Goal: Task Accomplishment & Management: Use online tool/utility

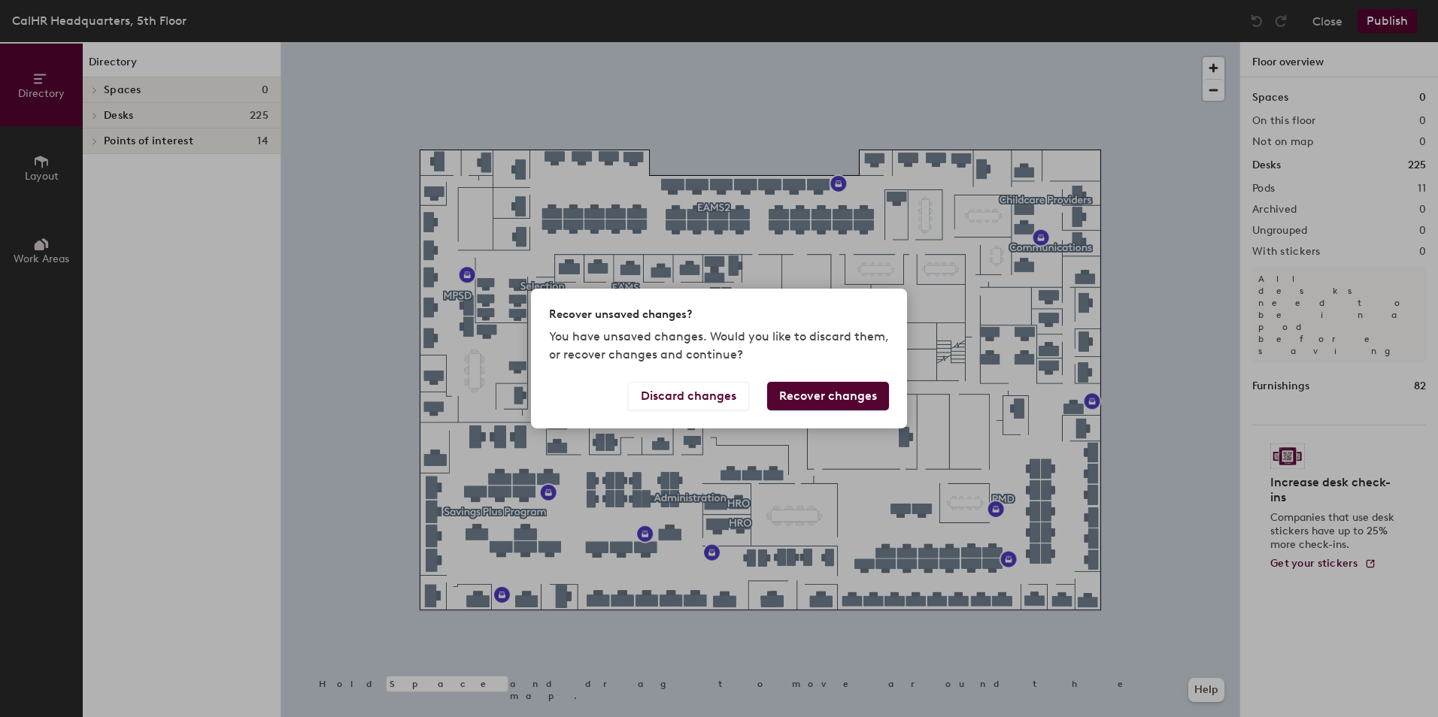
click at [793, 393] on button "Recover changes" at bounding box center [828, 396] width 122 height 29
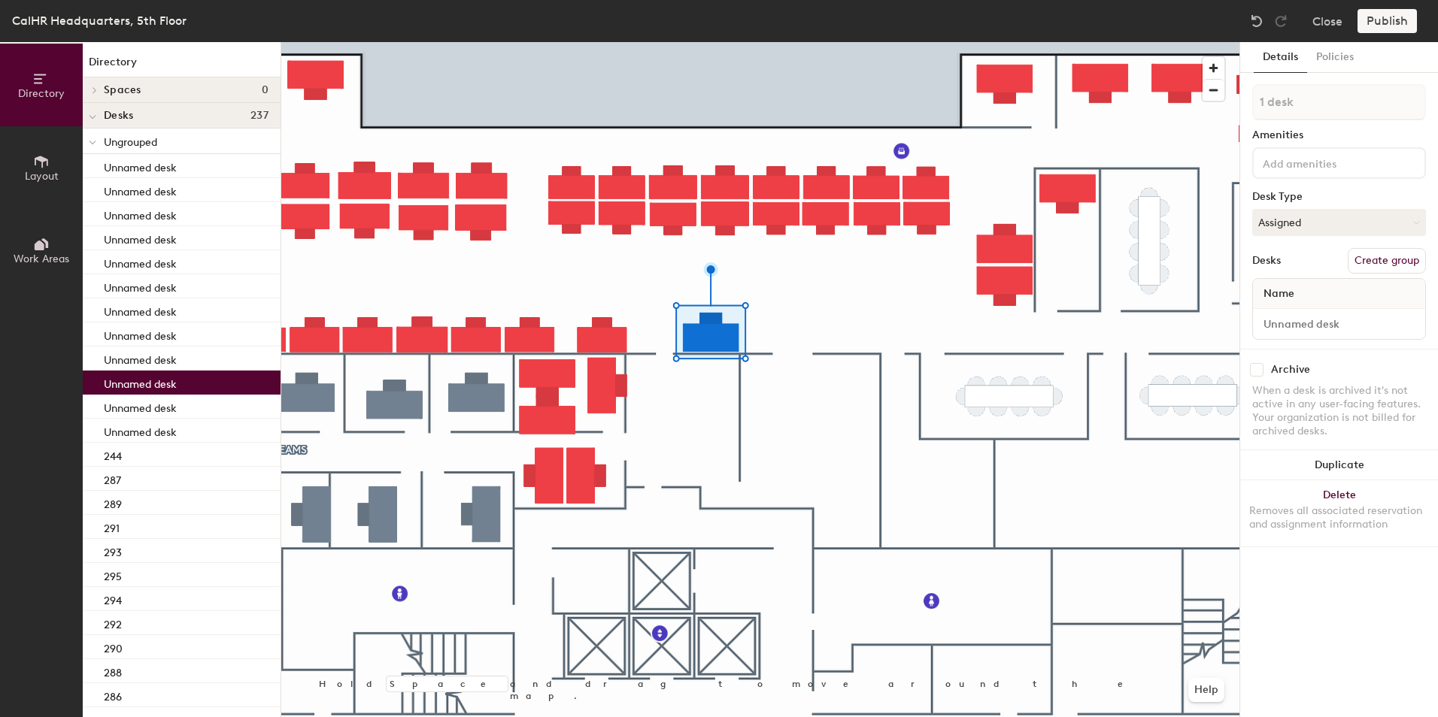
click at [47, 171] on span "Layout" at bounding box center [42, 176] width 34 height 13
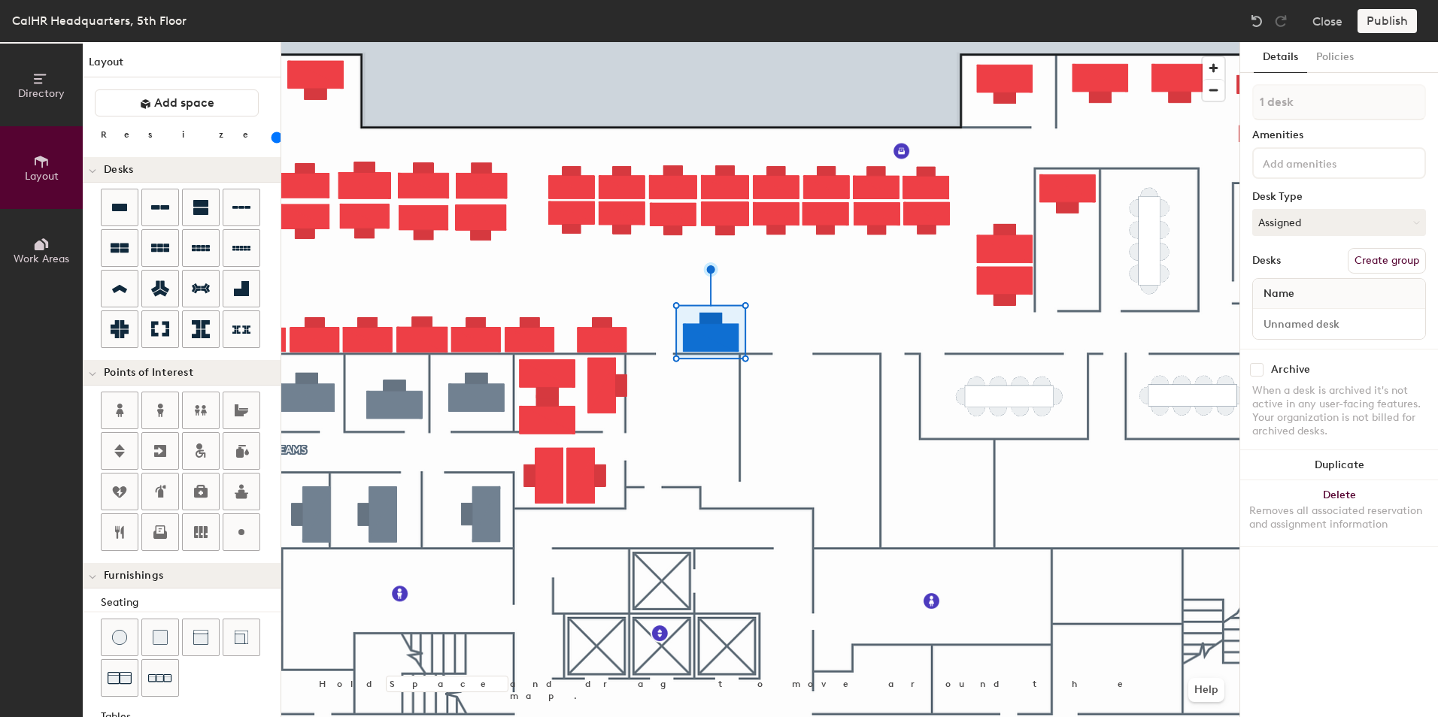
click at [839, 310] on div "Directory Layout Work Areas Layout Add space Resize Desks Points of Interest Fu…" at bounding box center [719, 379] width 1438 height 675
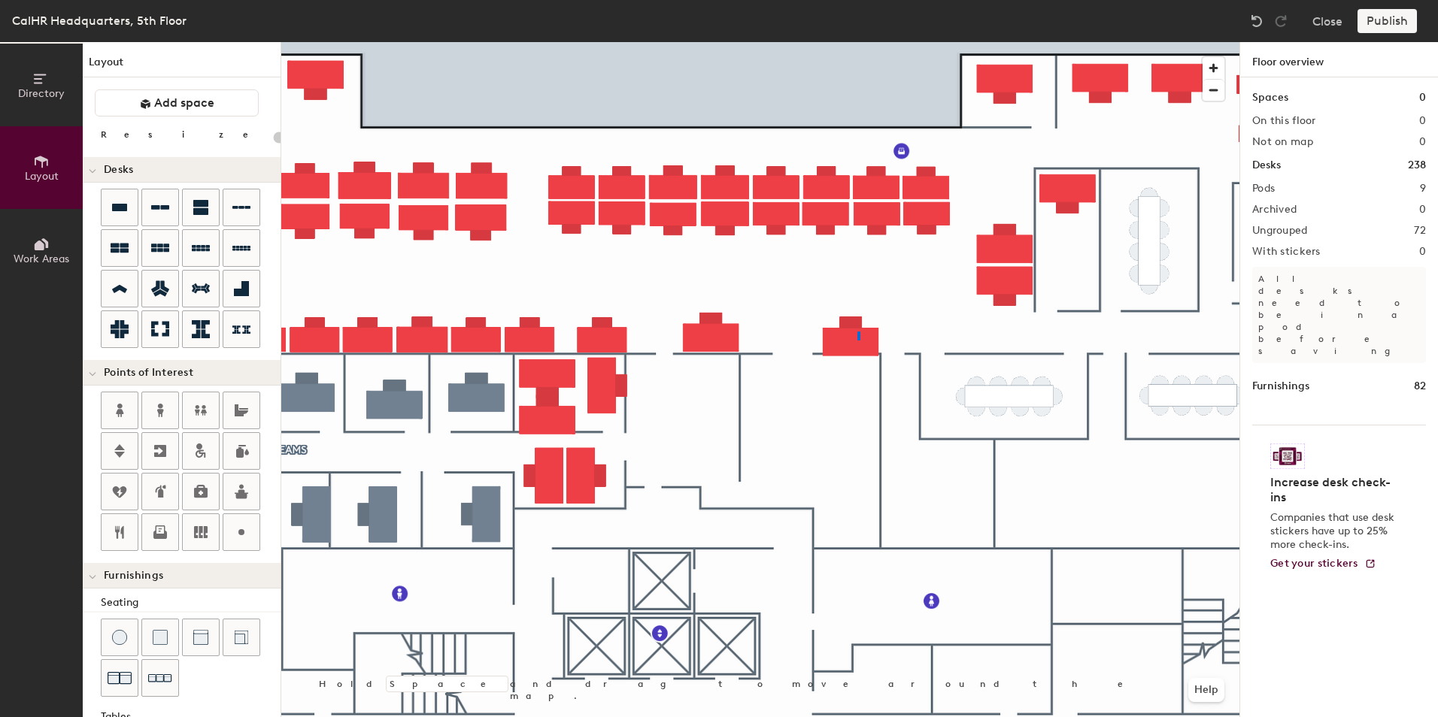
drag, startPoint x: 112, startPoint y: 206, endPoint x: 880, endPoint y: 318, distance: 775.8
click at [857, 42] on div at bounding box center [760, 42] width 958 height 0
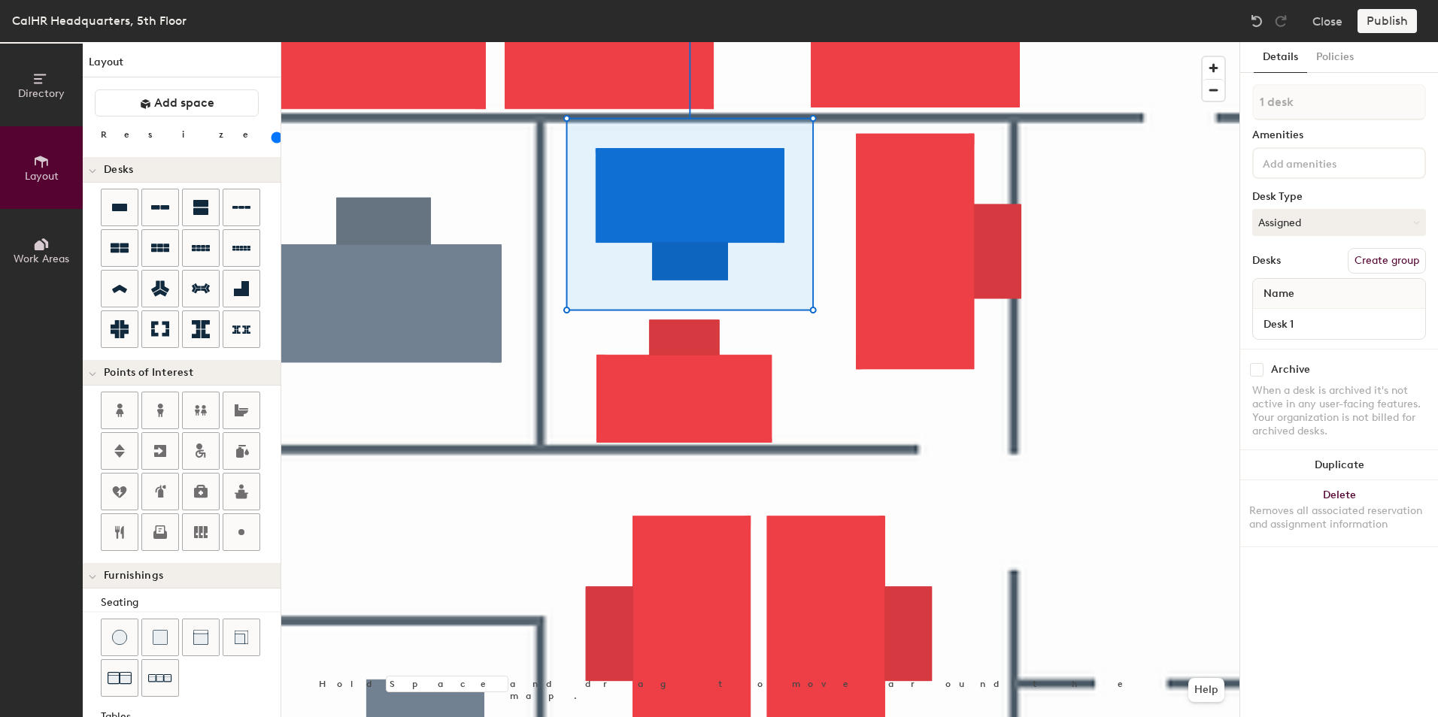
click at [949, 42] on div at bounding box center [760, 42] width 958 height 0
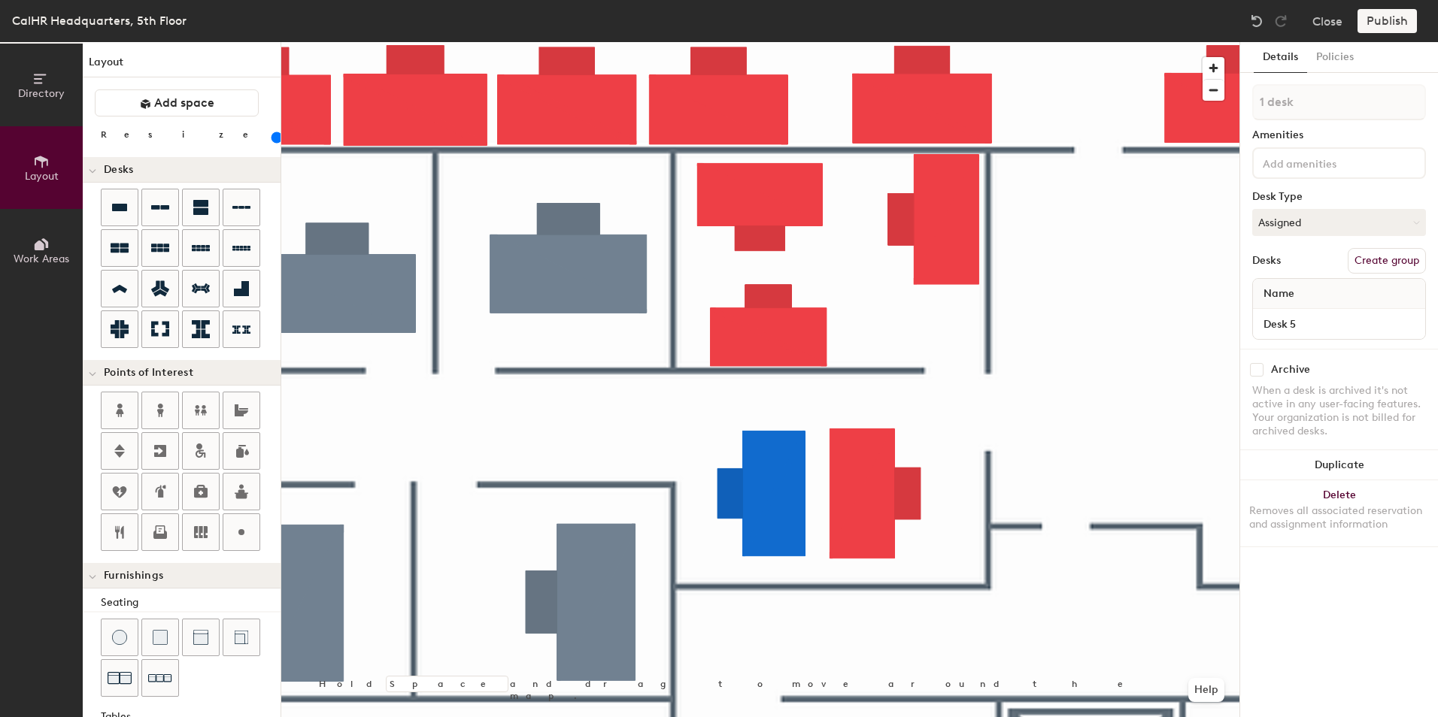
type input "120"
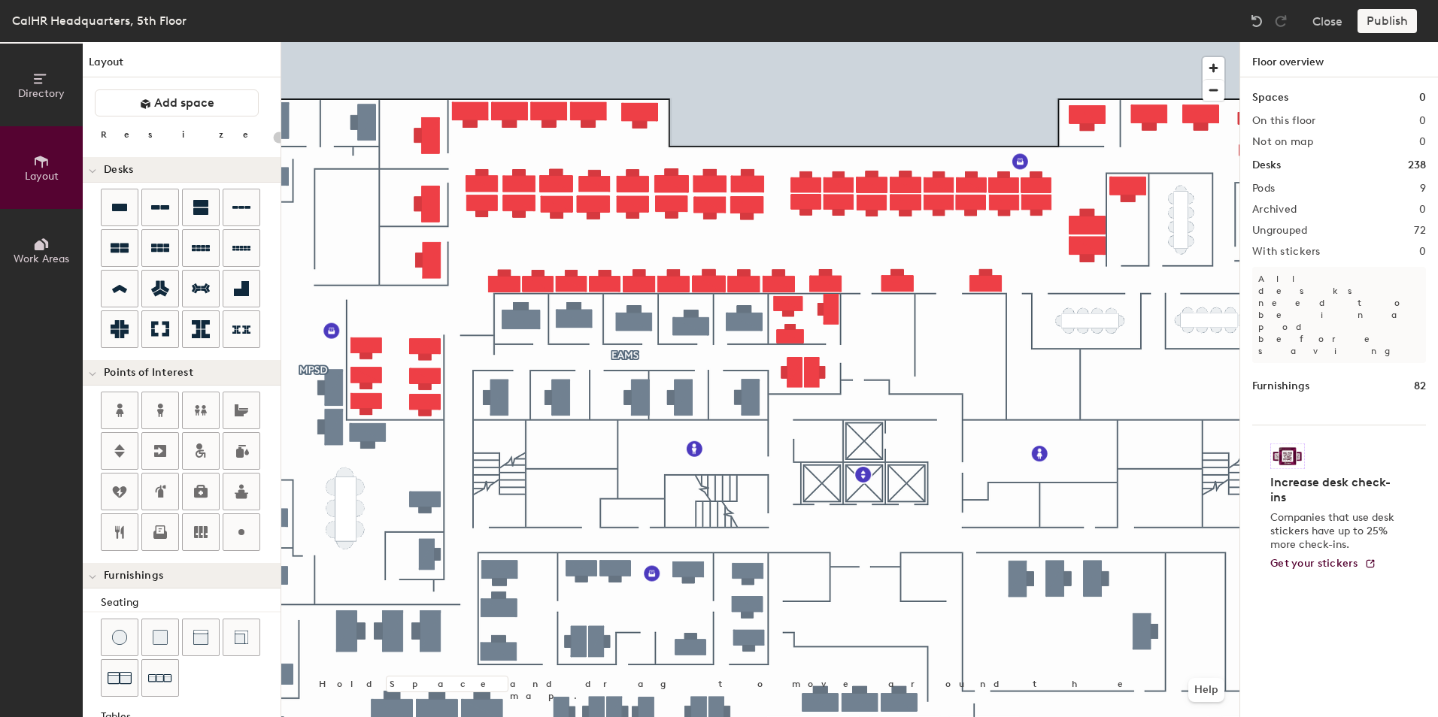
type input "20"
click at [980, 42] on div at bounding box center [760, 42] width 958 height 0
click at [29, 252] on button "Work Areas" at bounding box center [41, 250] width 83 height 83
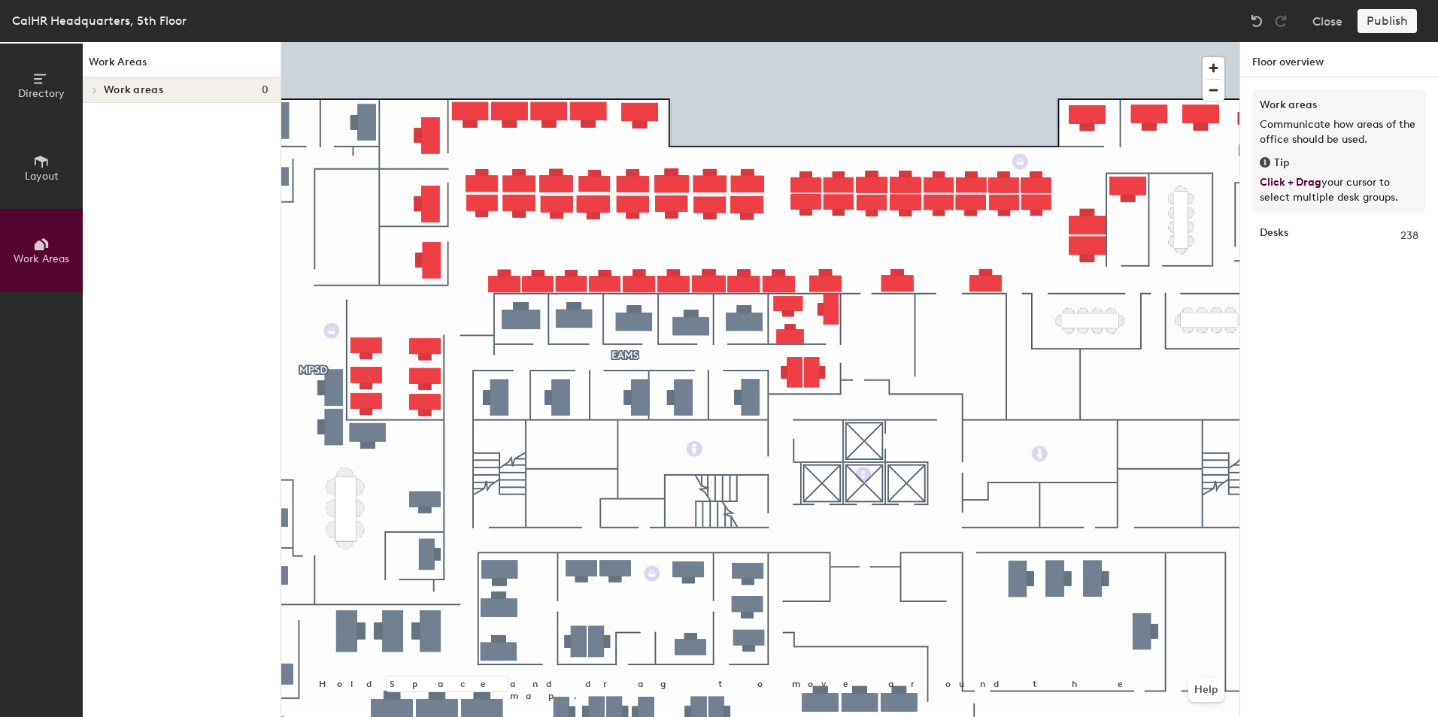
click at [56, 174] on span "Layout" at bounding box center [42, 176] width 34 height 13
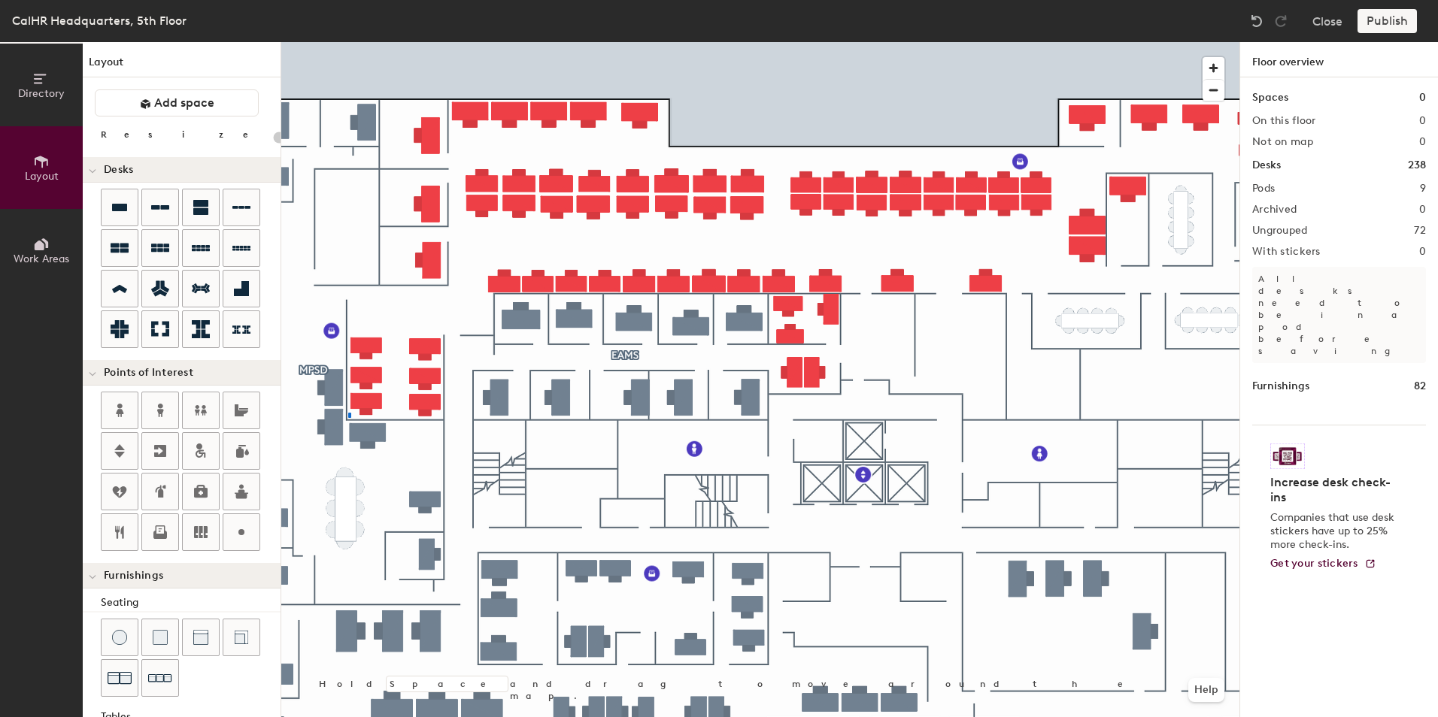
click at [350, 42] on div at bounding box center [760, 42] width 958 height 0
click at [379, 42] on div at bounding box center [760, 42] width 958 height 0
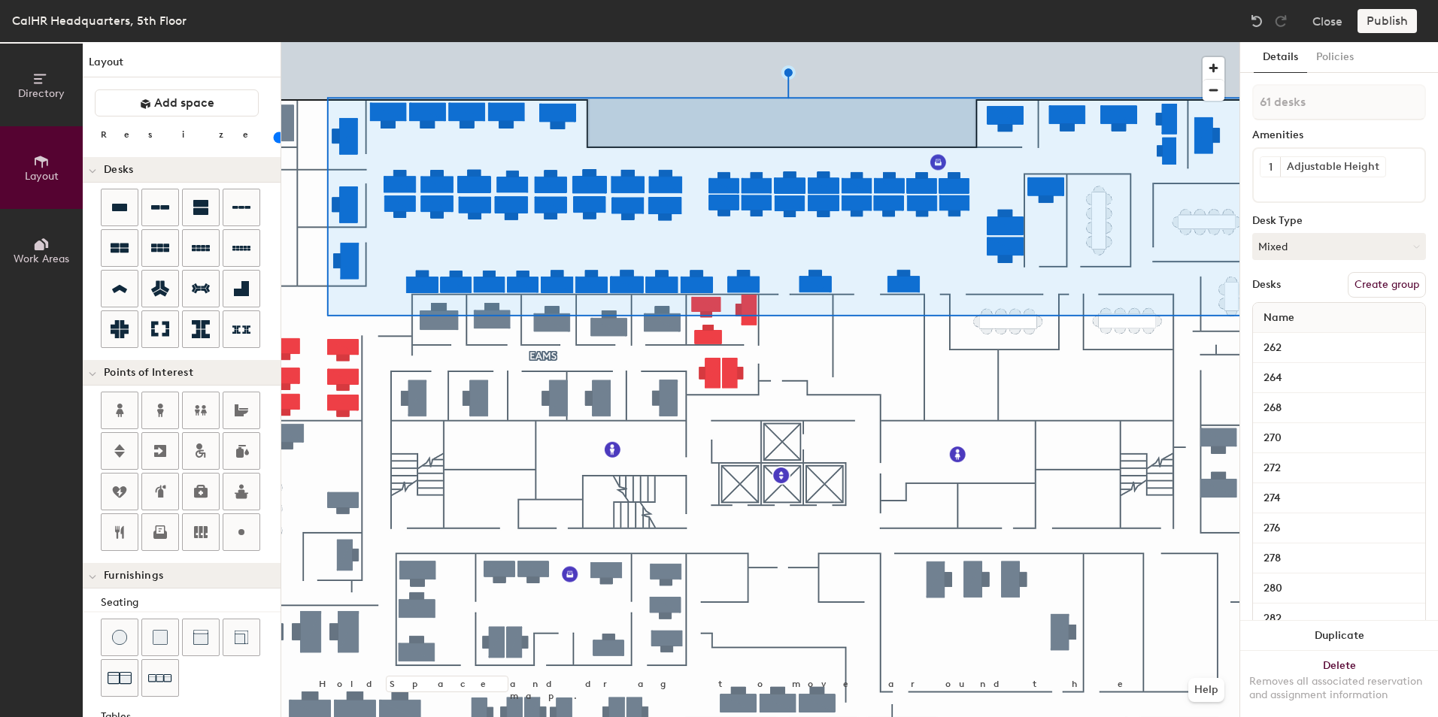
click at [1362, 287] on button "Create group" at bounding box center [1386, 285] width 78 height 26
type input "20"
drag, startPoint x: 1280, startPoint y: 95, endPoint x: 1254, endPoint y: 95, distance: 25.6
click at [1254, 95] on input "Pod 20" at bounding box center [1339, 102] width 174 height 36
type input "S"
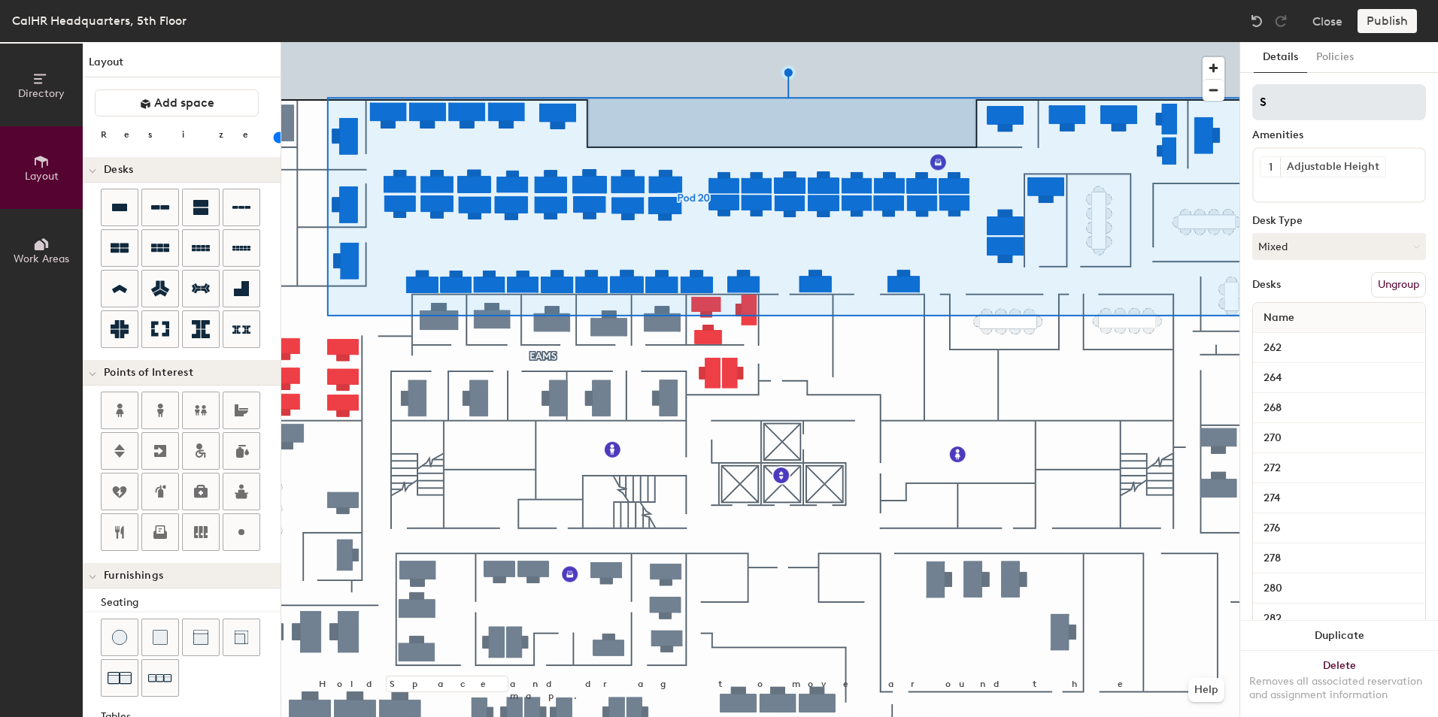
type input "20"
type input "Sele"
type input "20"
type input "Selec"
type input "20"
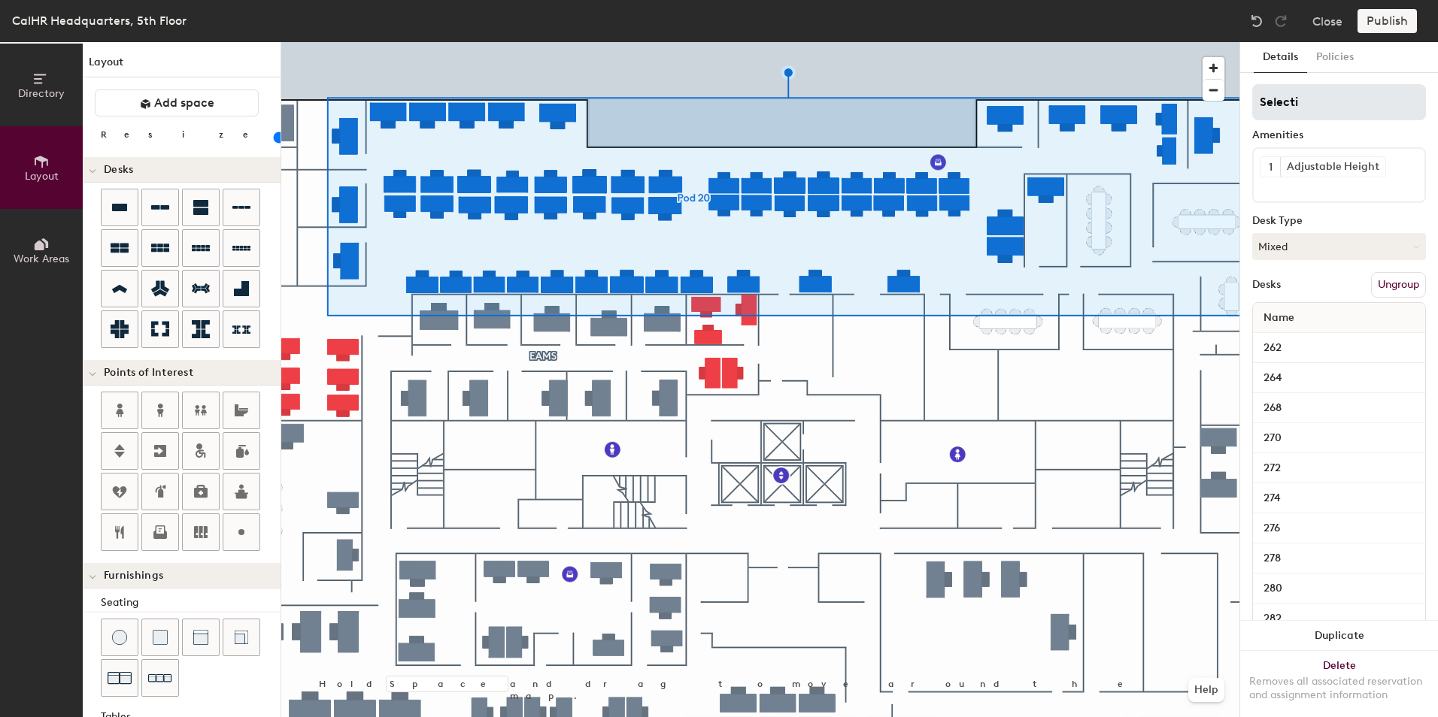
type input "Selectio"
type input "20"
type input "Selection"
type input "20"
type input "Selection"
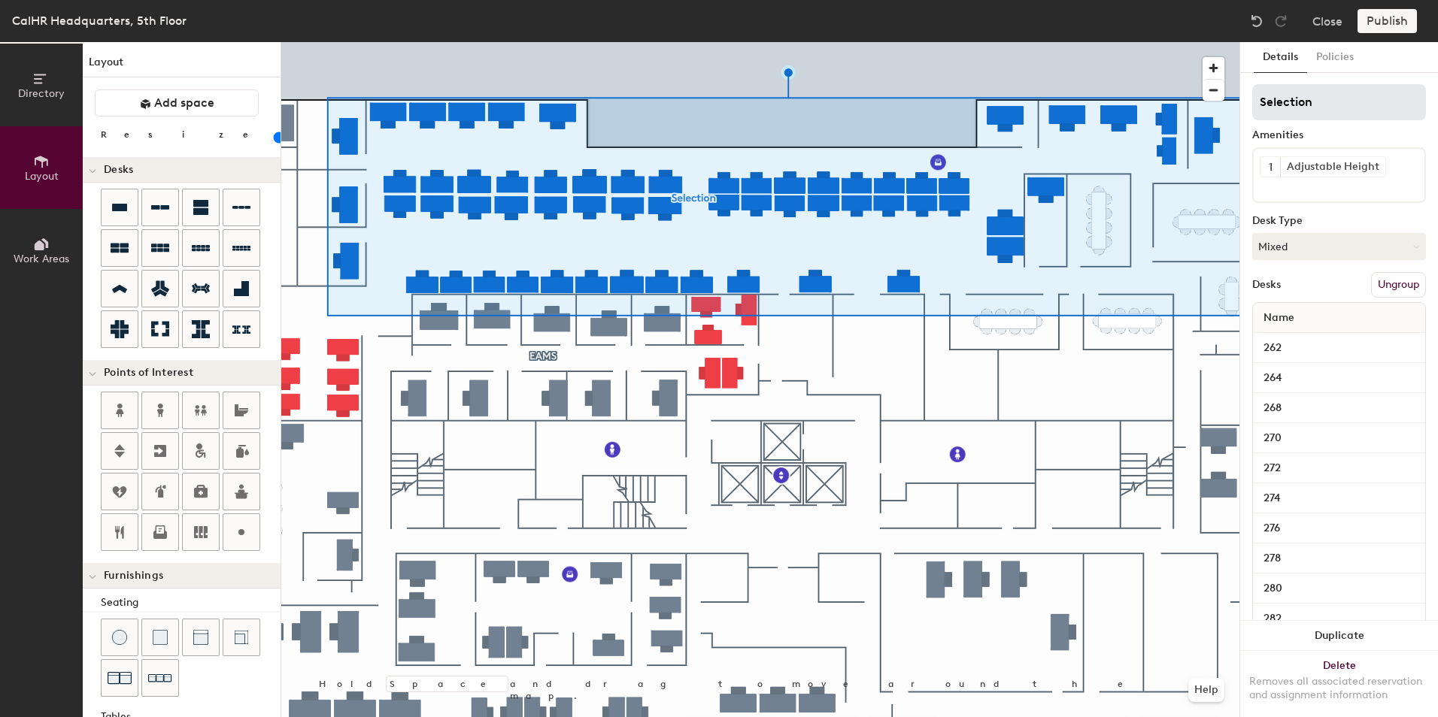
type input "20"
type input "Selection 1"
type input "20"
type input "Selection 1"
click at [1288, 313] on span "Name" at bounding box center [1279, 318] width 46 height 27
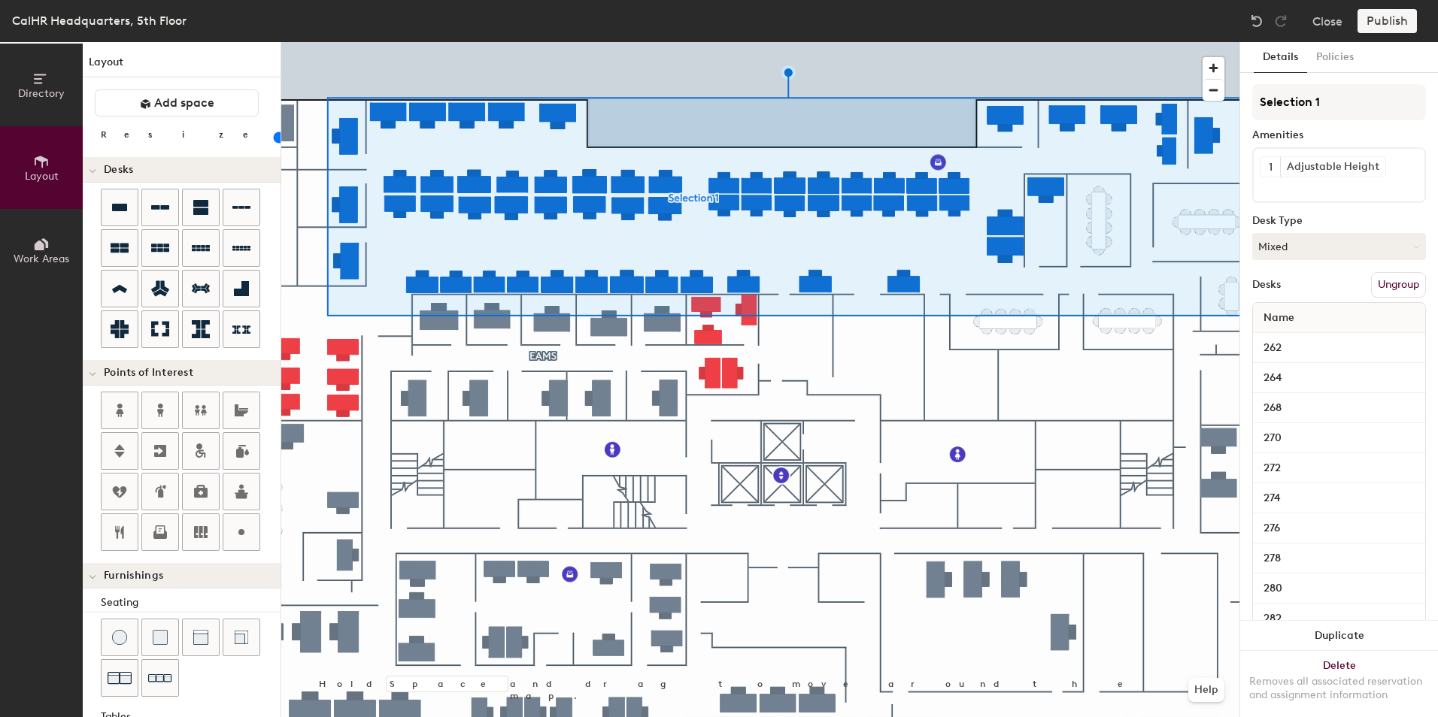
click at [1298, 318] on span "Name" at bounding box center [1279, 318] width 46 height 27
drag, startPoint x: 1293, startPoint y: 317, endPoint x: 1262, endPoint y: 319, distance: 30.9
click at [1262, 319] on span "Name" at bounding box center [1279, 318] width 46 height 27
click at [1283, 317] on span "Name" at bounding box center [1279, 318] width 46 height 27
drag, startPoint x: 1295, startPoint y: 317, endPoint x: 1259, endPoint y: 320, distance: 36.2
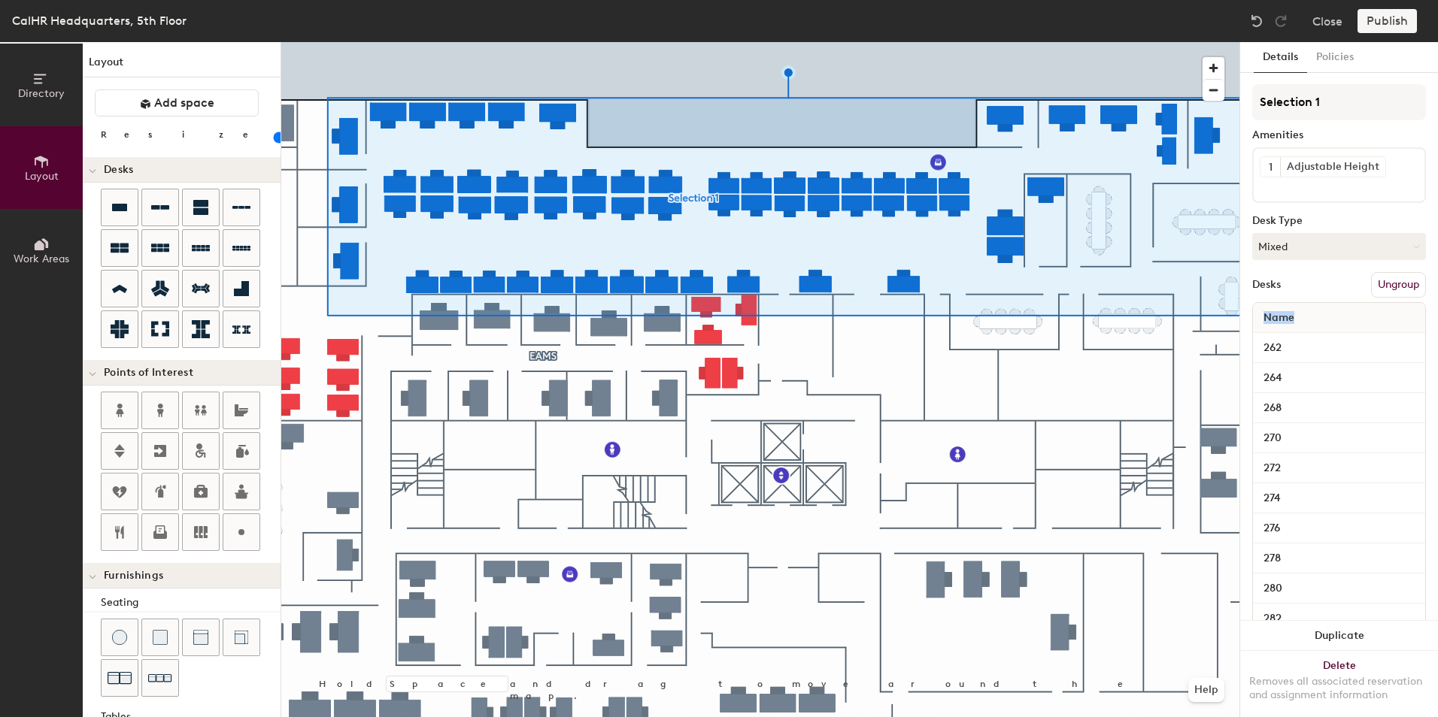
click at [1259, 320] on span "Name" at bounding box center [1279, 318] width 46 height 27
drag, startPoint x: 1259, startPoint y: 320, endPoint x: 1311, endPoint y: 323, distance: 52.0
click at [1311, 323] on div "Name" at bounding box center [1339, 318] width 172 height 30
click at [1274, 318] on span "Name" at bounding box center [1279, 318] width 46 height 27
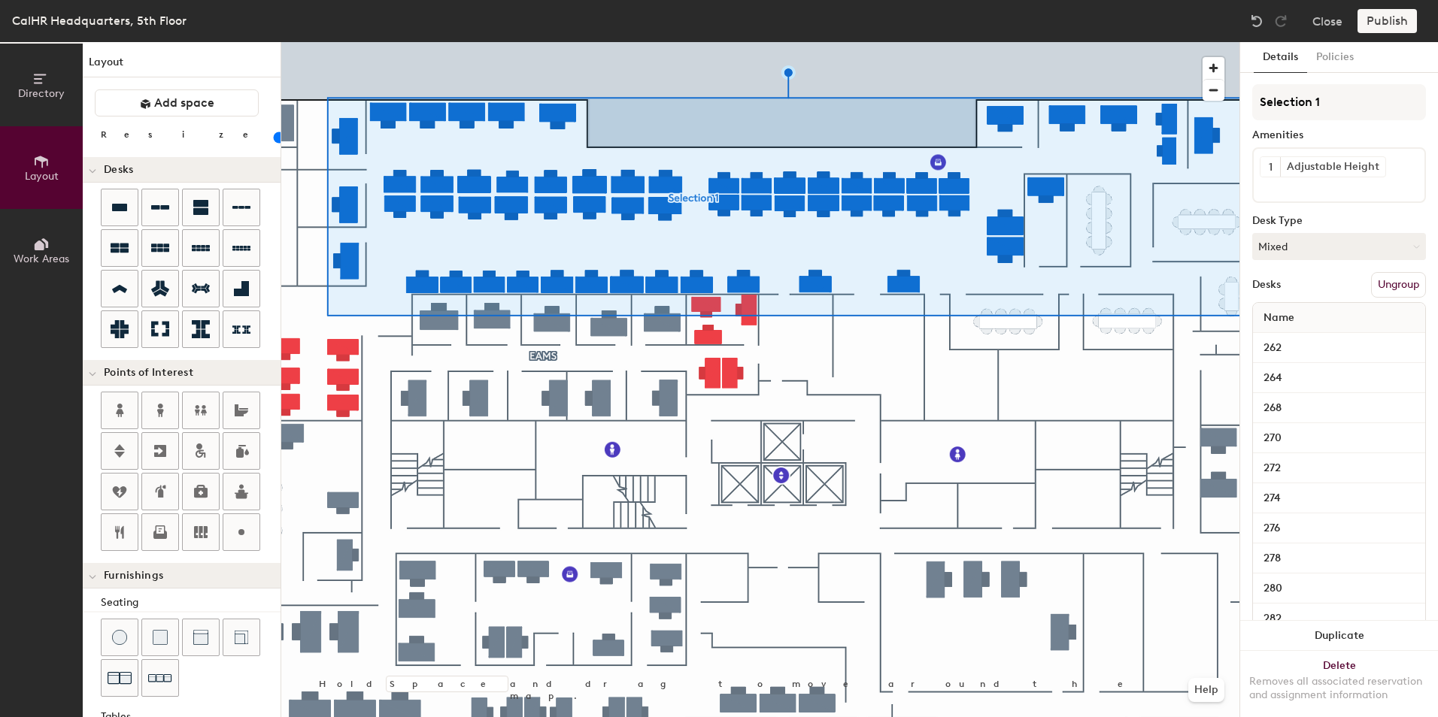
drag, startPoint x: 1274, startPoint y: 318, endPoint x: 1313, endPoint y: 281, distance: 53.2
click at [1313, 281] on div "Desks Ungroup" at bounding box center [1339, 285] width 174 height 26
drag, startPoint x: 1275, startPoint y: 322, endPoint x: 1265, endPoint y: 652, distance: 330.2
click at [1265, 652] on button "Delete Removes all associated reservation and assignment information" at bounding box center [1339, 684] width 198 height 66
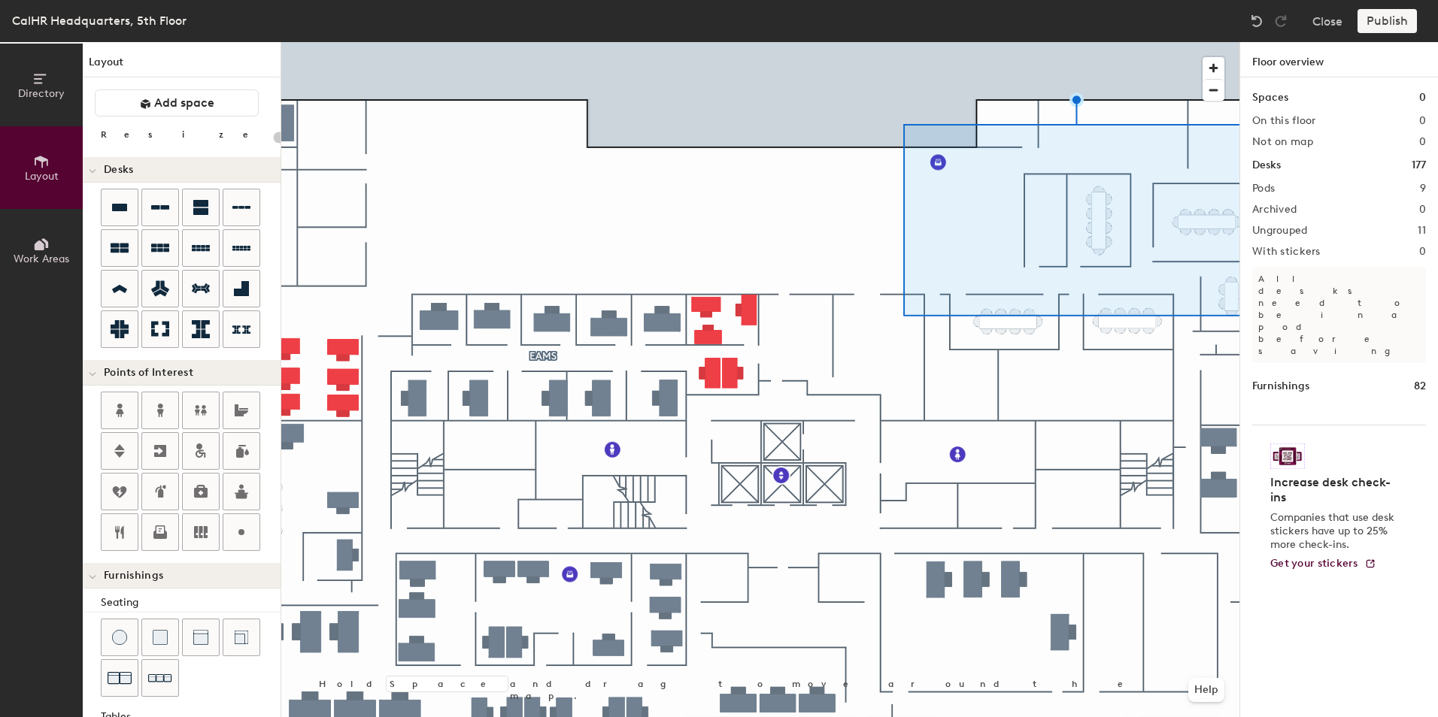
type input "20"
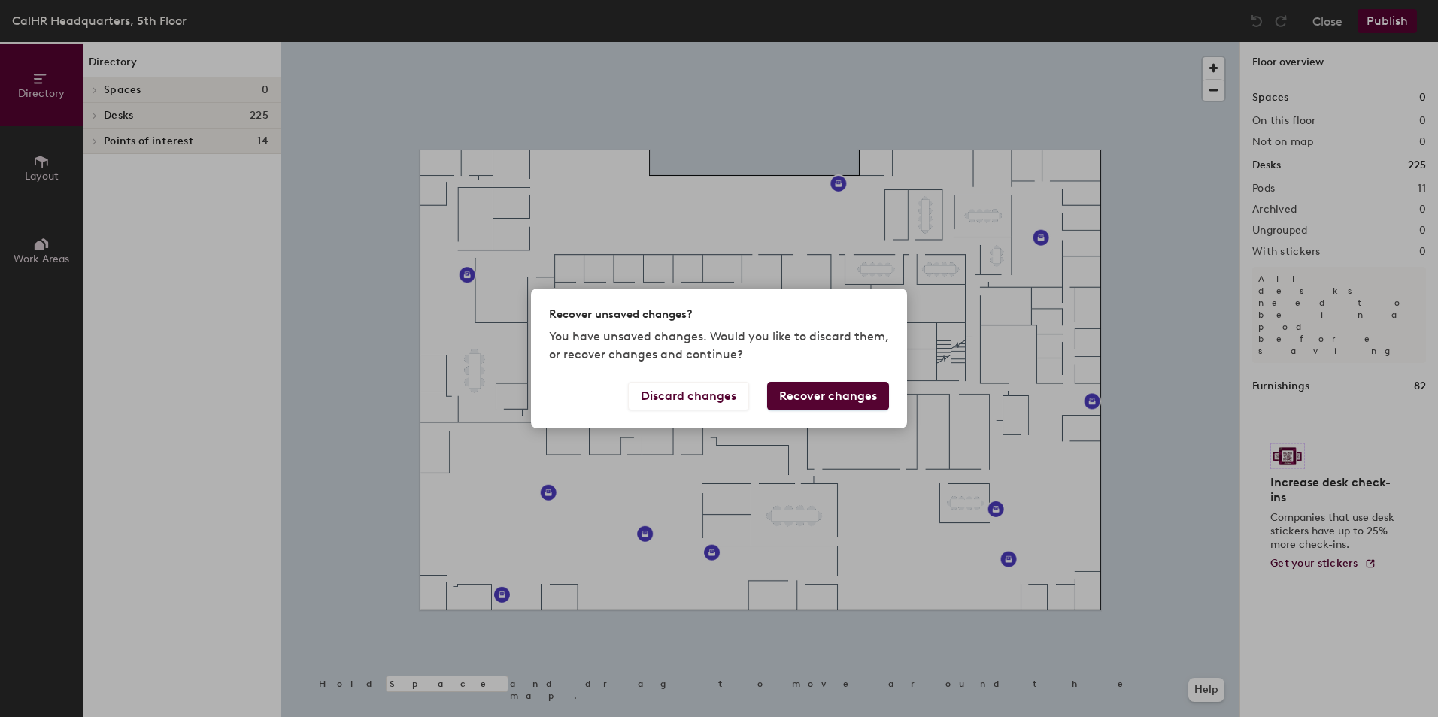
click at [809, 394] on button "Recover changes" at bounding box center [828, 396] width 122 height 29
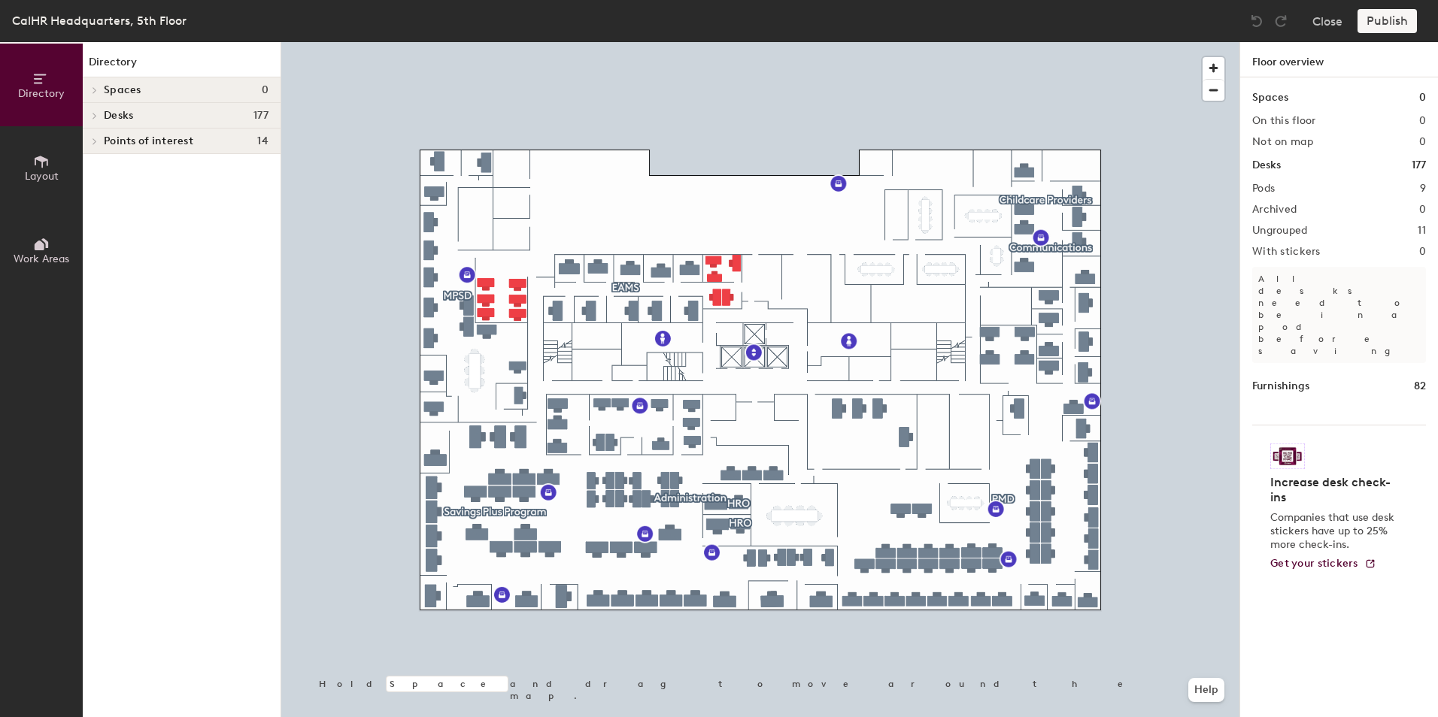
click at [44, 179] on span "Layout" at bounding box center [42, 176] width 34 height 13
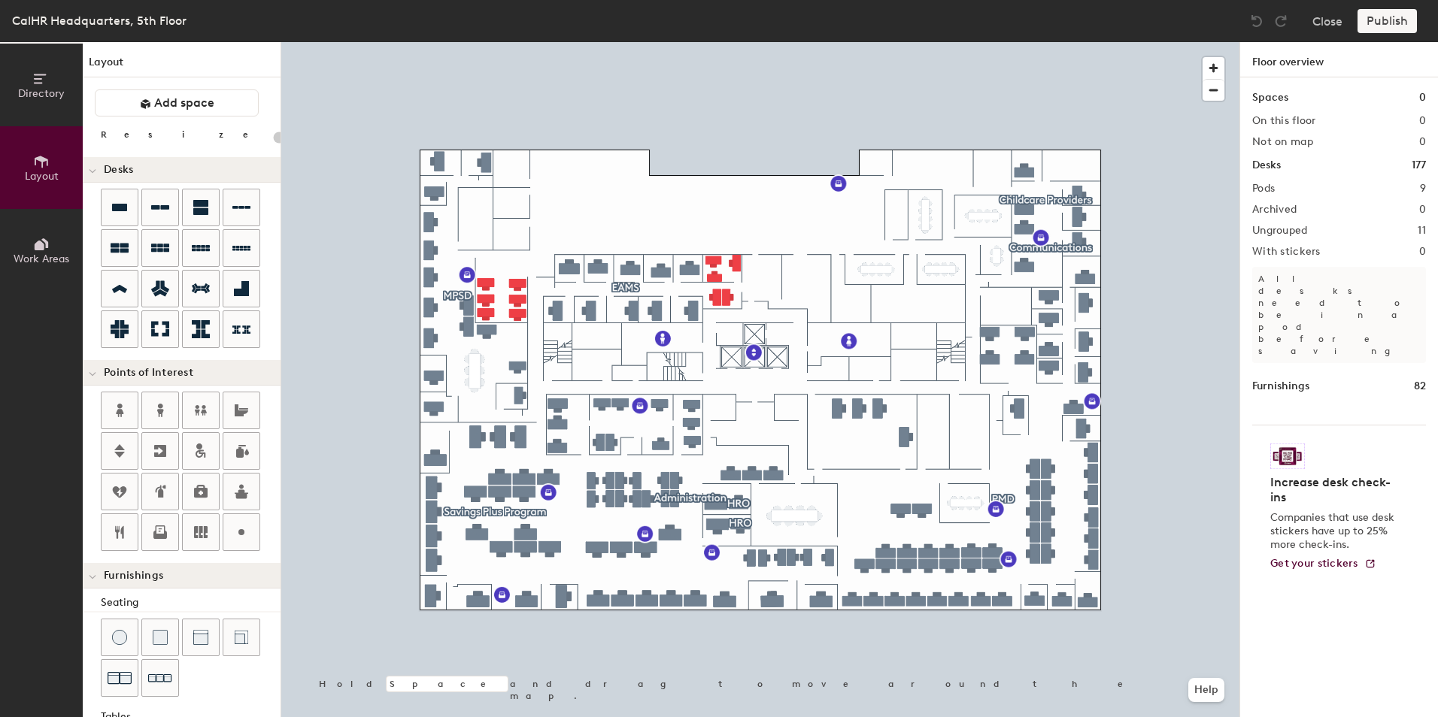
click at [576, 42] on div at bounding box center [760, 42] width 958 height 0
click at [1332, 25] on button "Close" at bounding box center [1327, 21] width 30 height 24
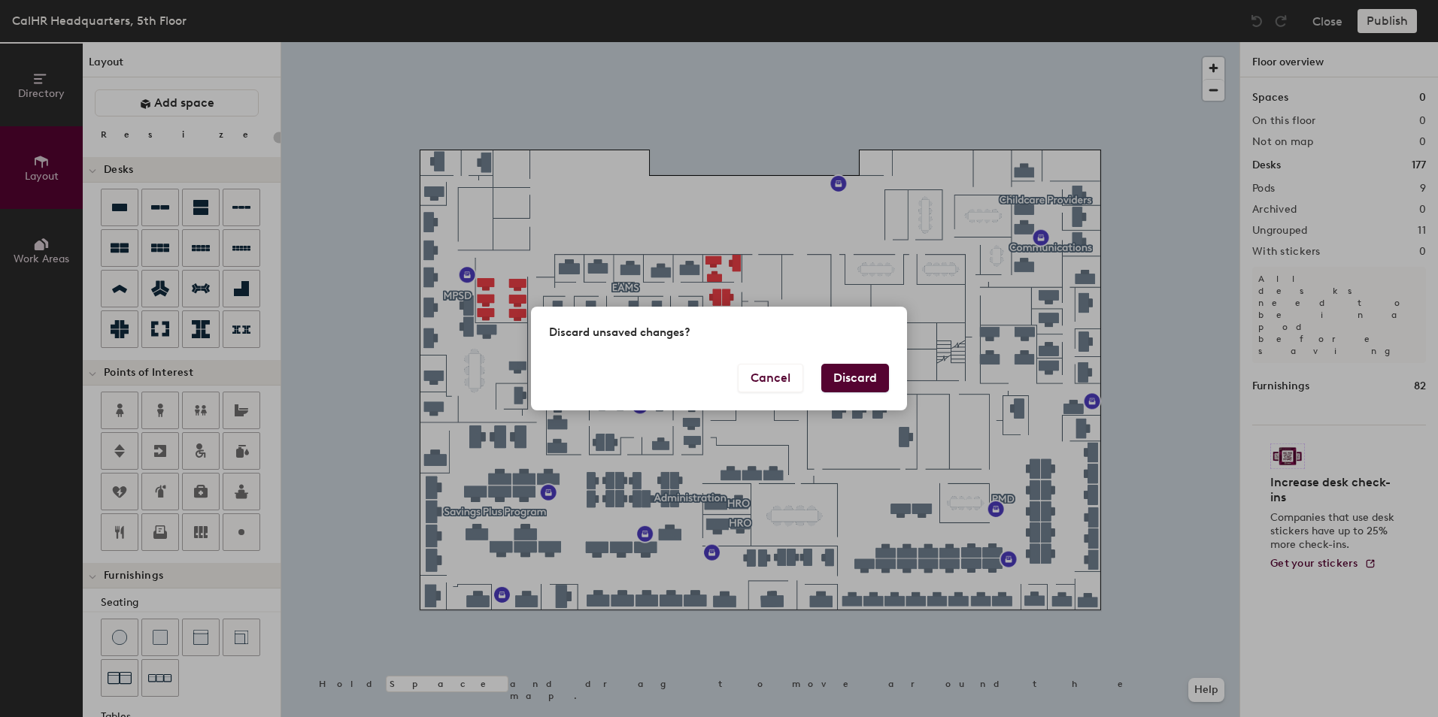
click at [859, 384] on button "Discard" at bounding box center [855, 378] width 68 height 29
type input "20"
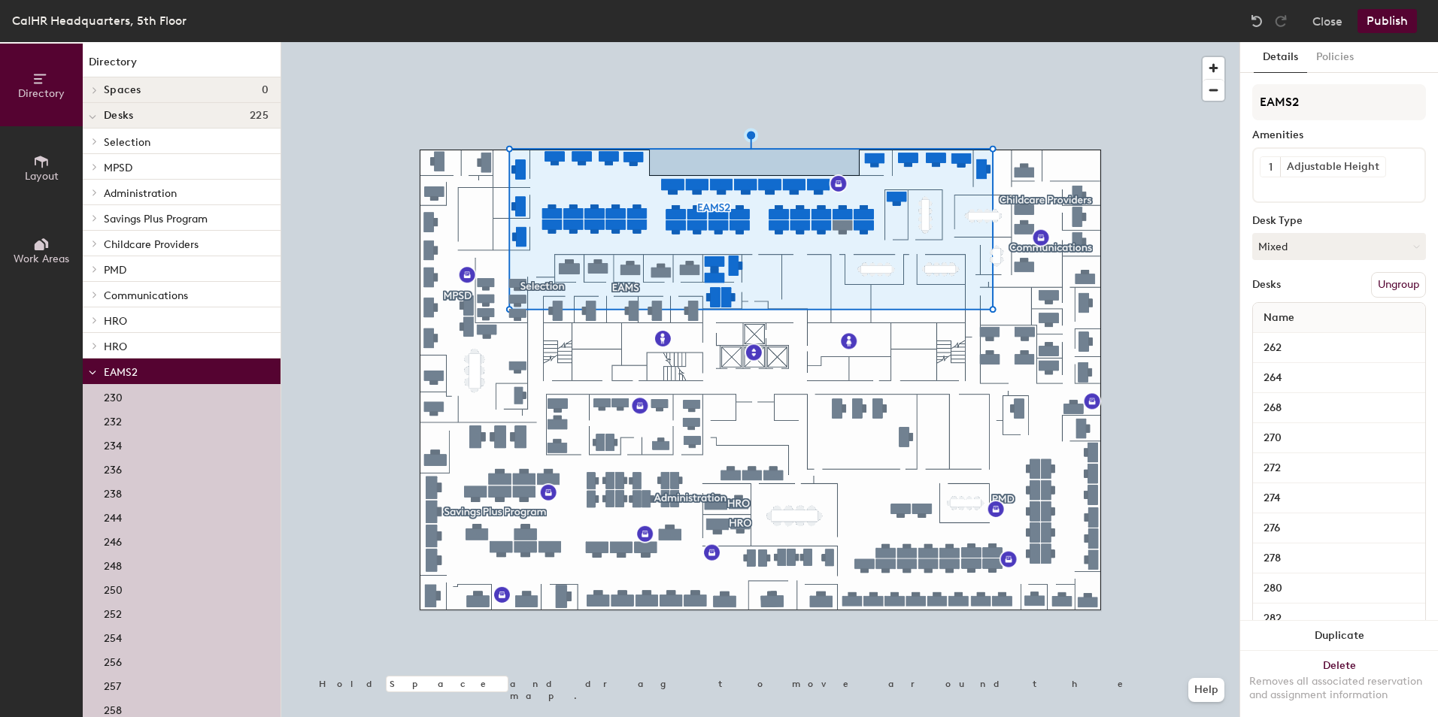
click at [1377, 287] on button "Ungroup" at bounding box center [1398, 285] width 55 height 26
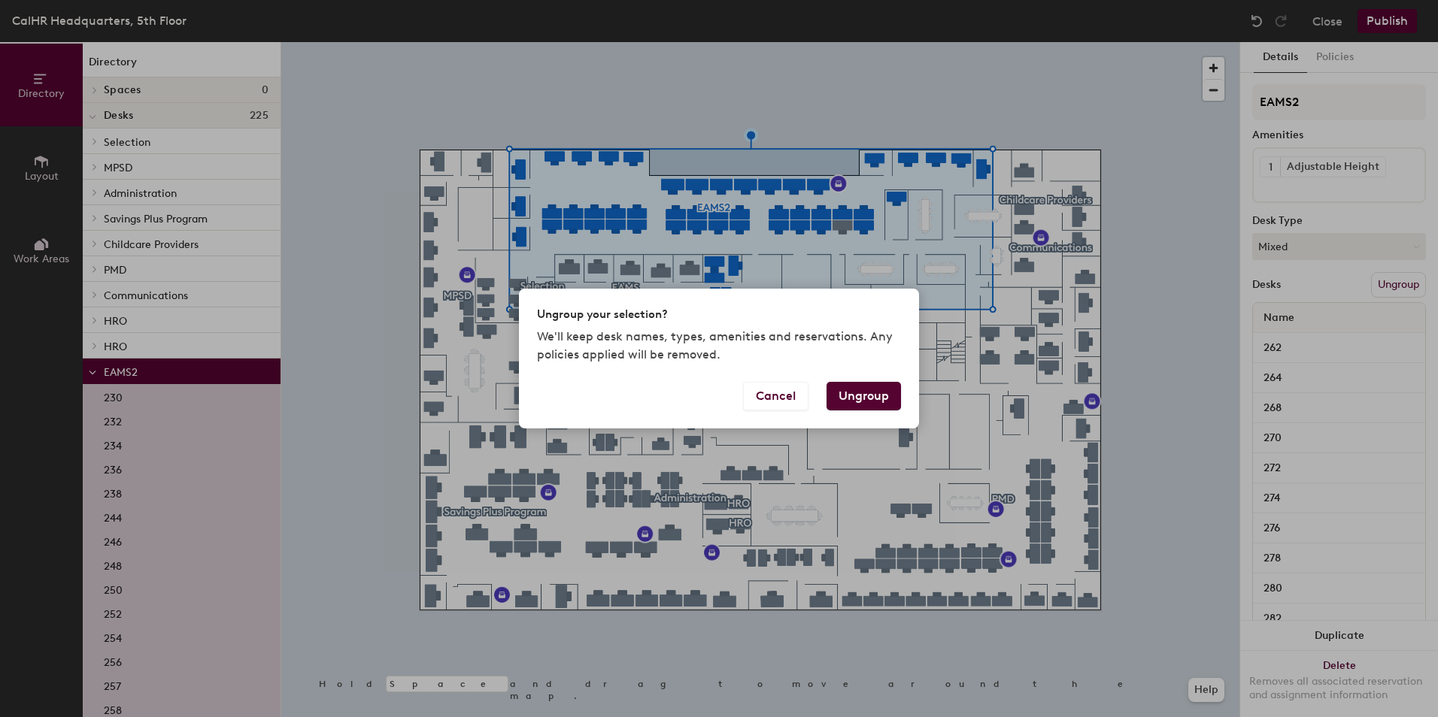
click at [849, 398] on button "Ungroup" at bounding box center [863, 396] width 74 height 29
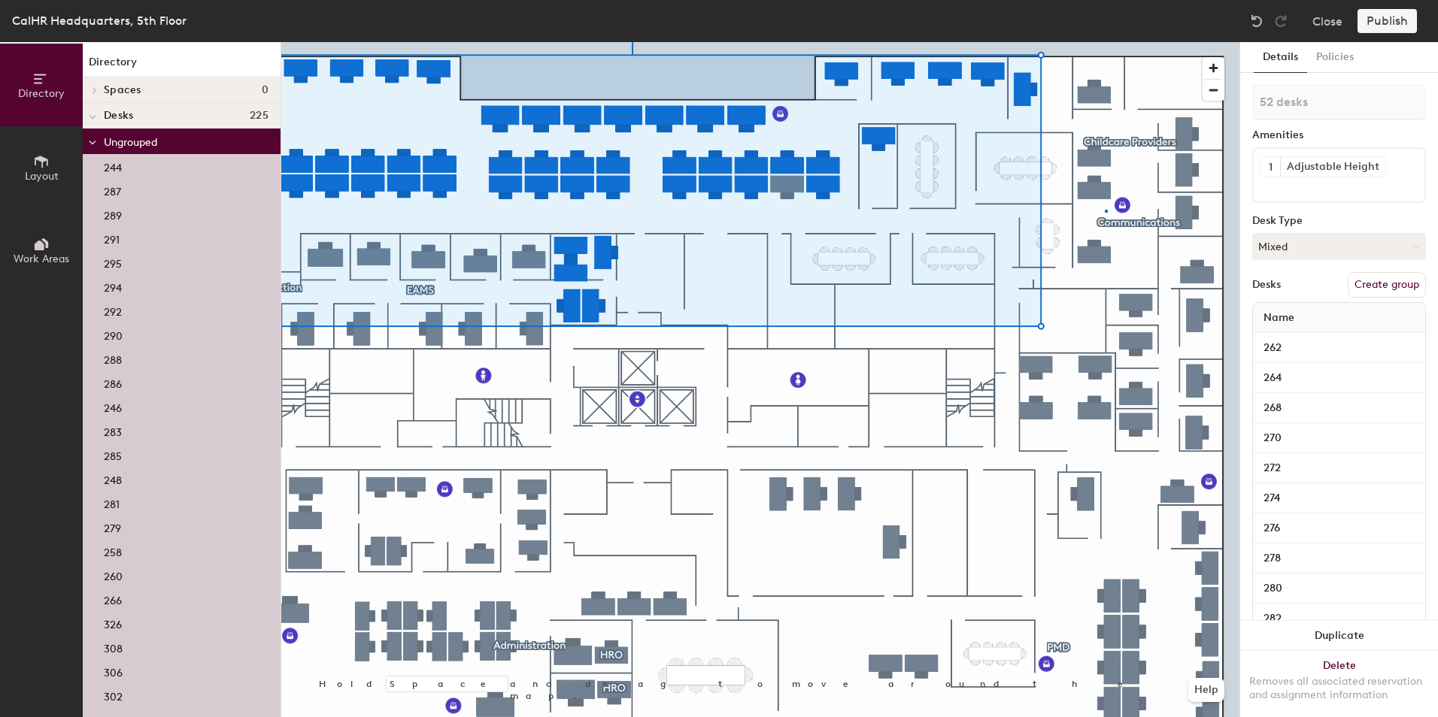
click at [1105, 42] on div at bounding box center [760, 42] width 958 height 0
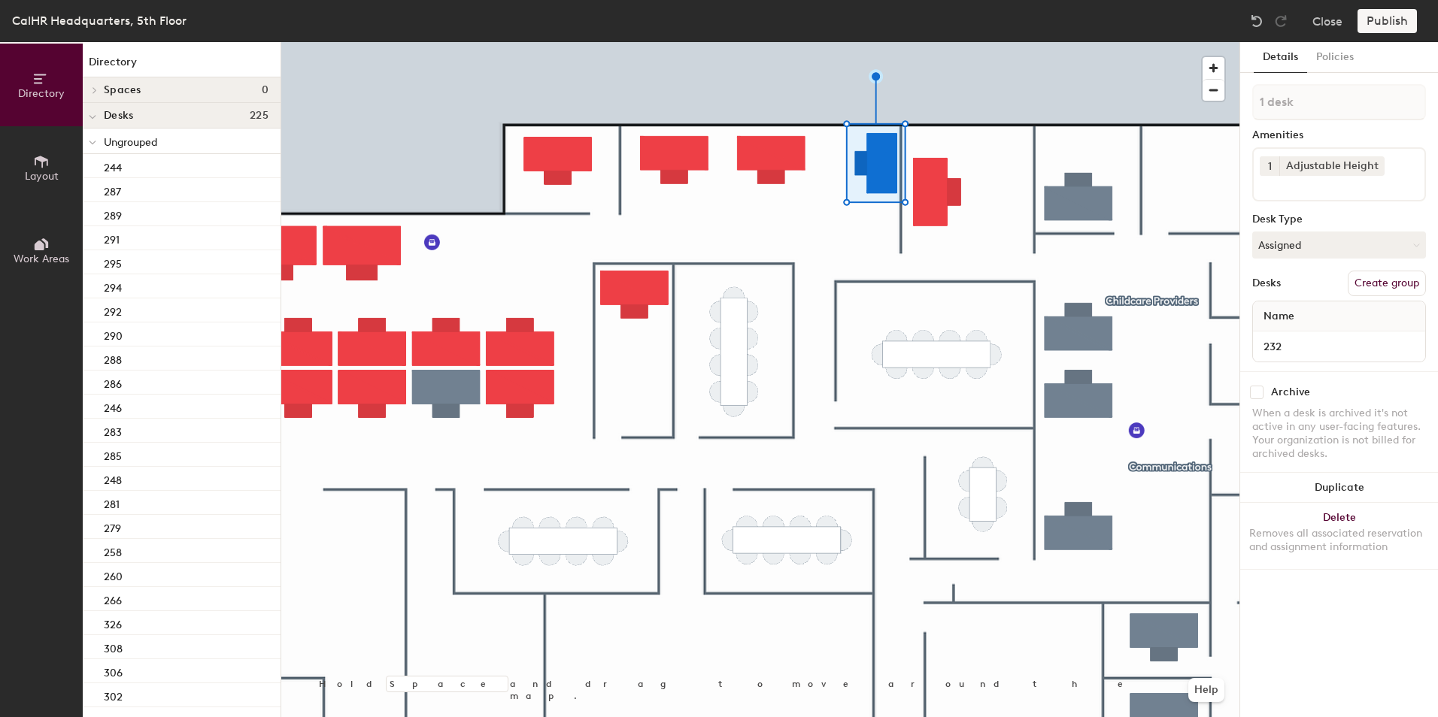
click at [44, 168] on icon at bounding box center [41, 161] width 17 height 17
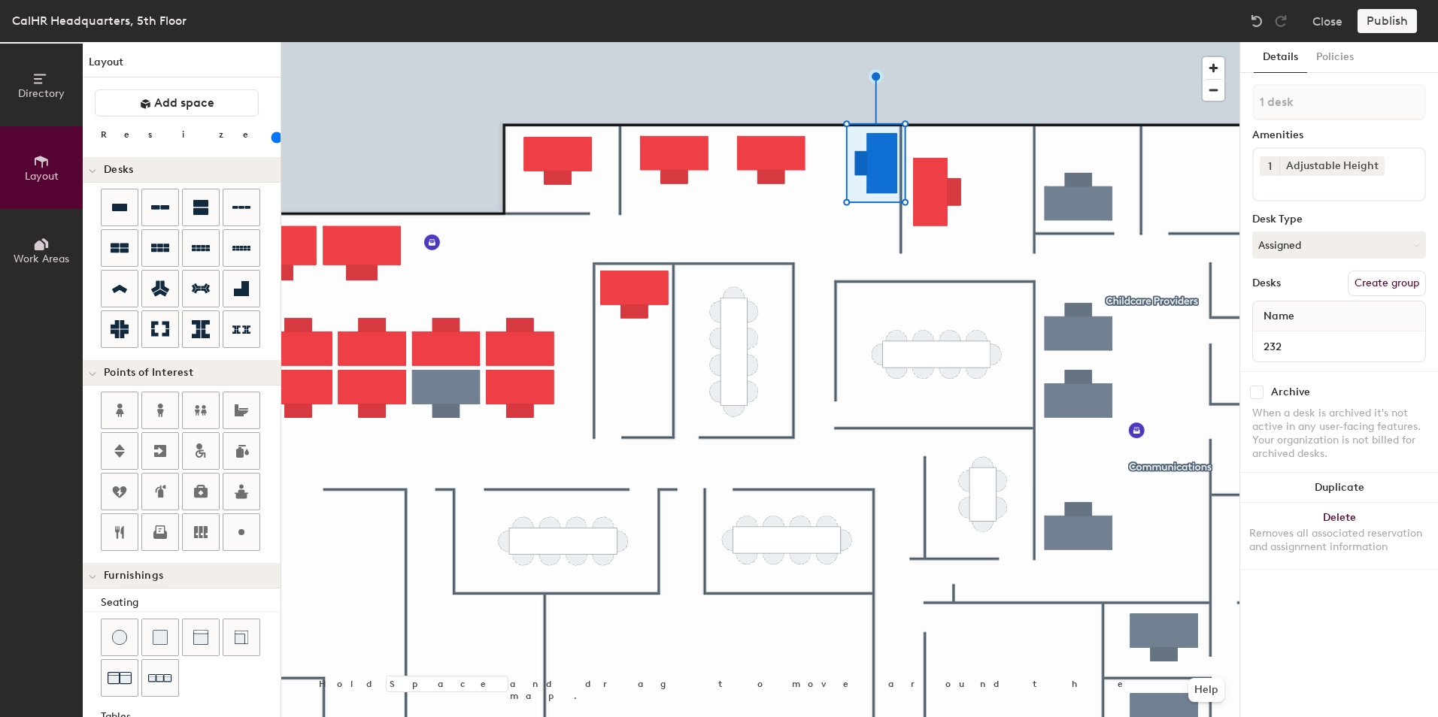
click at [853, 259] on div "Directory Layout Work Areas Layout Add space Resize Desks Points of Interest Fu…" at bounding box center [719, 379] width 1438 height 675
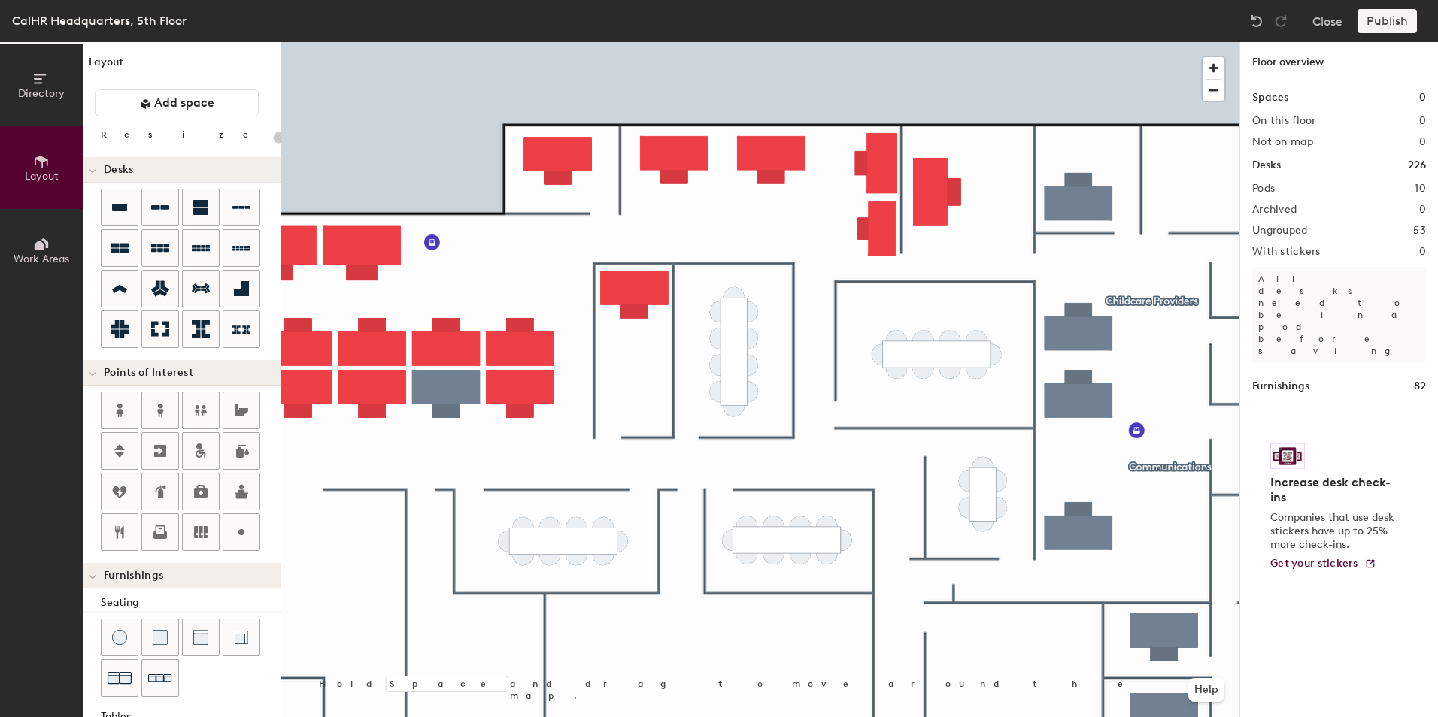
click at [722, 42] on div at bounding box center [760, 42] width 958 height 0
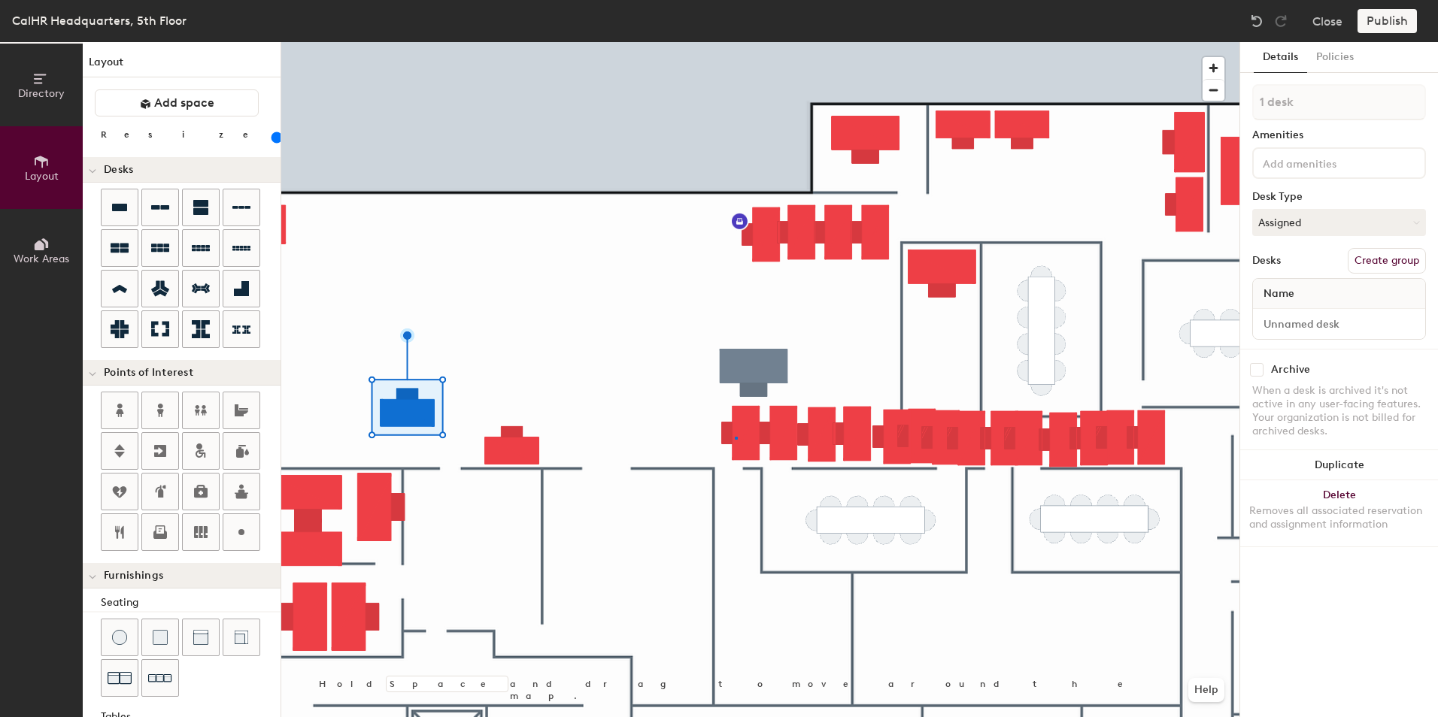
drag, startPoint x: 111, startPoint y: 202, endPoint x: 722, endPoint y: 237, distance: 611.6
click at [735, 42] on div at bounding box center [760, 42] width 958 height 0
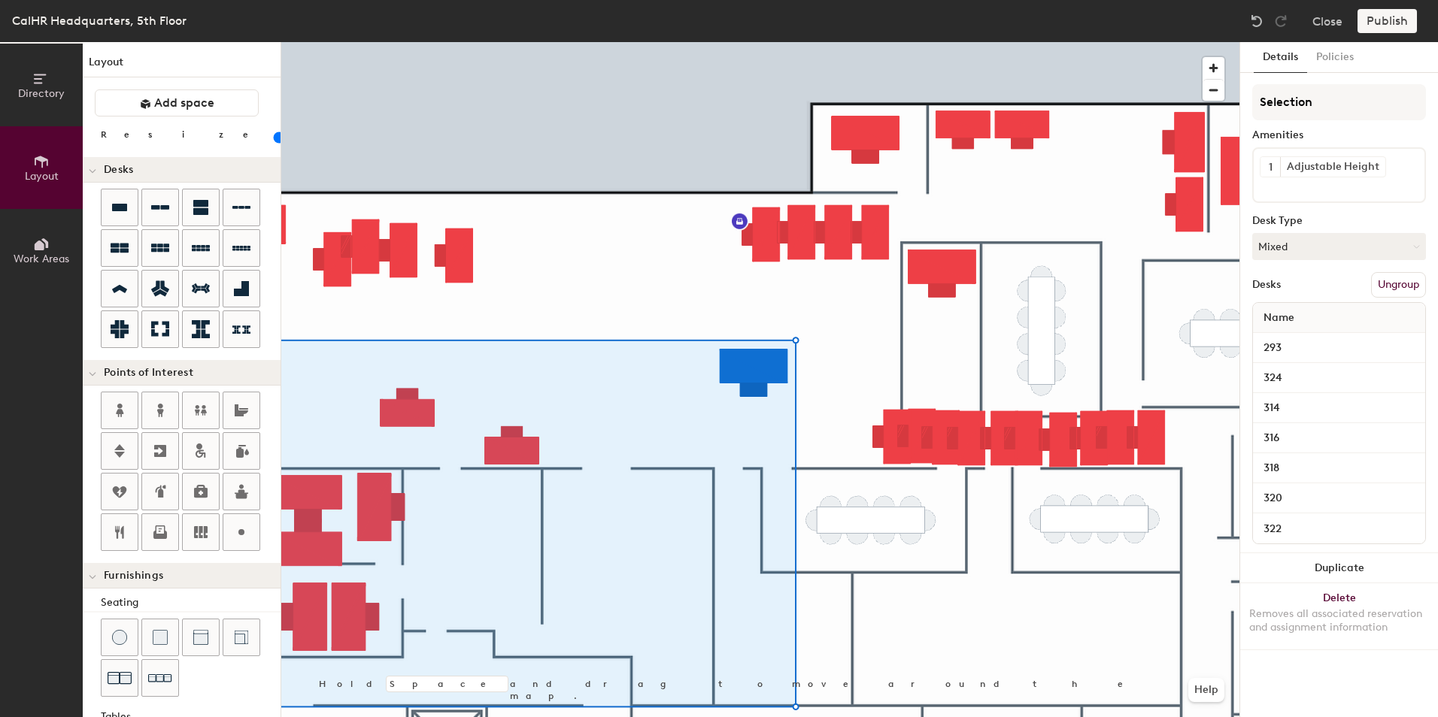
click at [1387, 280] on button "Ungroup" at bounding box center [1398, 285] width 55 height 26
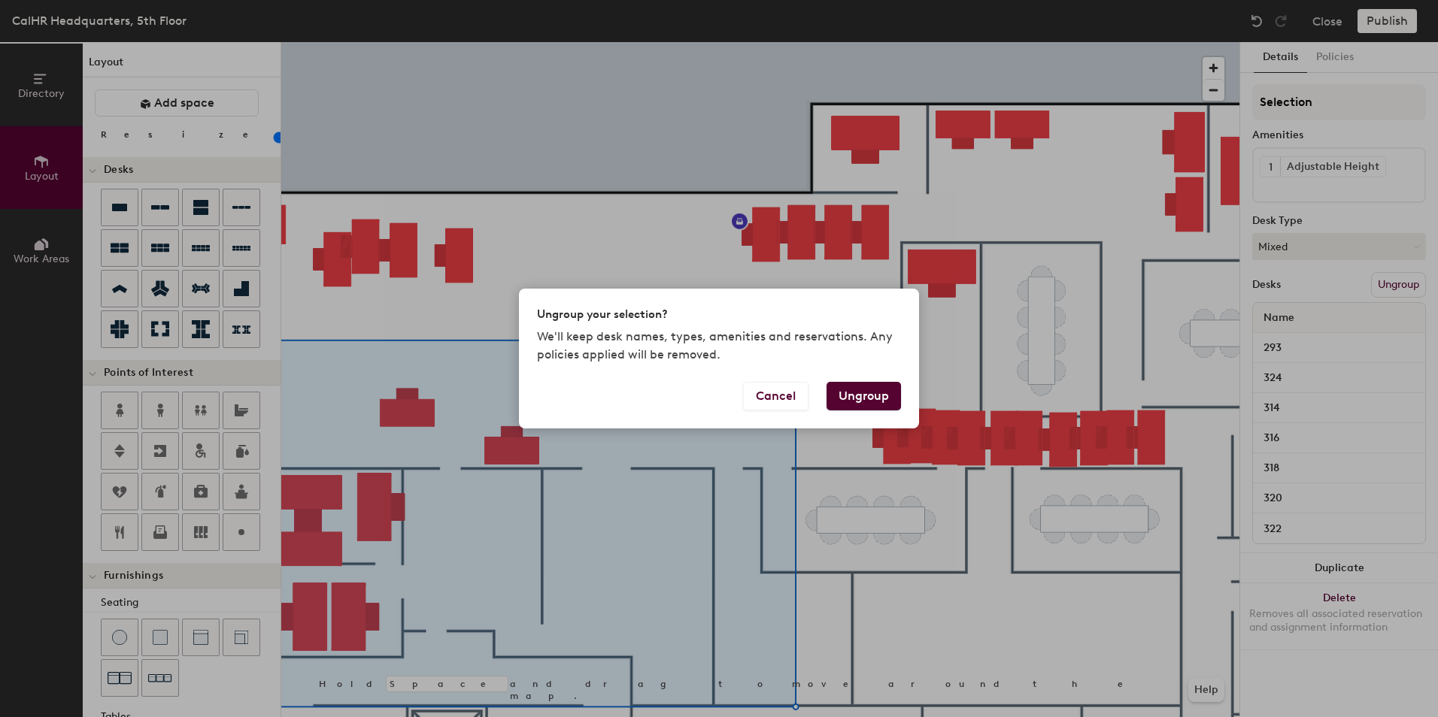
click at [862, 394] on button "Ungroup" at bounding box center [863, 396] width 74 height 29
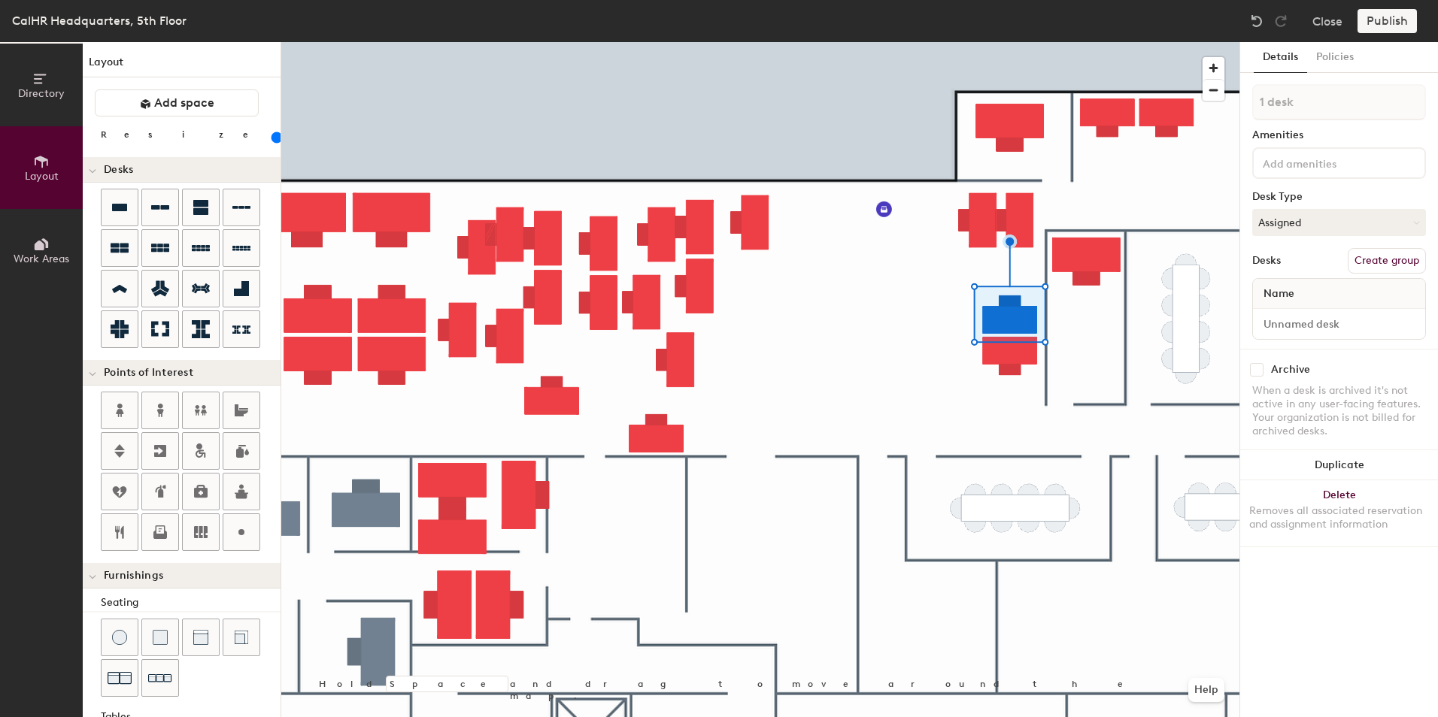
click at [750, 42] on div at bounding box center [760, 42] width 958 height 0
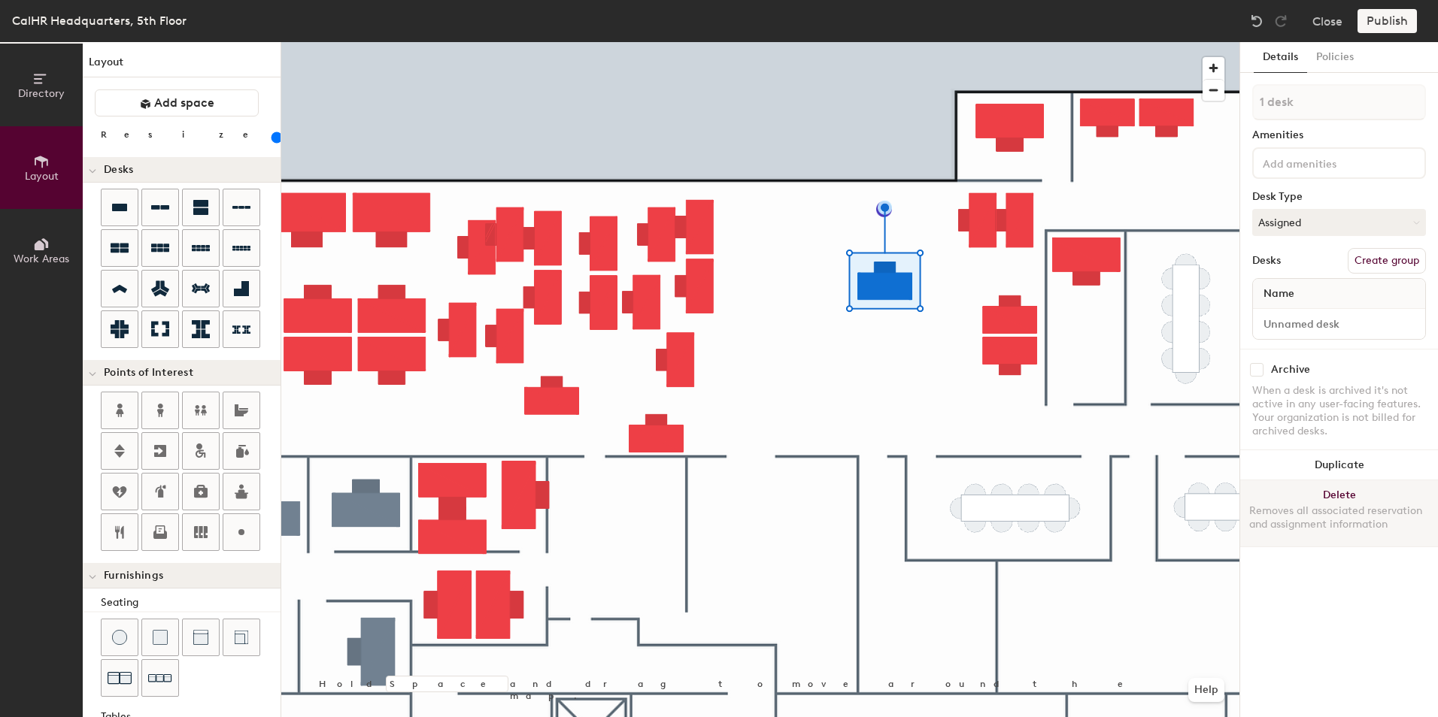
click at [986, 42] on div at bounding box center [760, 42] width 958 height 0
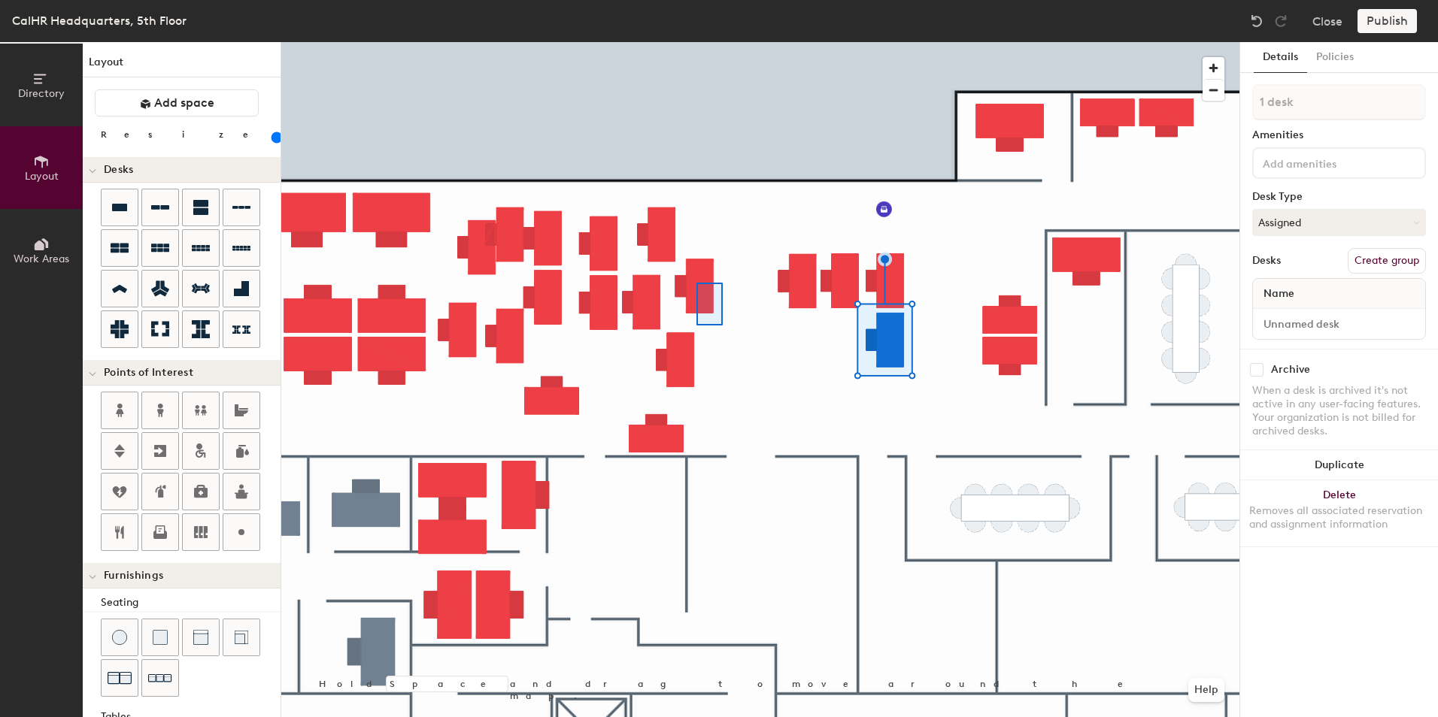
click at [724, 42] on div at bounding box center [760, 42] width 958 height 0
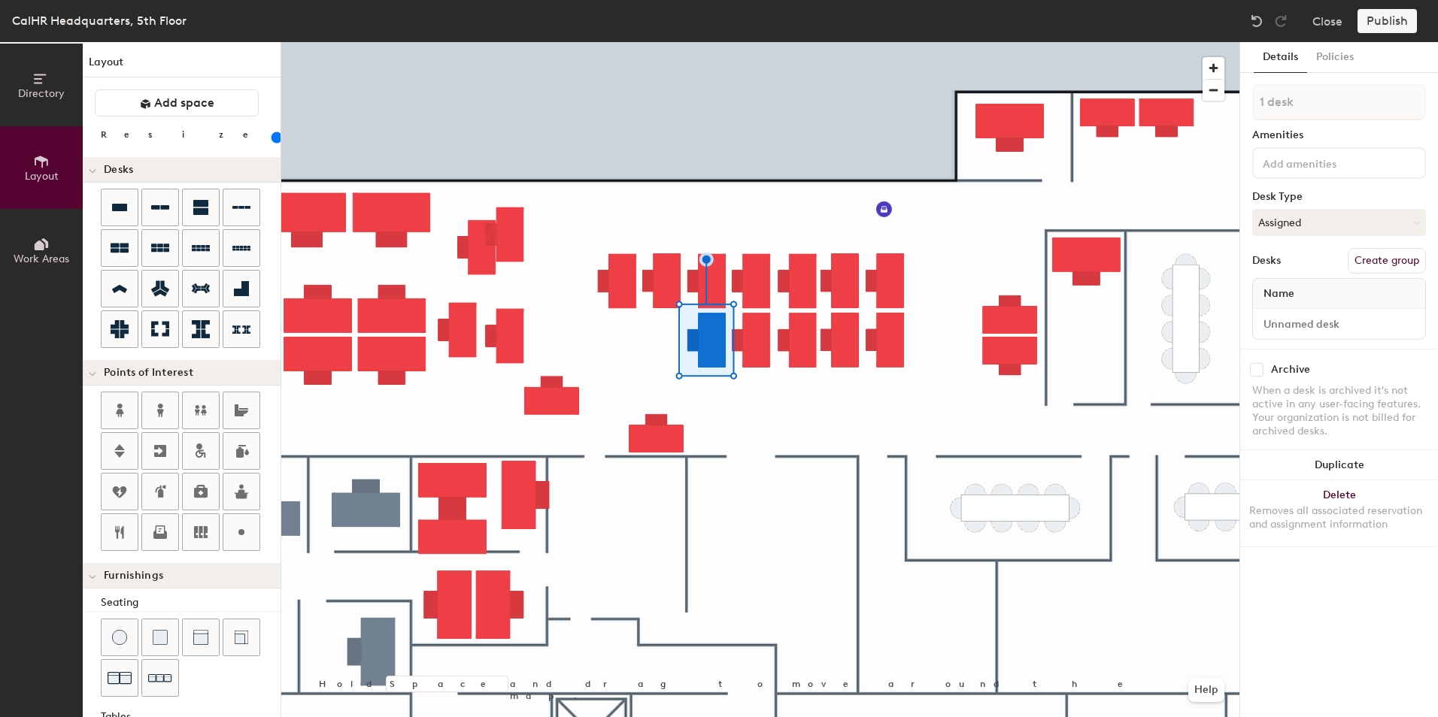
type input "120"
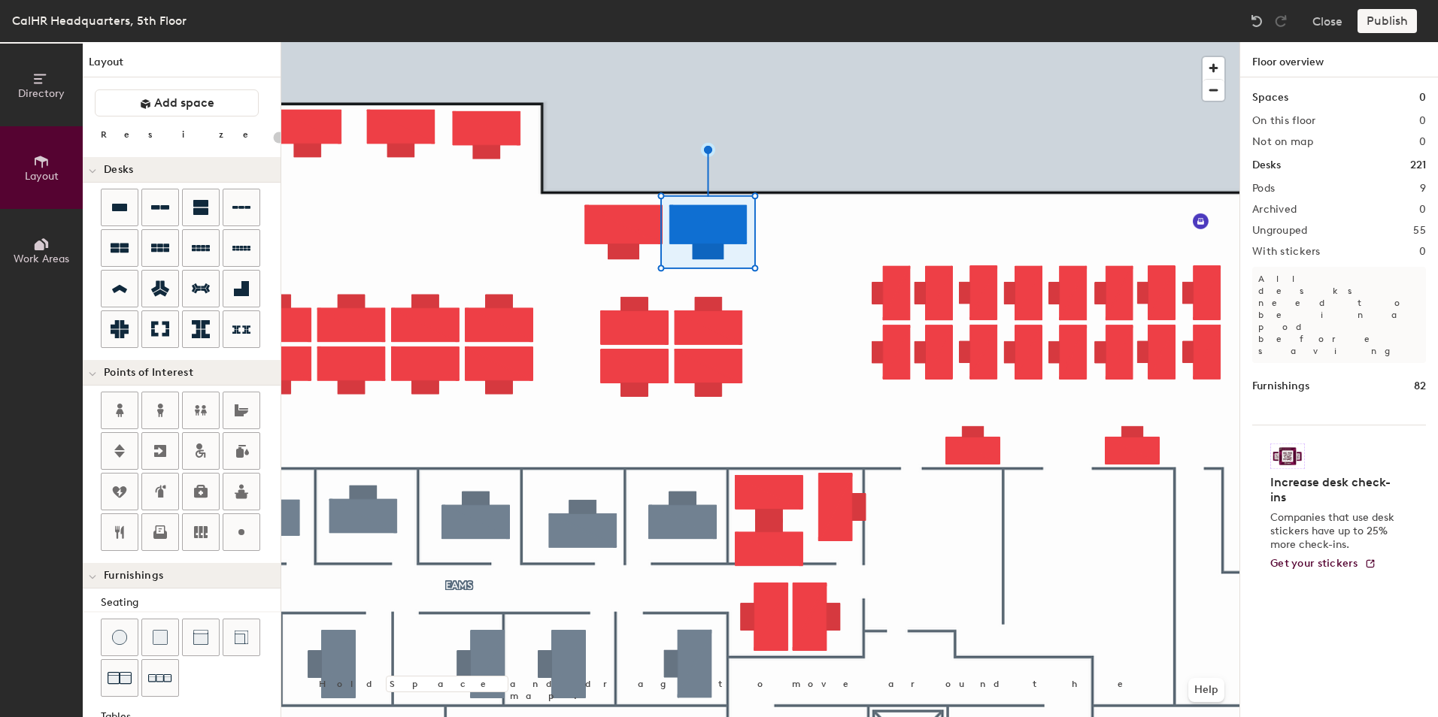
click at [491, 42] on div at bounding box center [760, 42] width 958 height 0
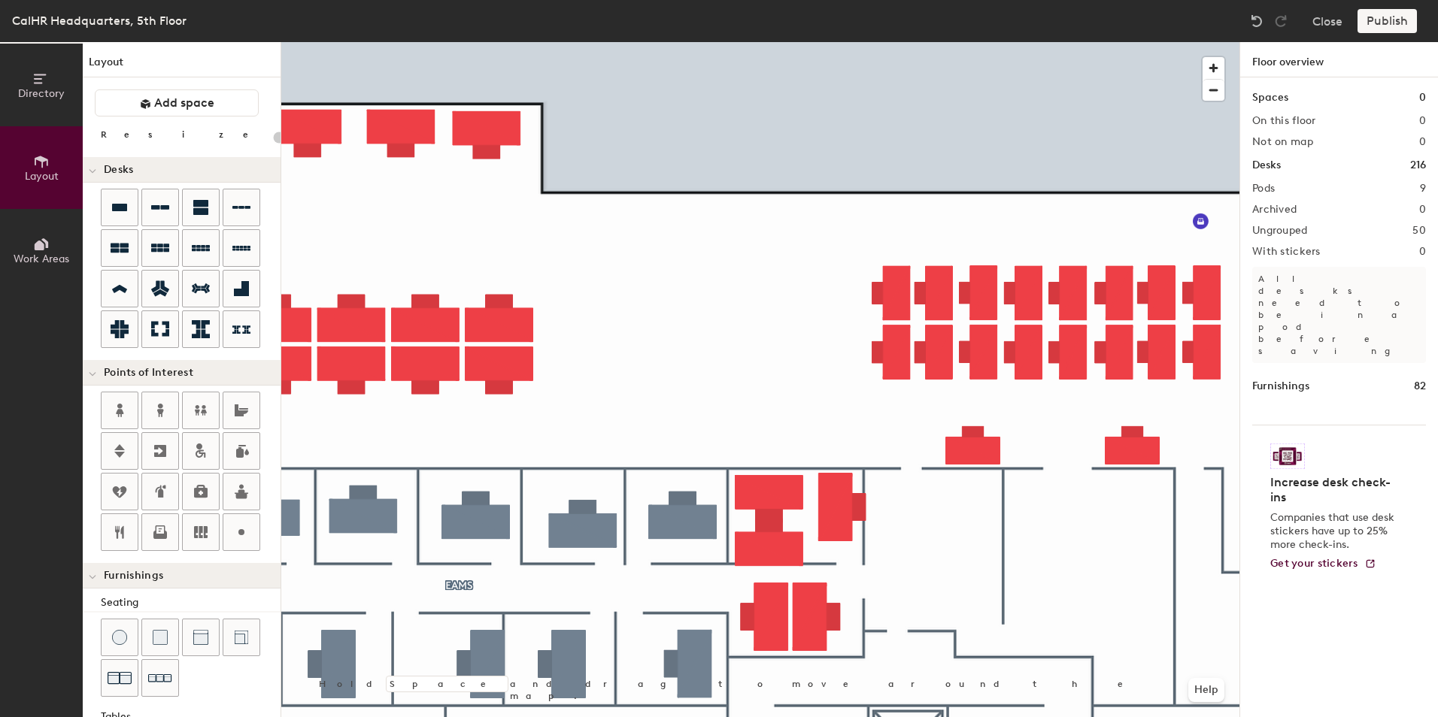
click at [347, 42] on div at bounding box center [760, 42] width 958 height 0
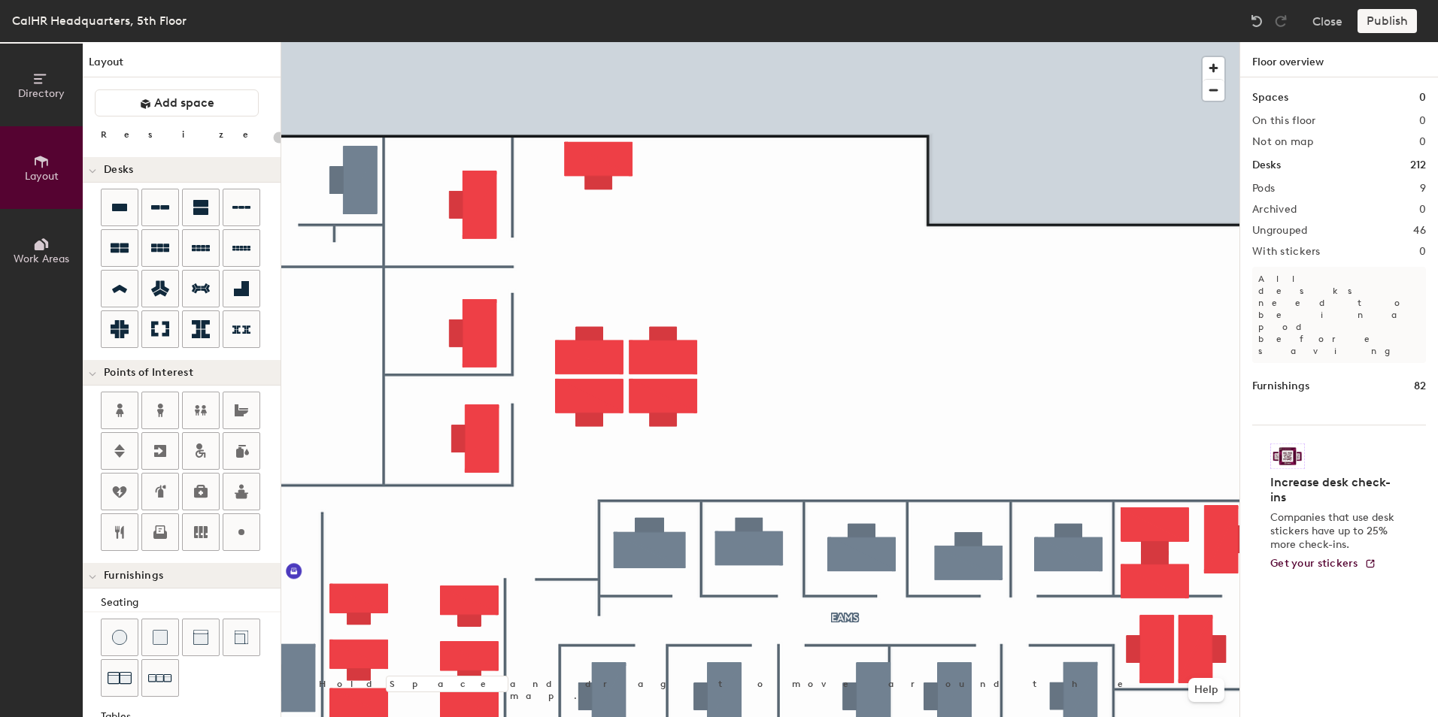
click at [662, 42] on div at bounding box center [760, 42] width 958 height 0
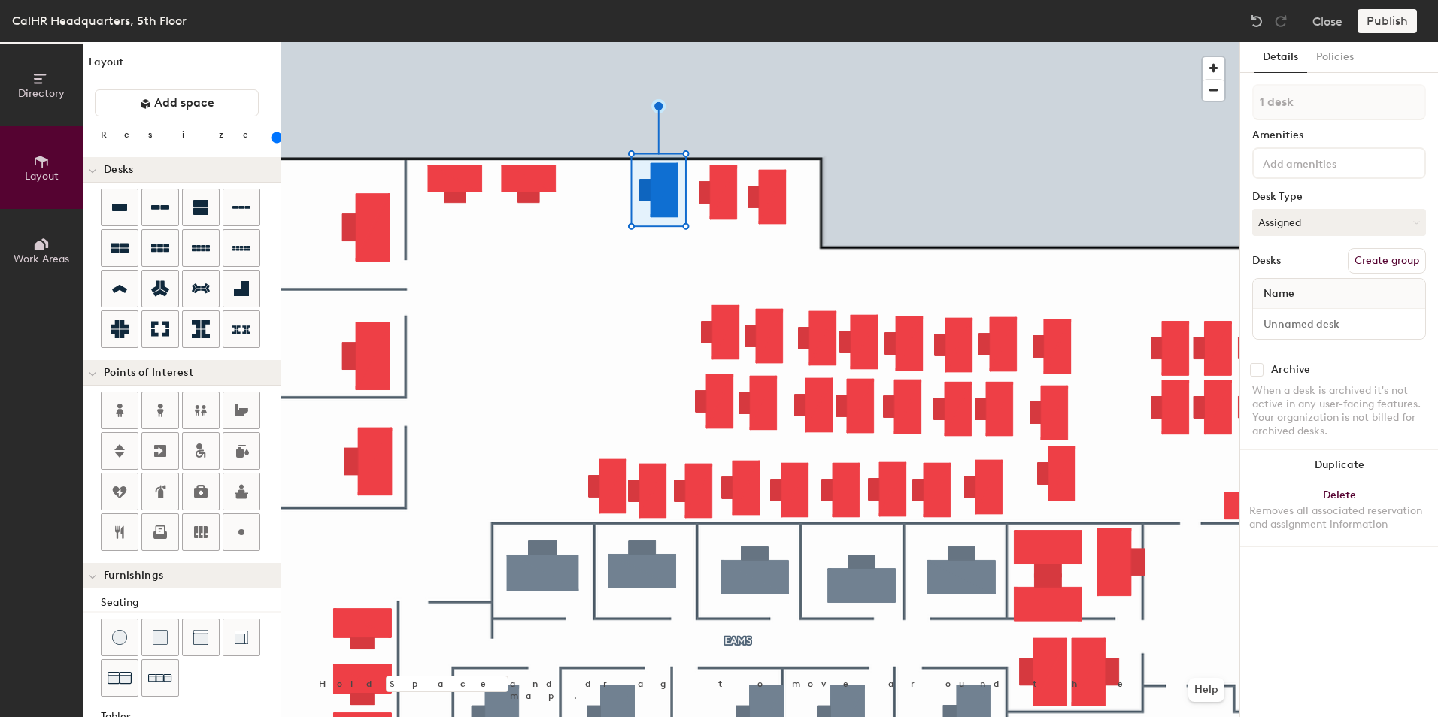
click at [638, 42] on div at bounding box center [760, 42] width 958 height 0
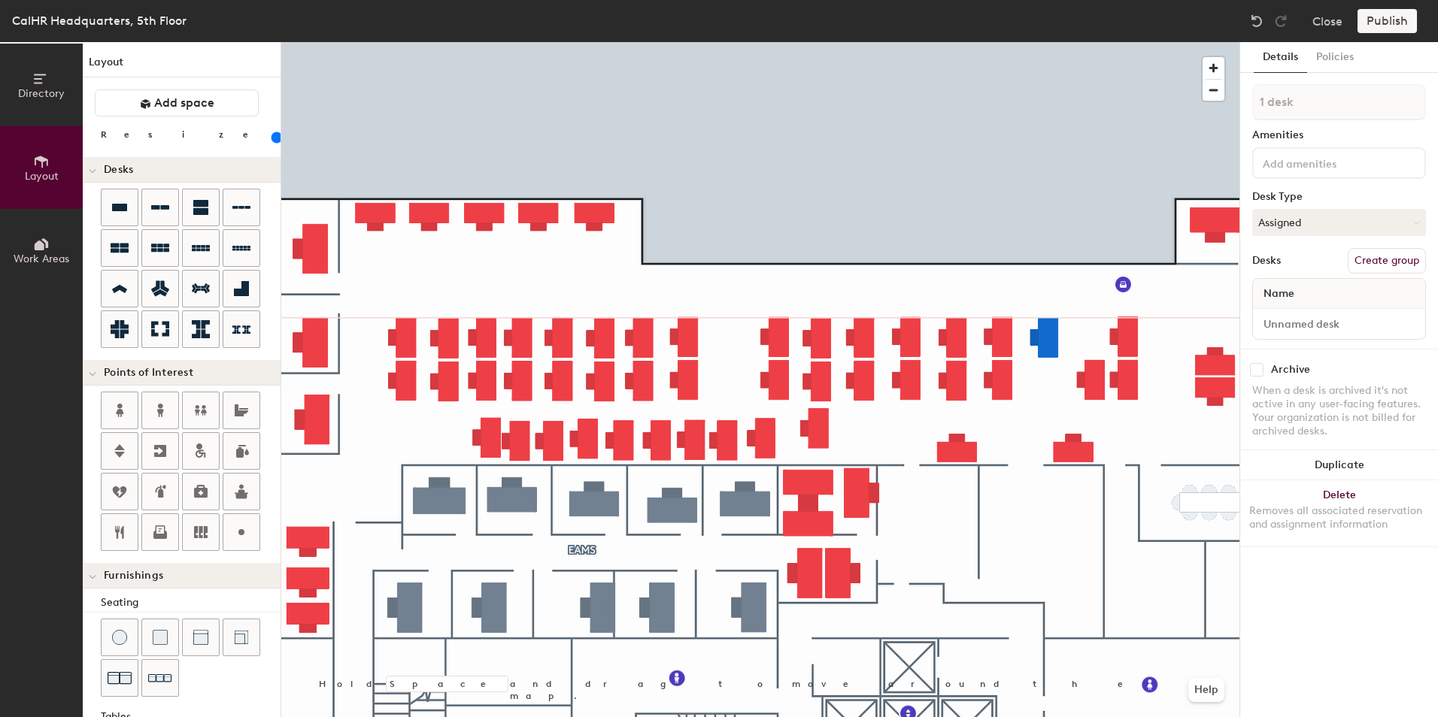
type input "120"
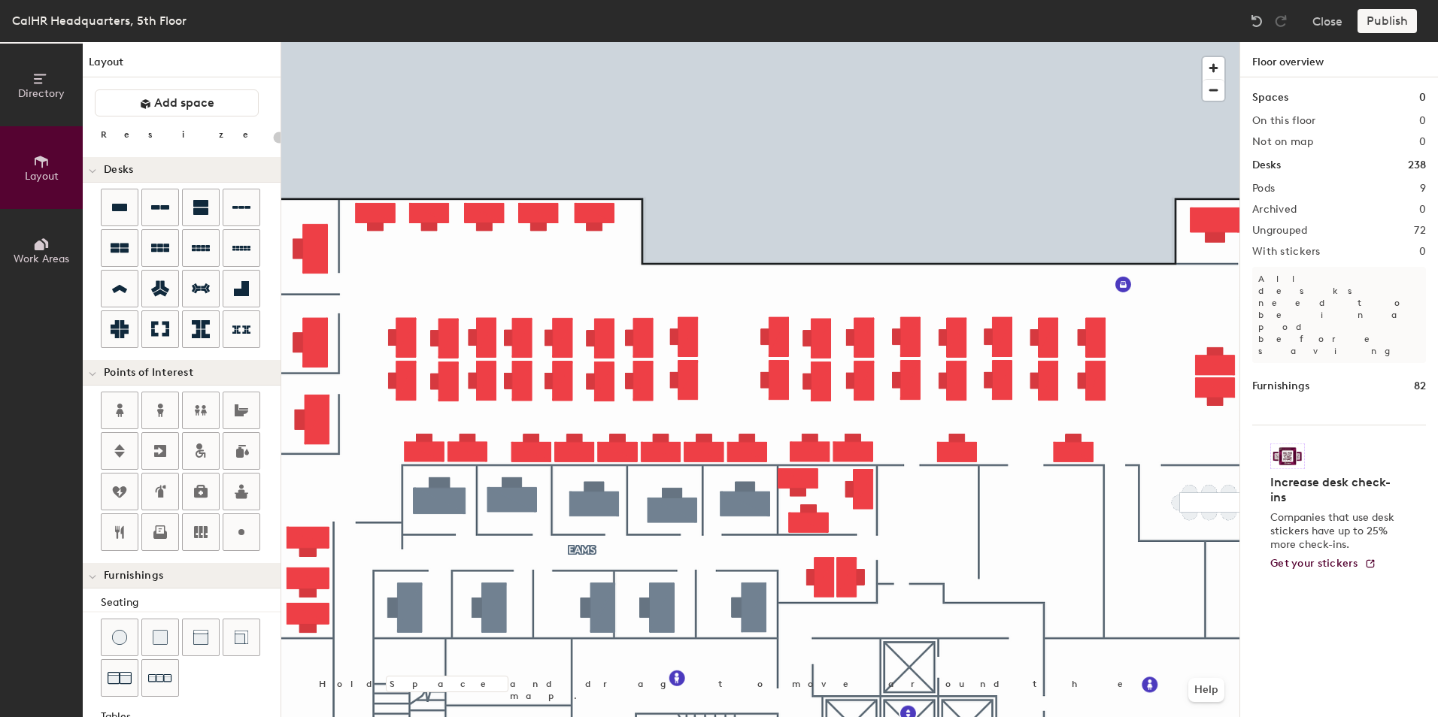
type input "20"
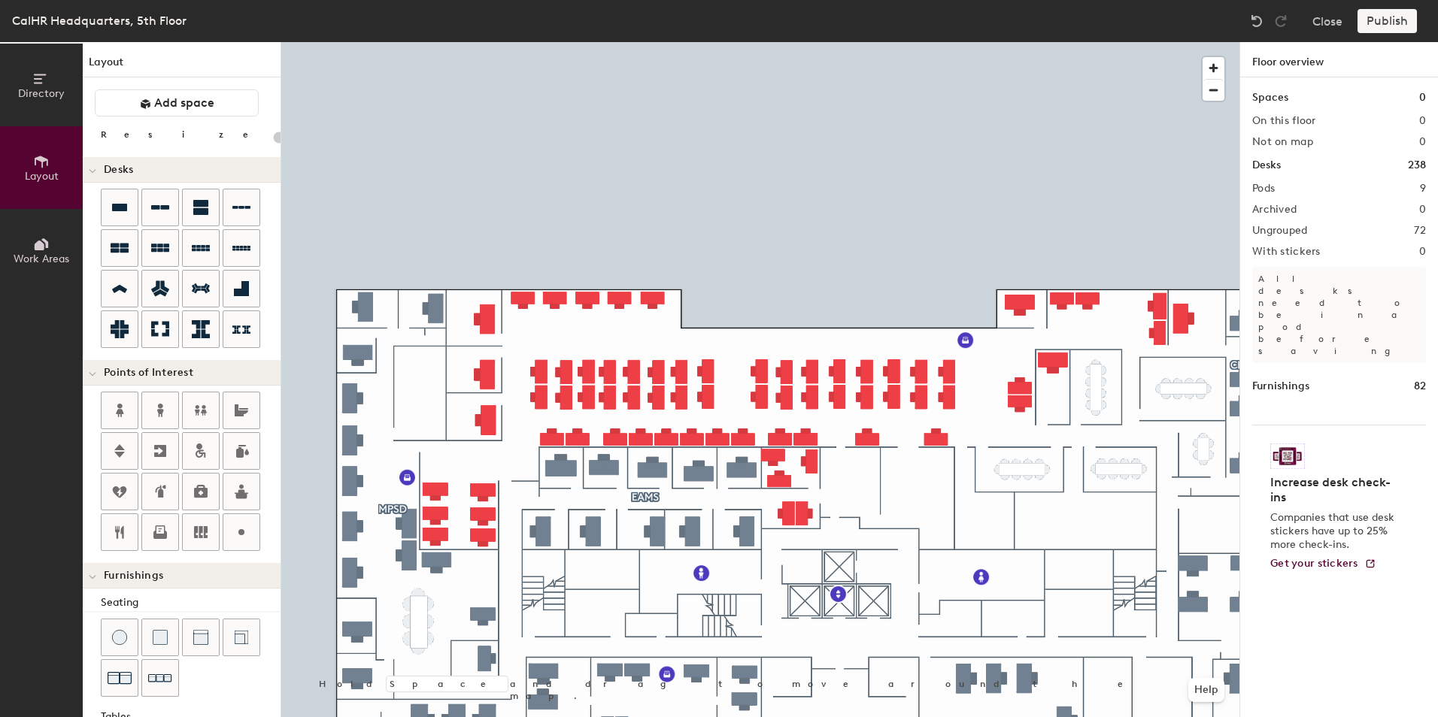
click at [41, 101] on button "Directory" at bounding box center [41, 85] width 83 height 83
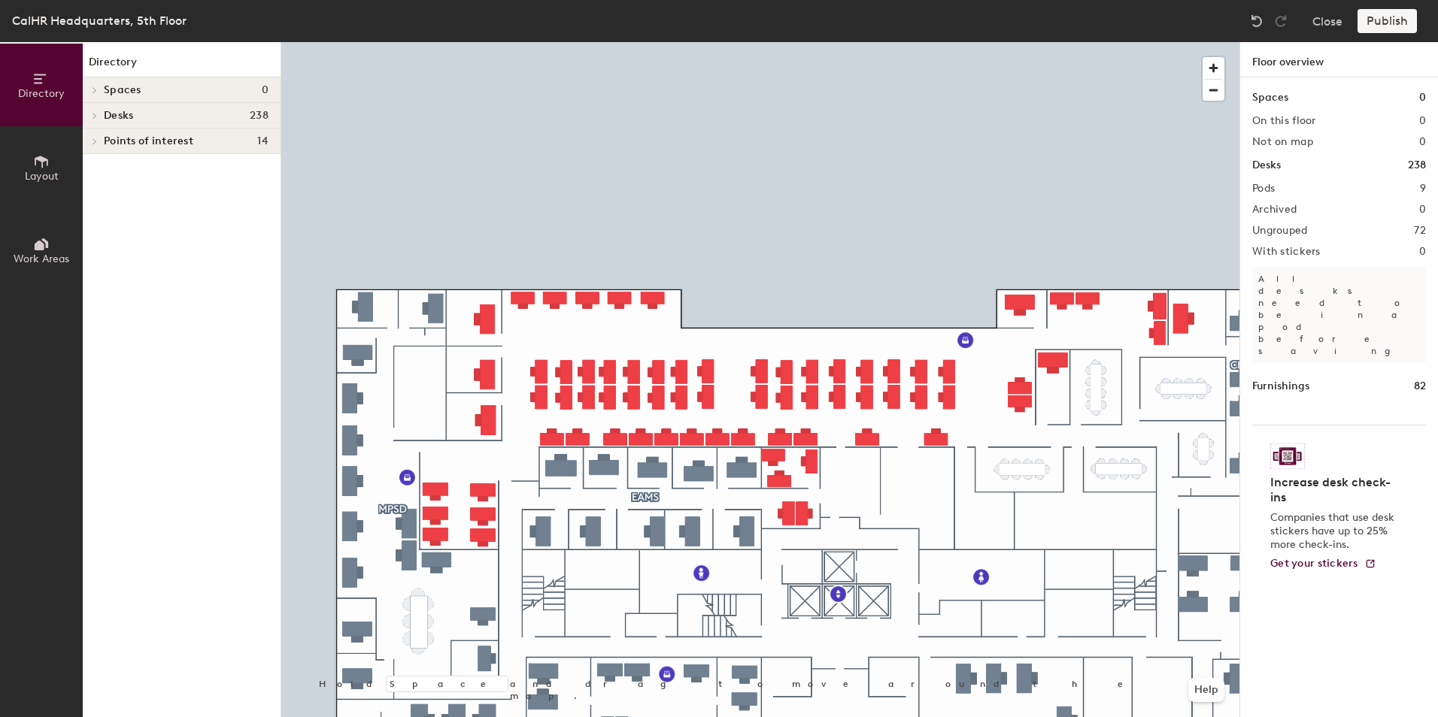
click at [35, 248] on icon at bounding box center [40, 246] width 10 height 10
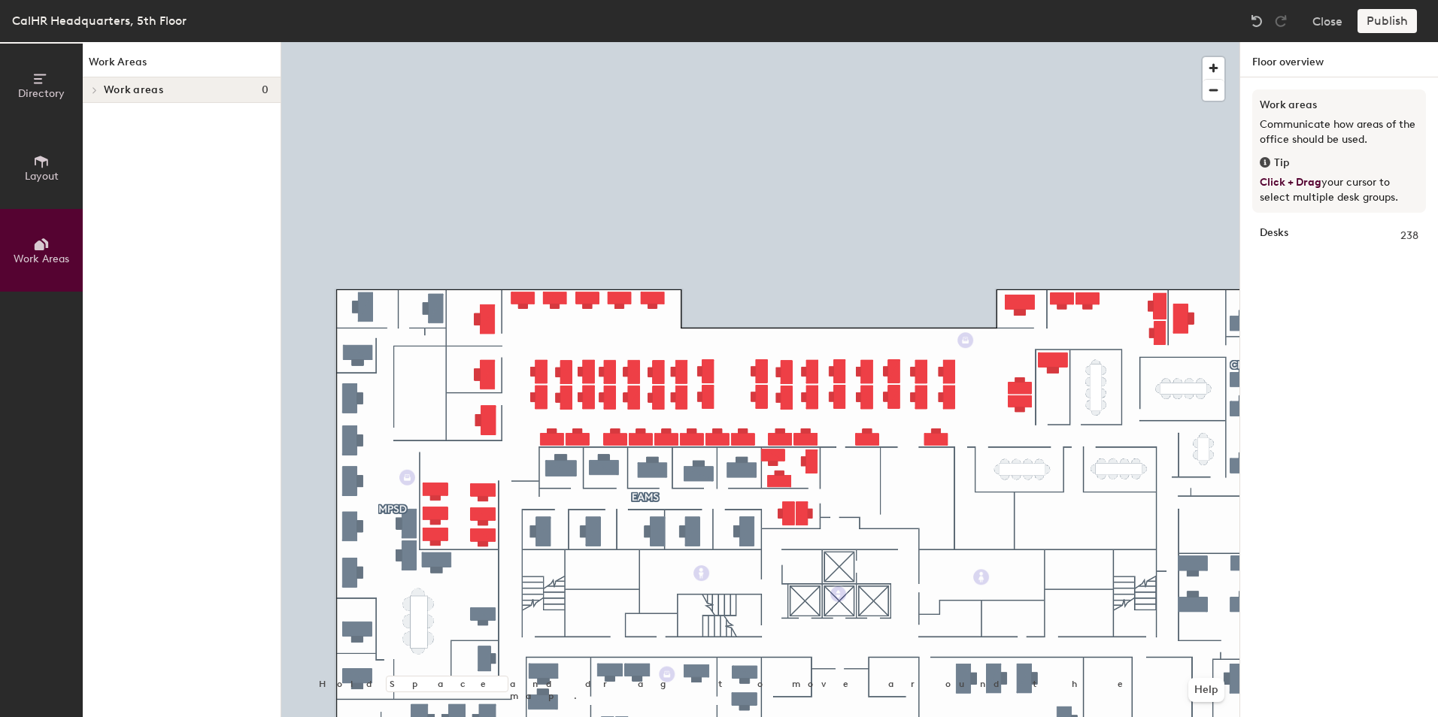
click at [26, 162] on button "Layout" at bounding box center [41, 167] width 83 height 83
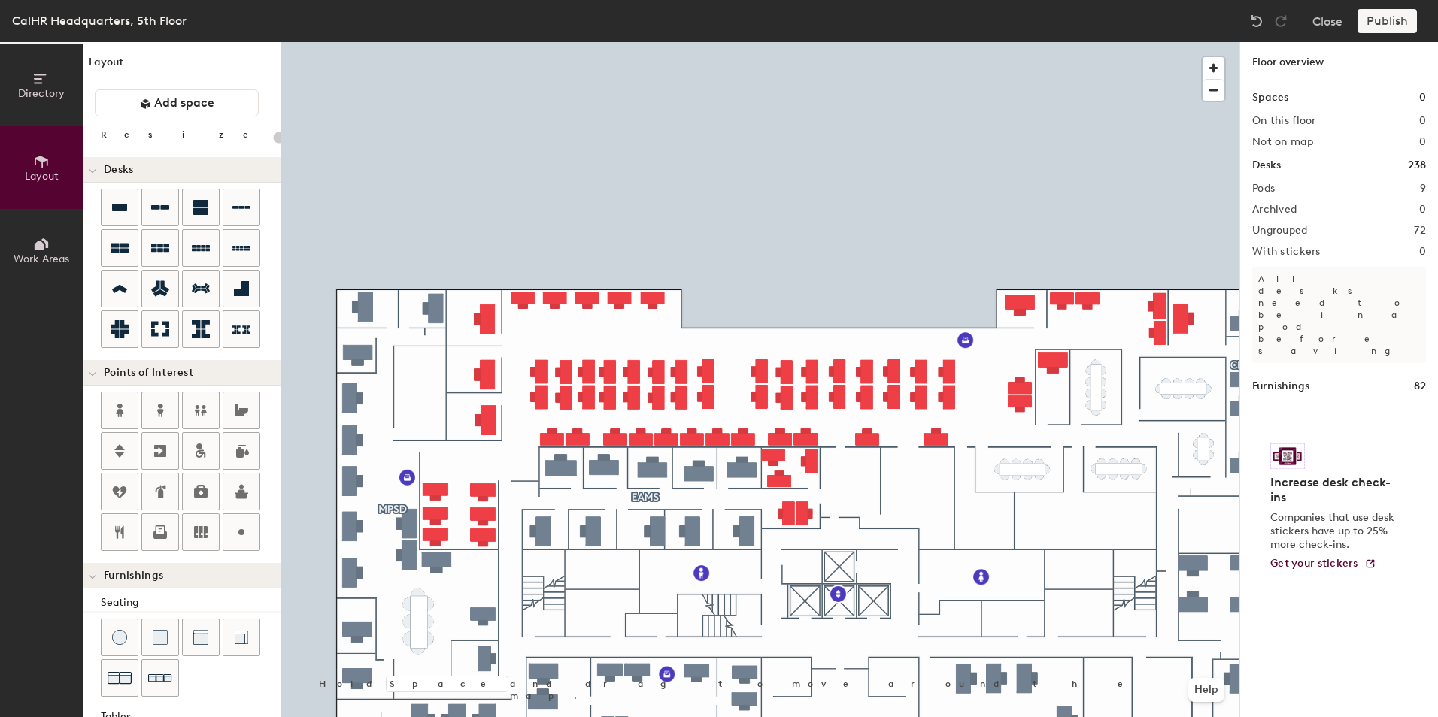
click at [35, 86] on icon at bounding box center [41, 79] width 17 height 17
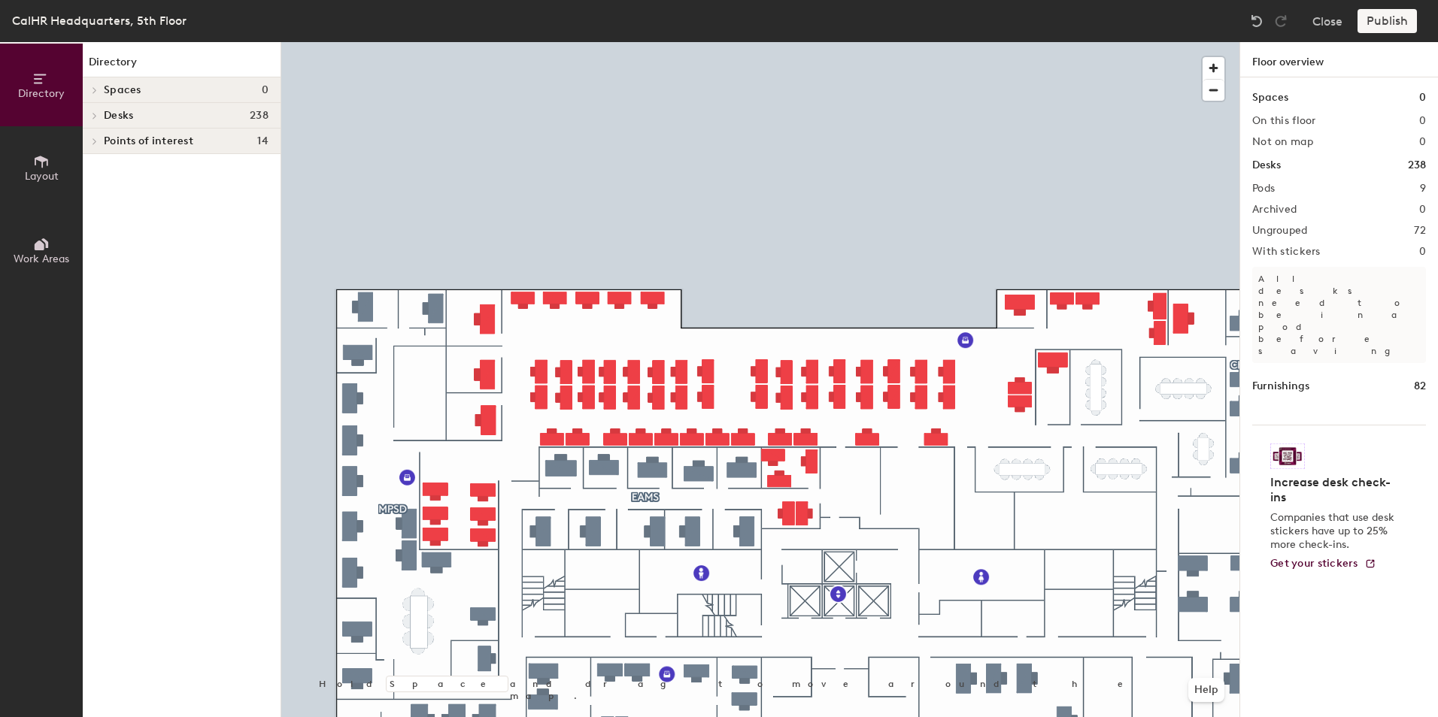
click at [1341, 214] on div "Archived 0" at bounding box center [1339, 210] width 174 height 12
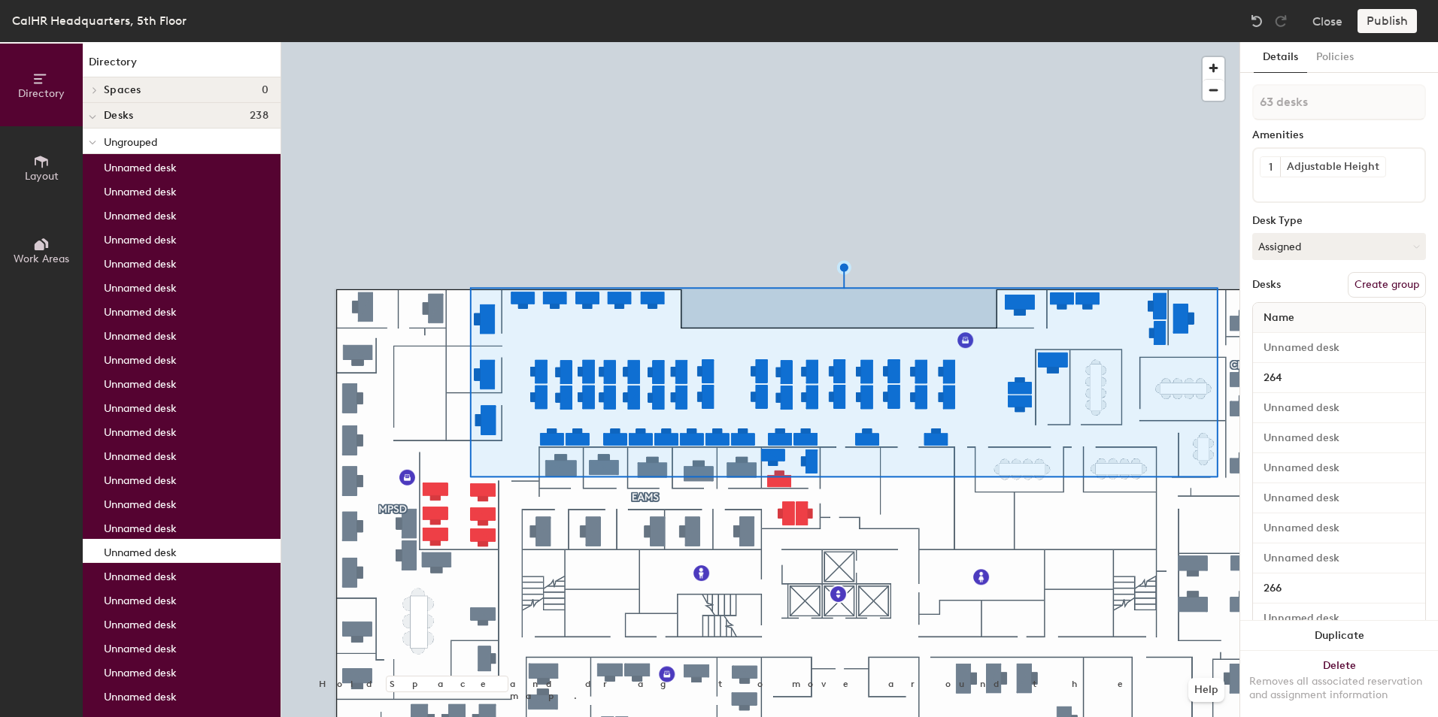
click at [1376, 280] on button "Create group" at bounding box center [1386, 285] width 78 height 26
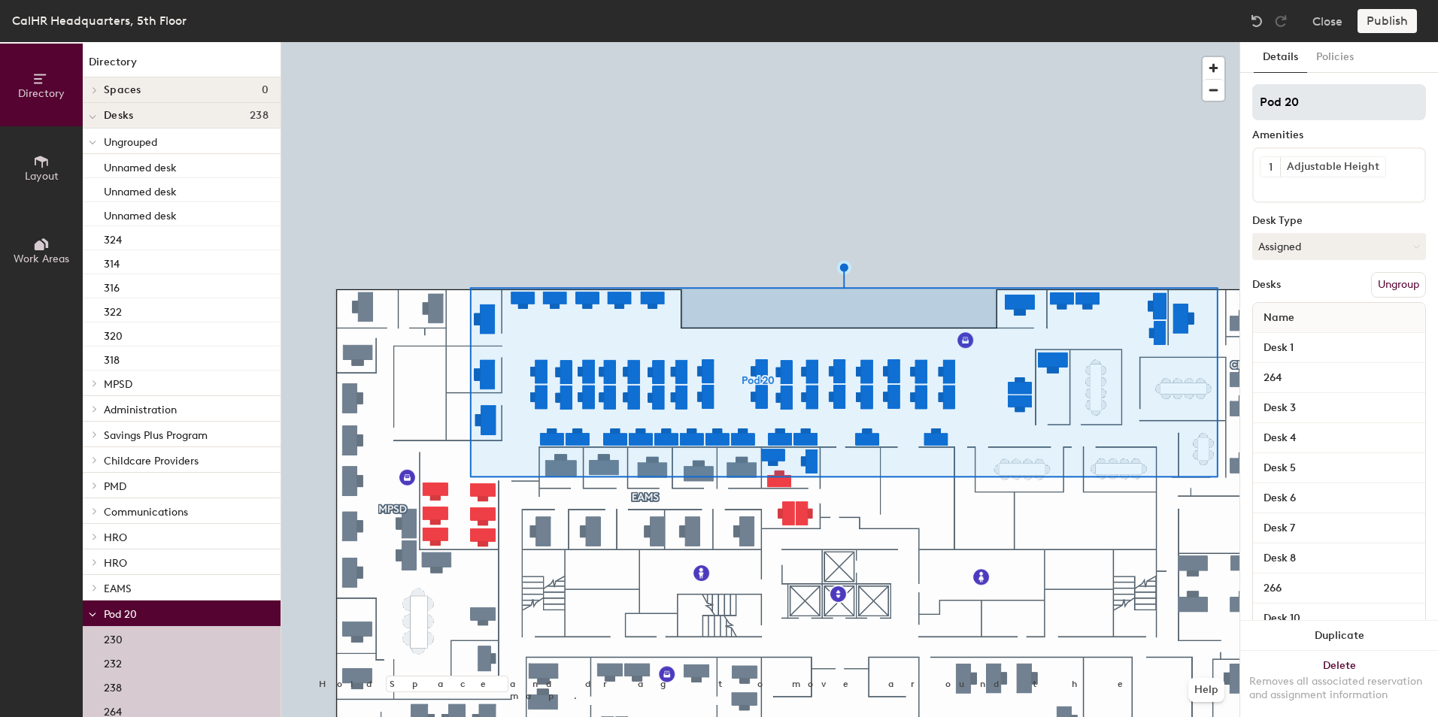
drag, startPoint x: 1305, startPoint y: 100, endPoint x: 1255, endPoint y: 101, distance: 50.4
click at [1255, 101] on input "Pod 20" at bounding box center [1339, 102] width 174 height 36
type input "Selection 1"
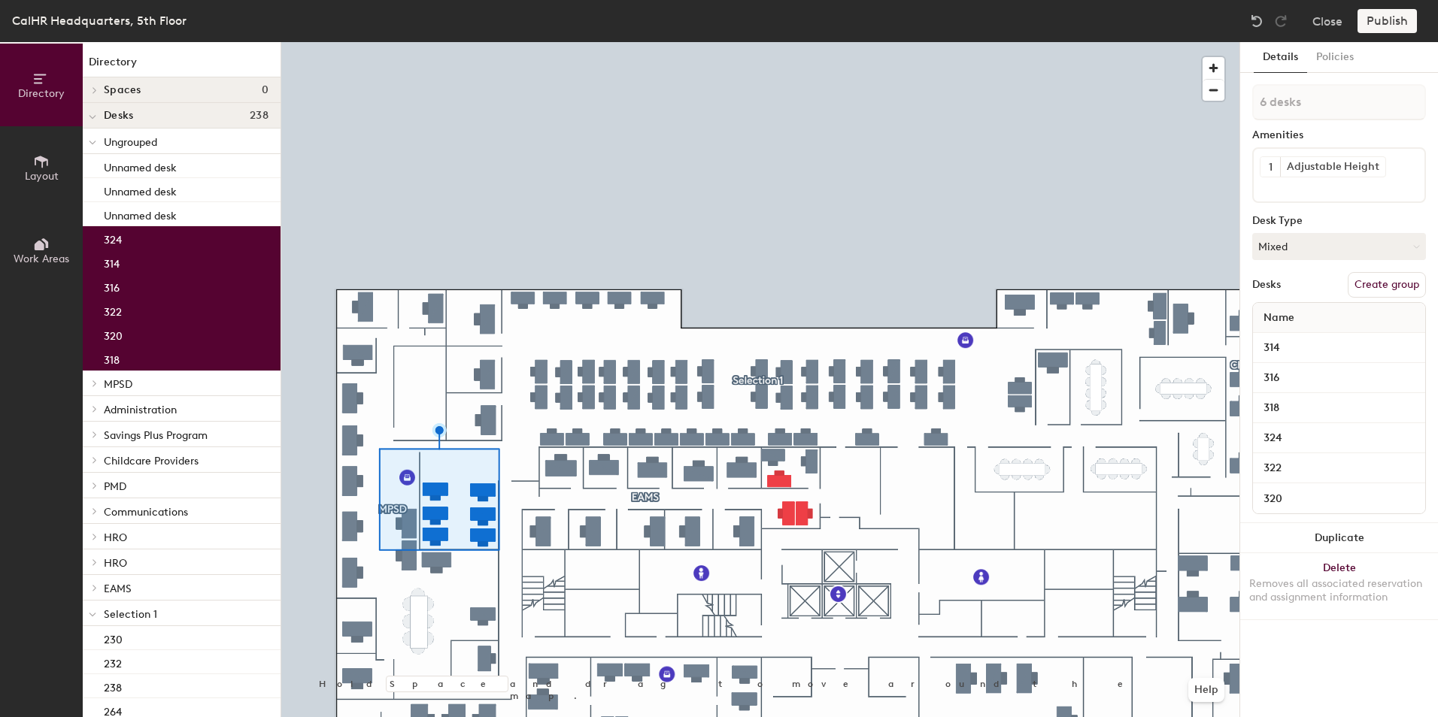
click at [1395, 286] on button "Create group" at bounding box center [1386, 285] width 78 height 26
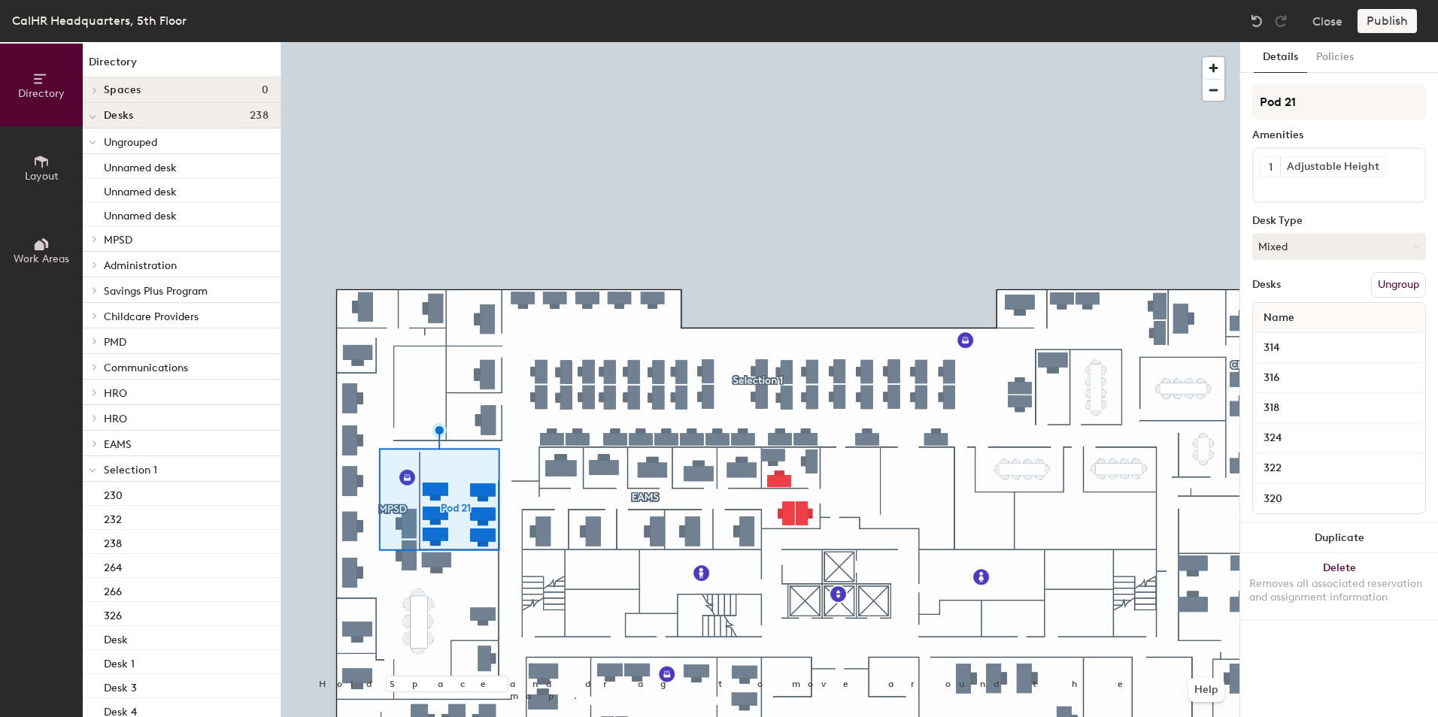
click at [1251, 102] on div "Details Policies Pod 21 Amenities 1 Adjustable Height Desk Type Mixed Desks Ung…" at bounding box center [1339, 379] width 198 height 675
type input "Selection 2"
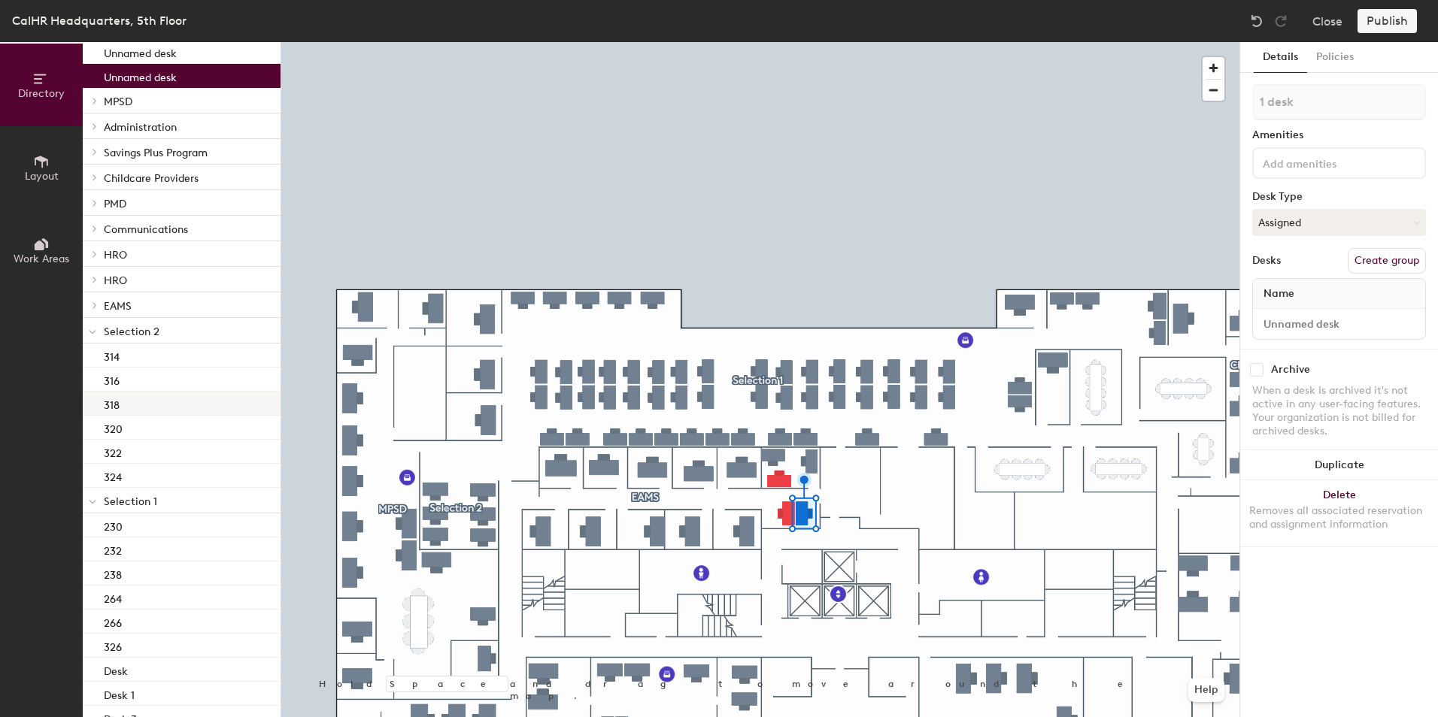
scroll to position [150, 0]
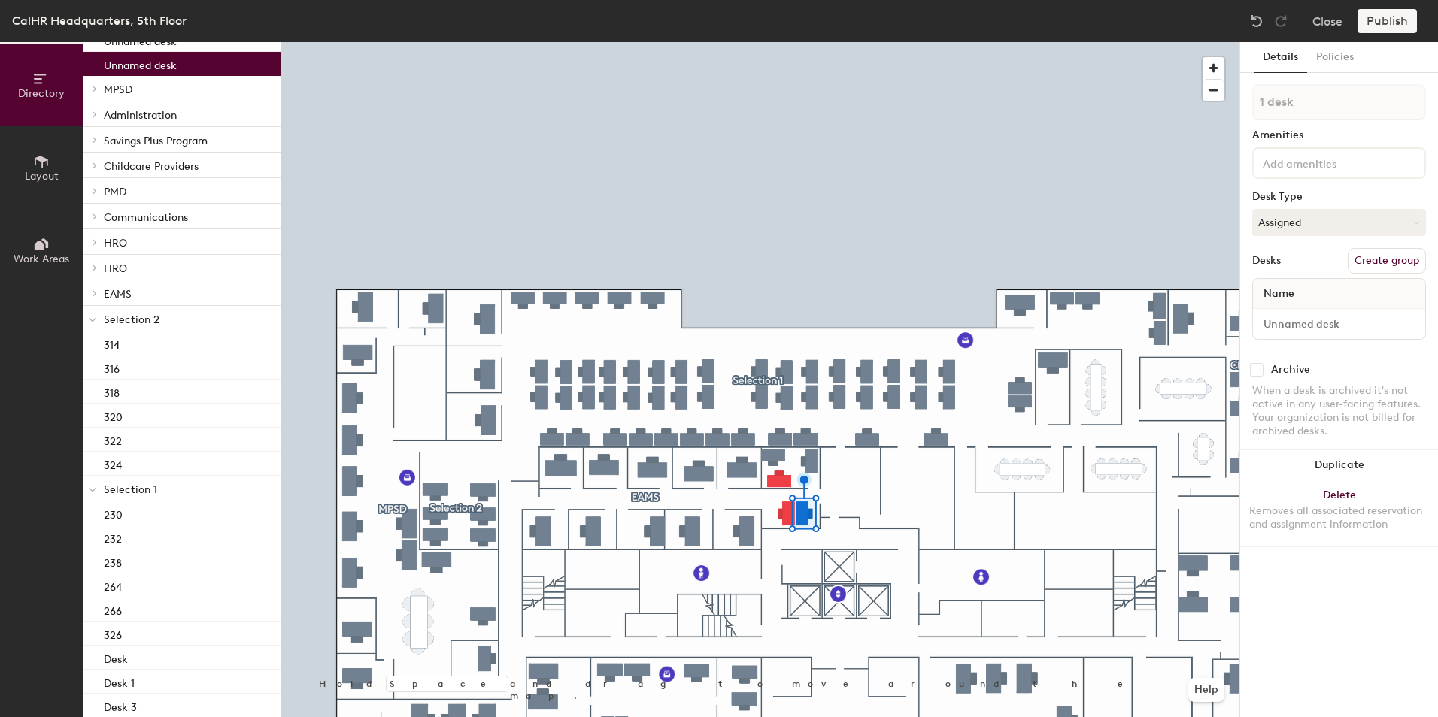
click at [98, 294] on span at bounding box center [93, 293] width 13 height 8
click at [1282, 295] on span "Name" at bounding box center [1279, 293] width 46 height 27
click at [1325, 318] on input at bounding box center [1339, 324] width 166 height 21
click at [1321, 324] on input at bounding box center [1339, 324] width 166 height 21
type input "630"
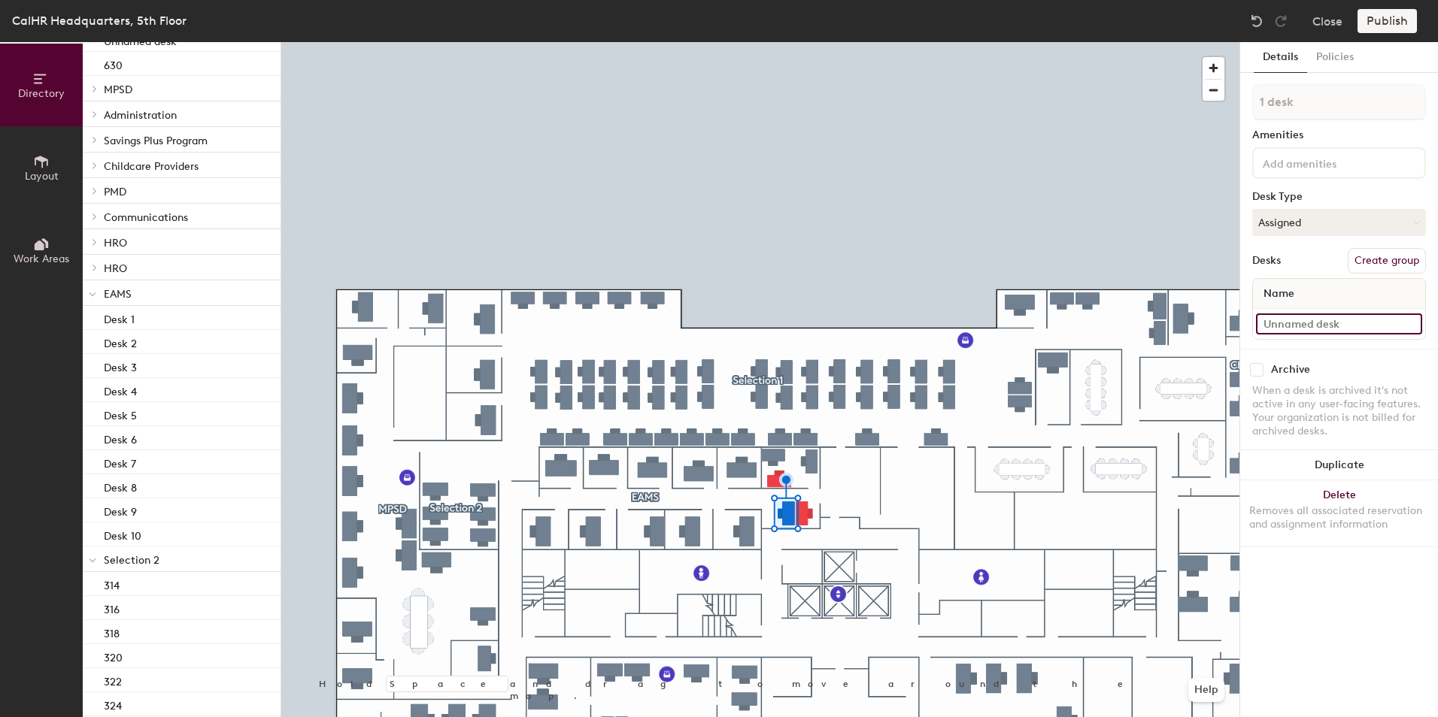
click at [1277, 325] on input at bounding box center [1339, 324] width 166 height 21
type input "632"
click at [1316, 320] on input at bounding box center [1339, 324] width 166 height 21
type input "620a"
click at [1301, 320] on input "Desk 1" at bounding box center [1339, 324] width 166 height 21
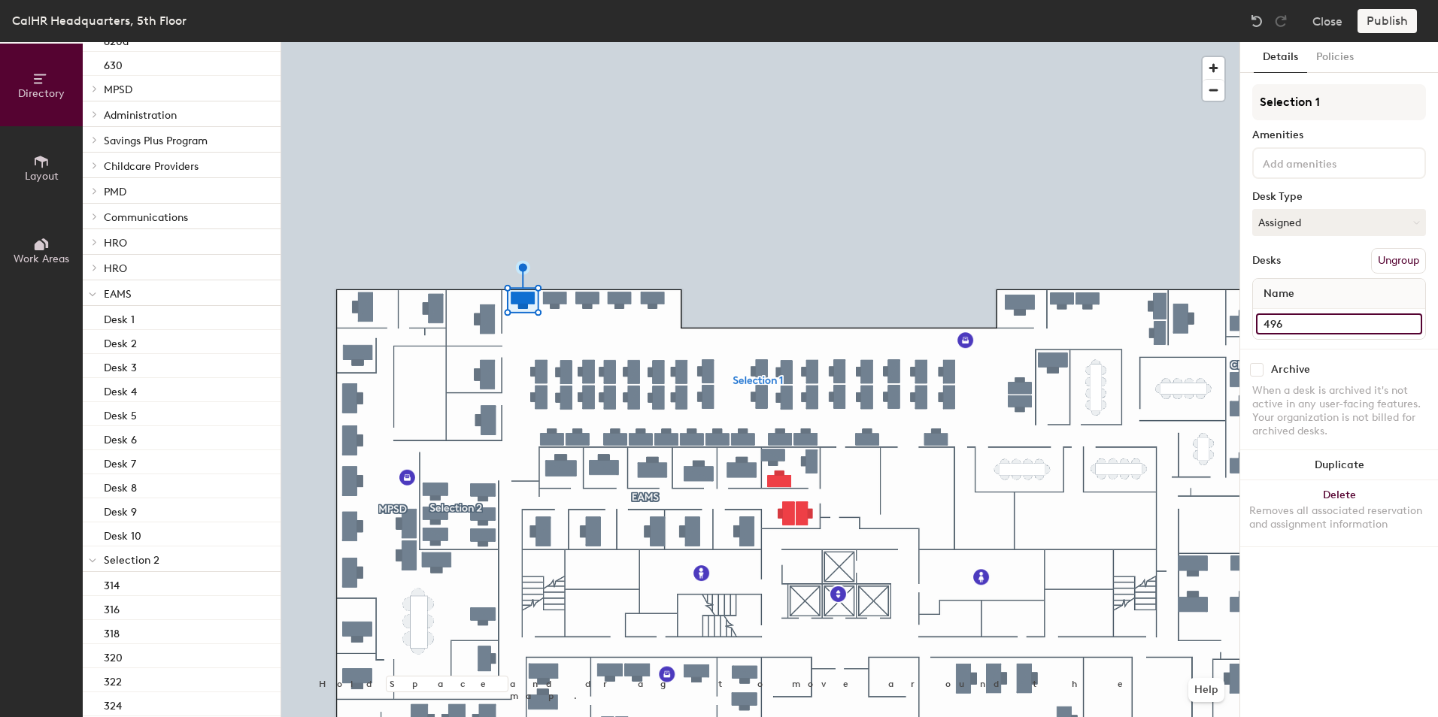
type input "496"
click at [1302, 322] on input "Desk 3" at bounding box center [1339, 324] width 166 height 21
type input "498"
click at [1308, 320] on input "Desk 5" at bounding box center [1339, 324] width 166 height 21
type input "508"
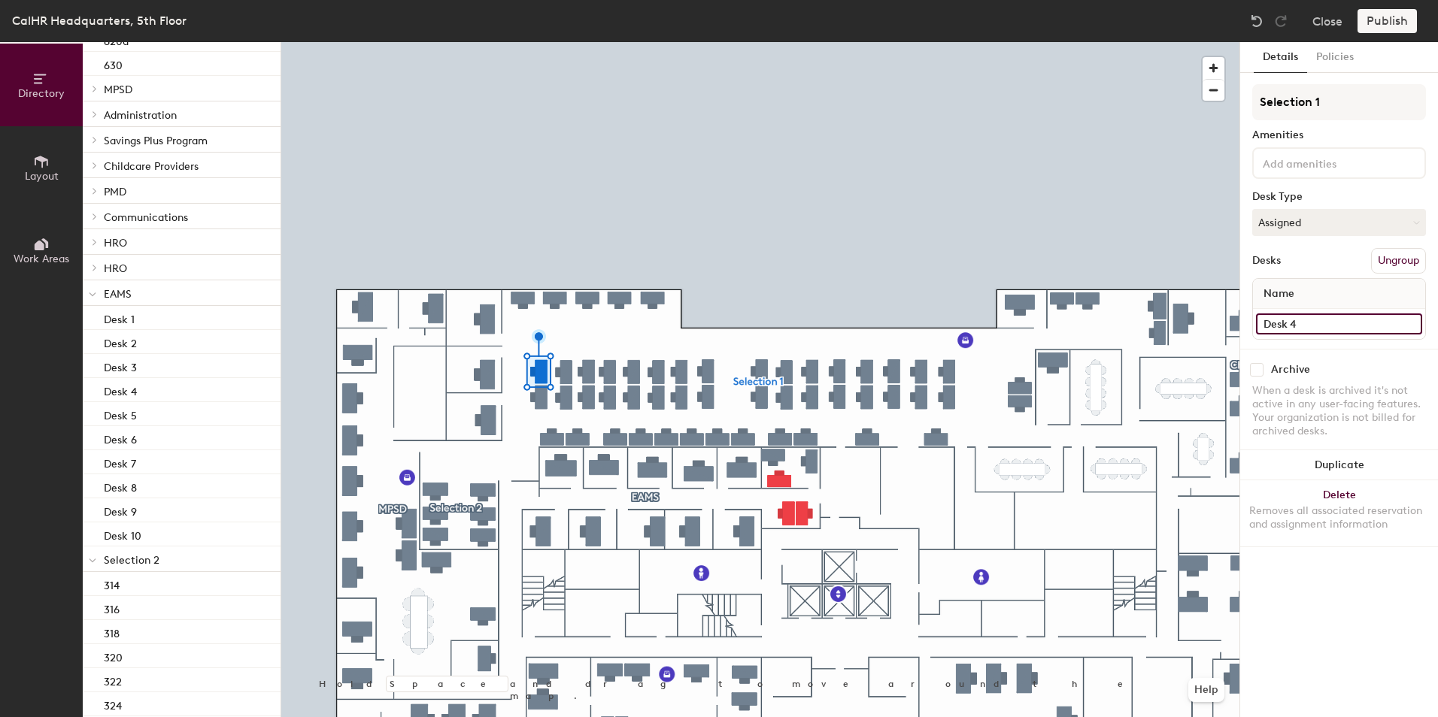
click at [1288, 325] on input "Desk 4" at bounding box center [1339, 324] width 166 height 21
type input "506"
click at [1298, 328] on input "Desk 24" at bounding box center [1339, 324] width 166 height 21
type input "504"
click at [1281, 326] on input "Desk 25" at bounding box center [1339, 324] width 166 height 21
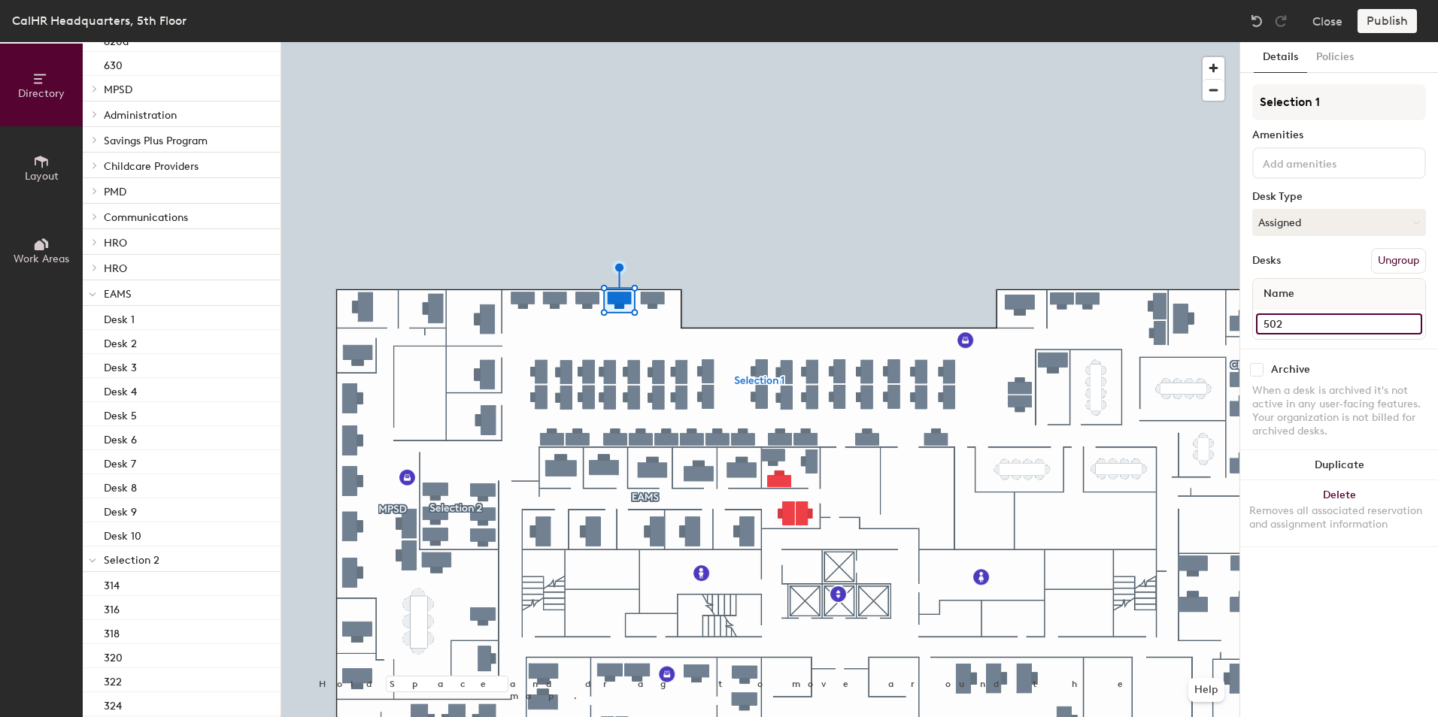
type input "502"
click at [1274, 327] on input "Desk 6" at bounding box center [1339, 324] width 166 height 21
type input "500"
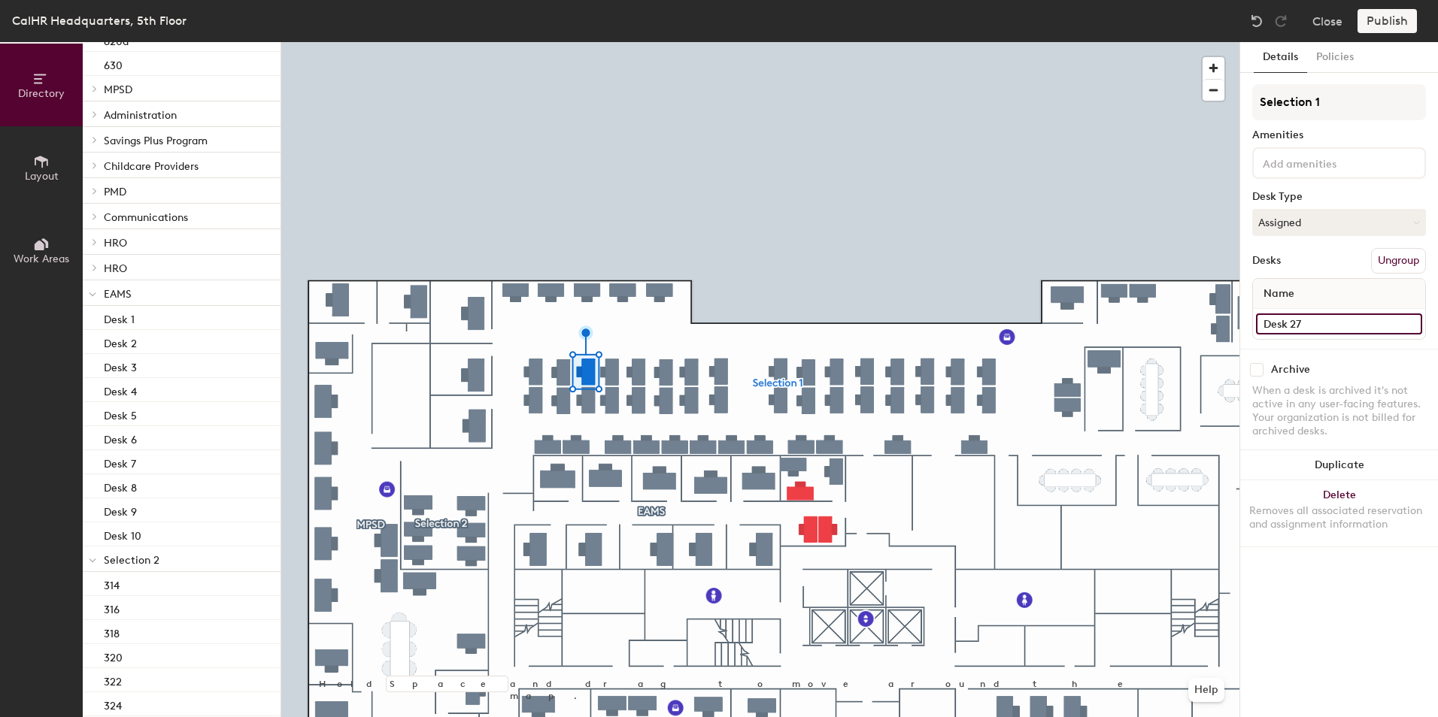
click at [1289, 320] on input "Desk 27" at bounding box center [1339, 324] width 166 height 21
type input "510"
click at [1274, 329] on input "Desk 26" at bounding box center [1339, 324] width 166 height 21
type input "512"
click at [1285, 324] on input "Desk 31" at bounding box center [1339, 324] width 166 height 21
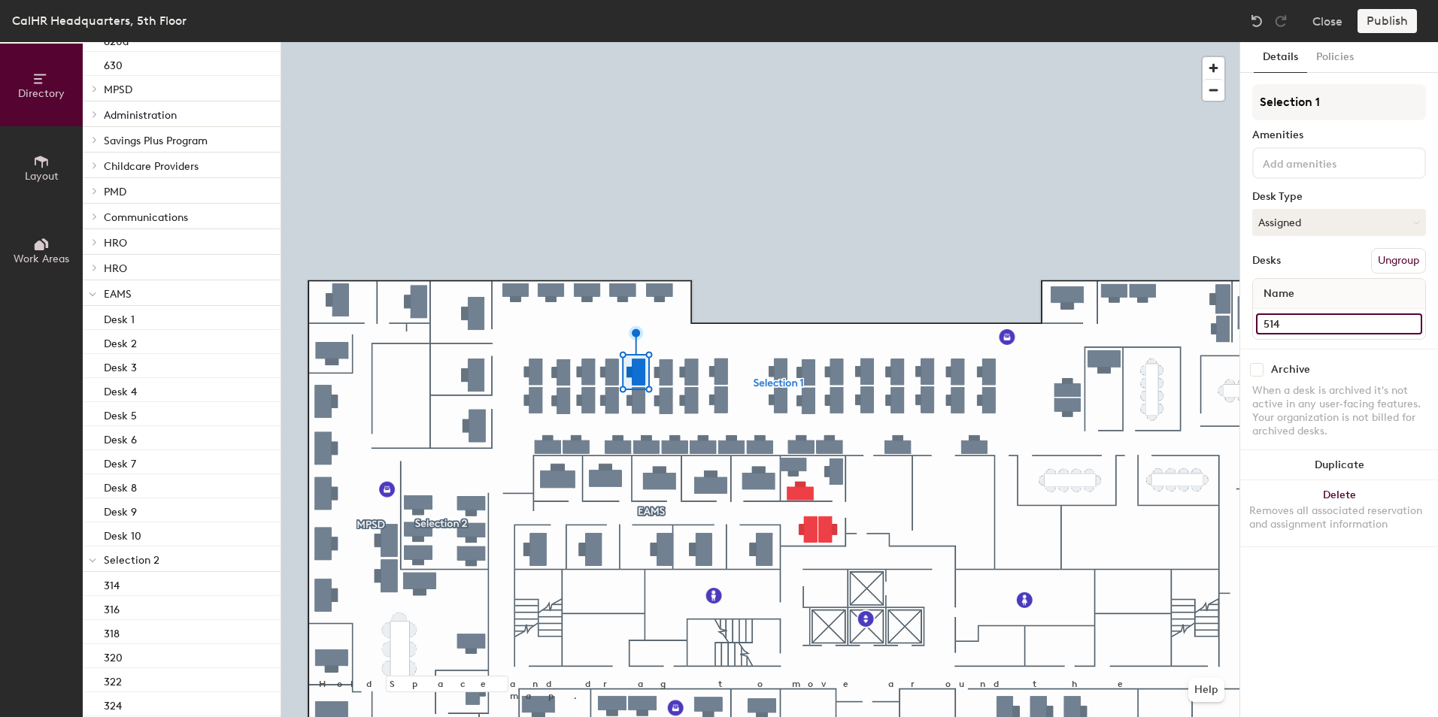
type input "514"
click at [1292, 323] on input "Desk 32" at bounding box center [1339, 324] width 166 height 21
type input "516"
click at [1274, 323] on input "Desk 33" at bounding box center [1339, 324] width 166 height 21
type input "518"
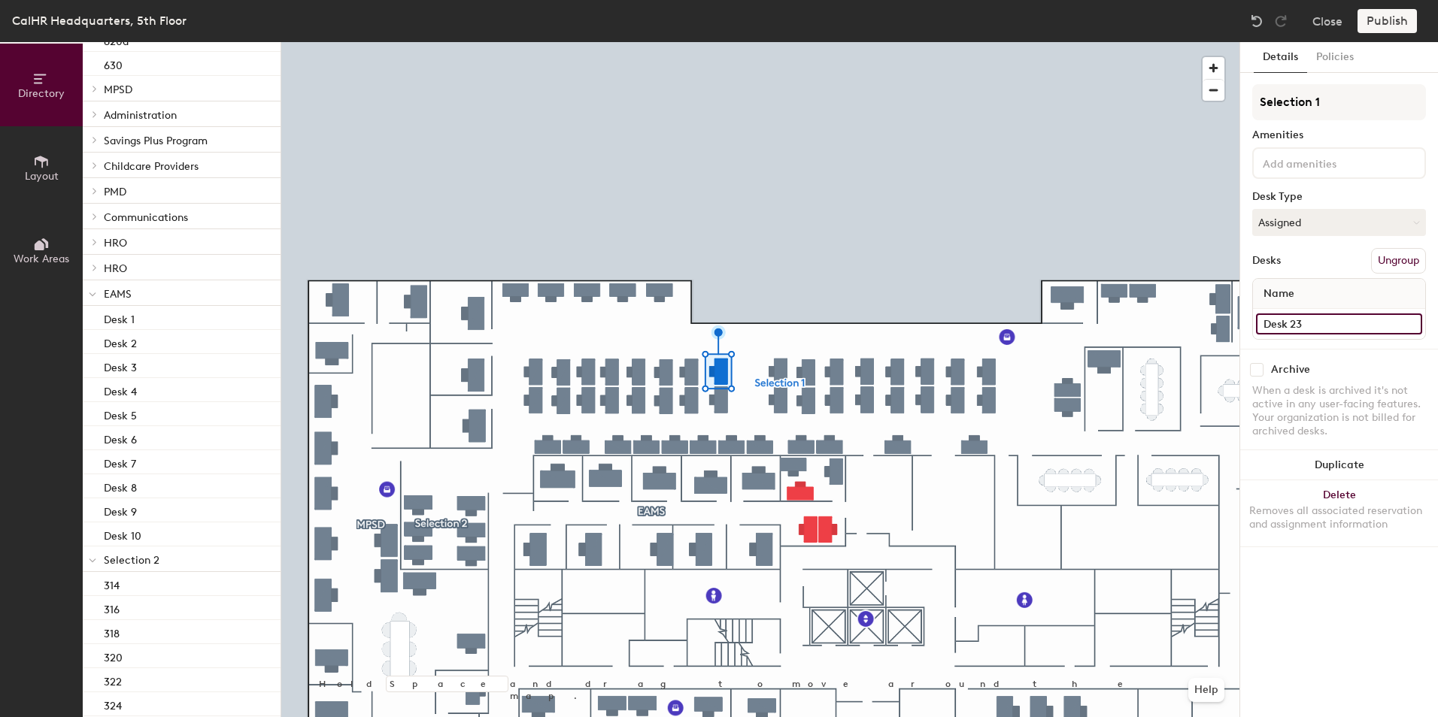
click at [1268, 326] on input "Desk 23" at bounding box center [1339, 324] width 166 height 21
type input "520"
click at [1280, 323] on input "Desk 8" at bounding box center [1339, 324] width 166 height 21
type input "488"
click at [1282, 325] on input "Desk 7" at bounding box center [1339, 324] width 166 height 21
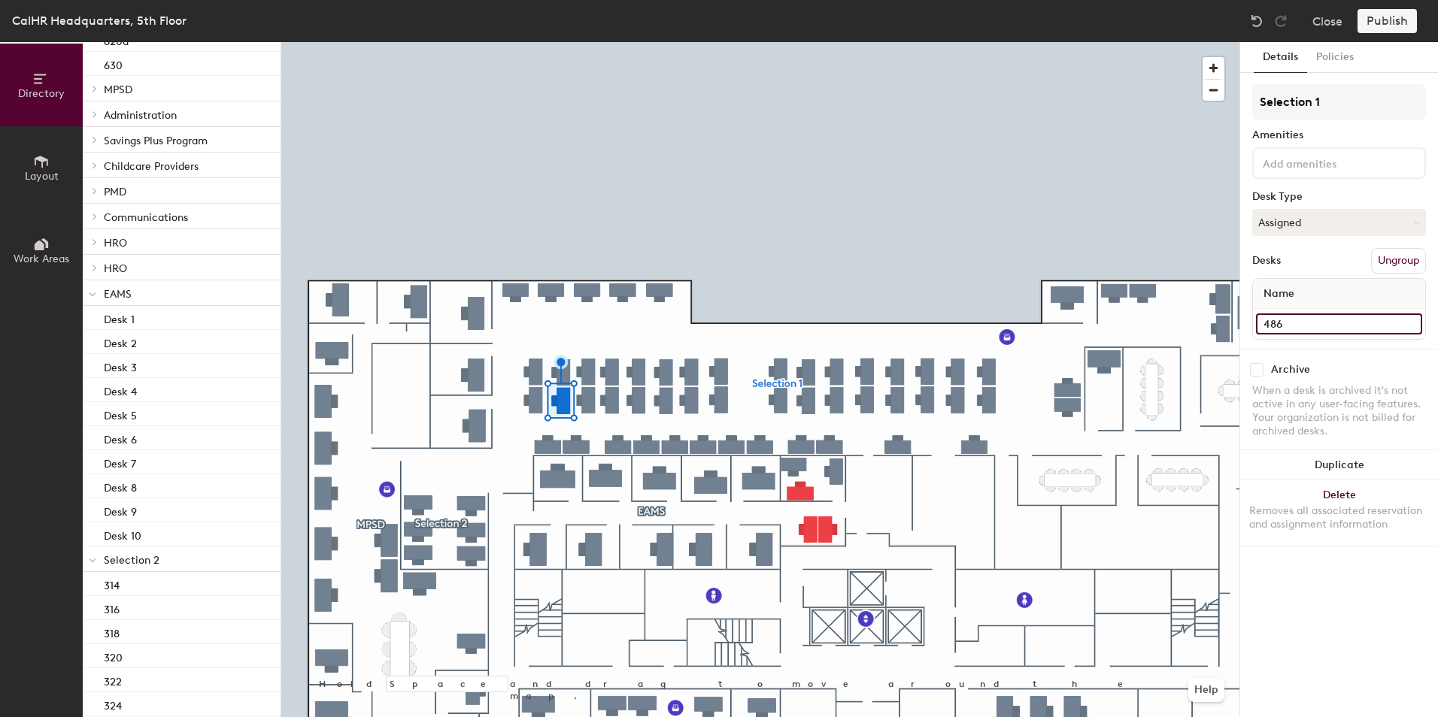
type input "486"
click at [1279, 326] on input "Desk 29" at bounding box center [1339, 324] width 166 height 21
type input "484"
click at [611, 42] on div at bounding box center [760, 42] width 958 height 0
click at [1273, 326] on input "Desk 28" at bounding box center [1339, 324] width 166 height 21
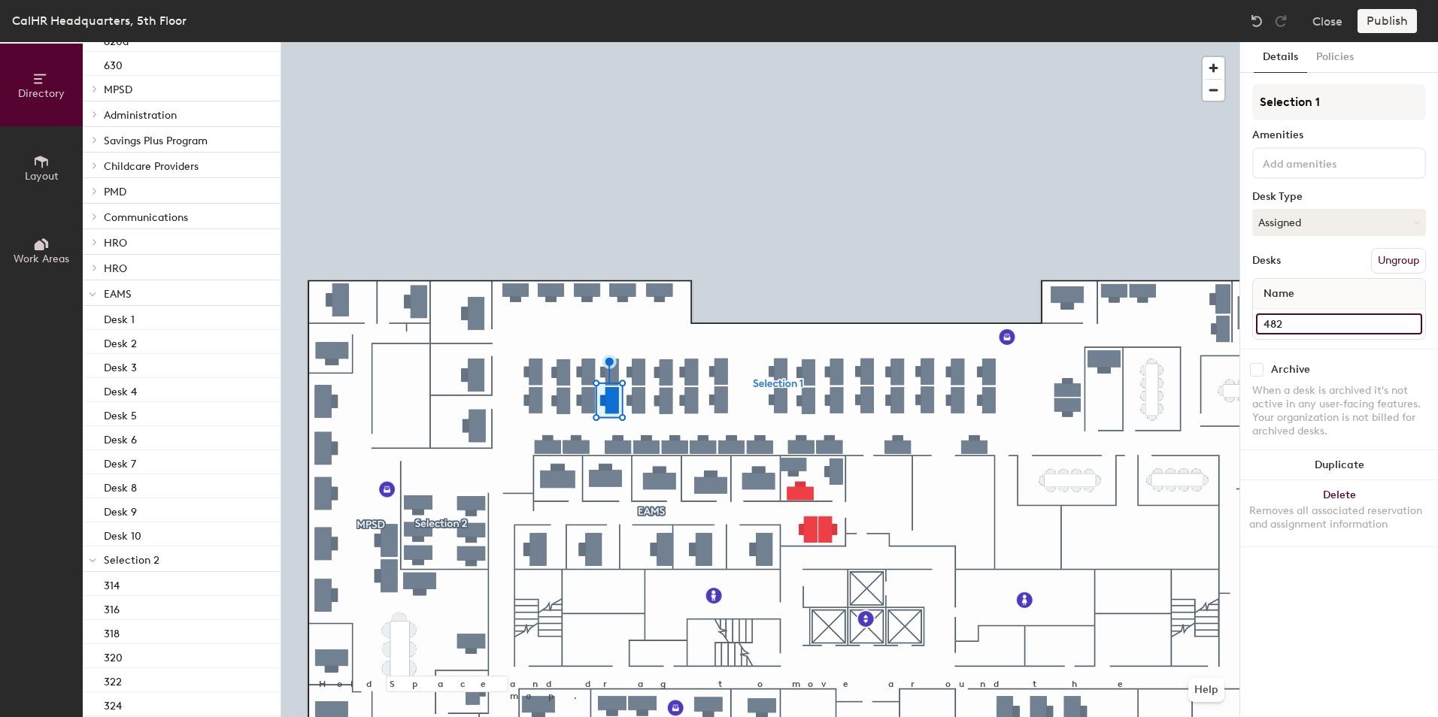
type input "482"
click at [1277, 320] on input "Desk 30" at bounding box center [1339, 324] width 166 height 21
type input "480"
click at [1272, 326] on input "Desk 58" at bounding box center [1339, 324] width 166 height 21
type input "478"
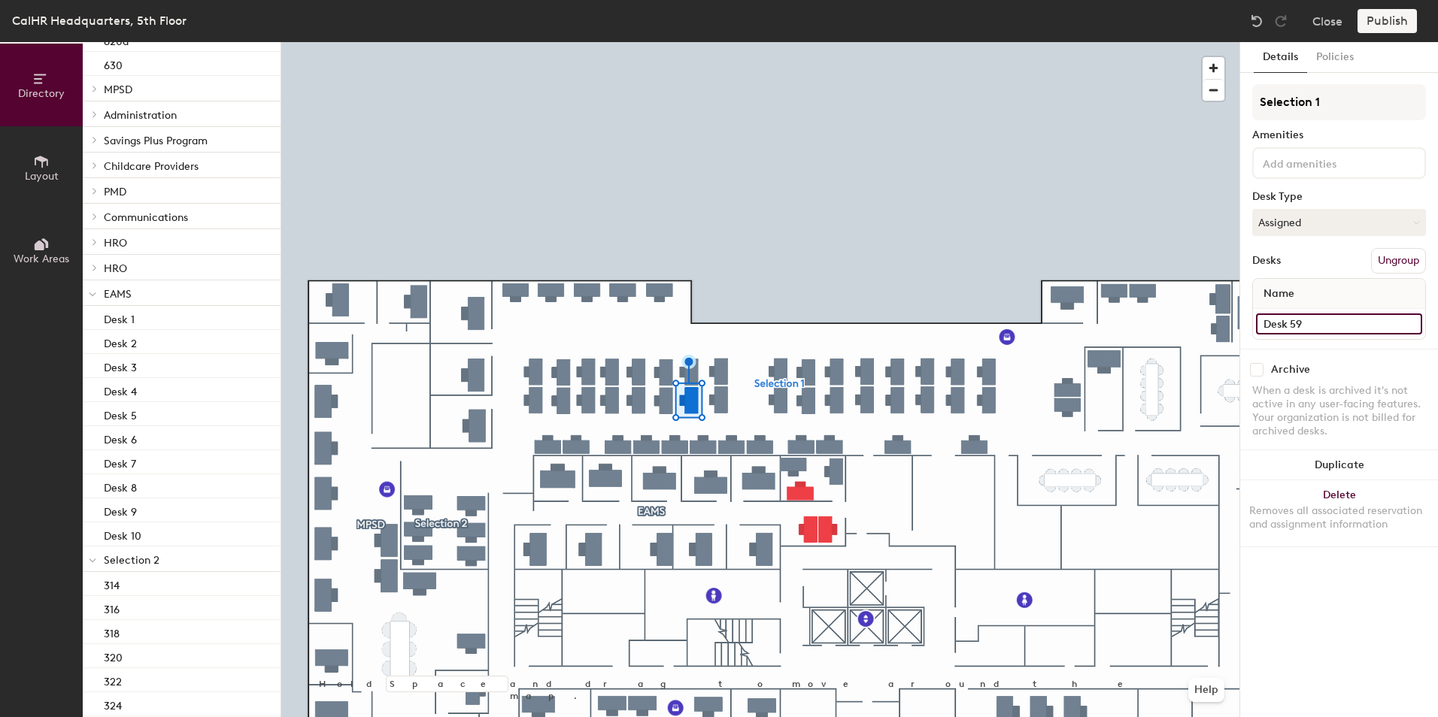
click at [1284, 325] on input "Desk 59" at bounding box center [1339, 324] width 166 height 21
type input "476"
click at [1277, 317] on input "Desk 34" at bounding box center [1339, 324] width 166 height 21
type input "474"
click at [1285, 321] on input "Desk 35" at bounding box center [1339, 324] width 166 height 21
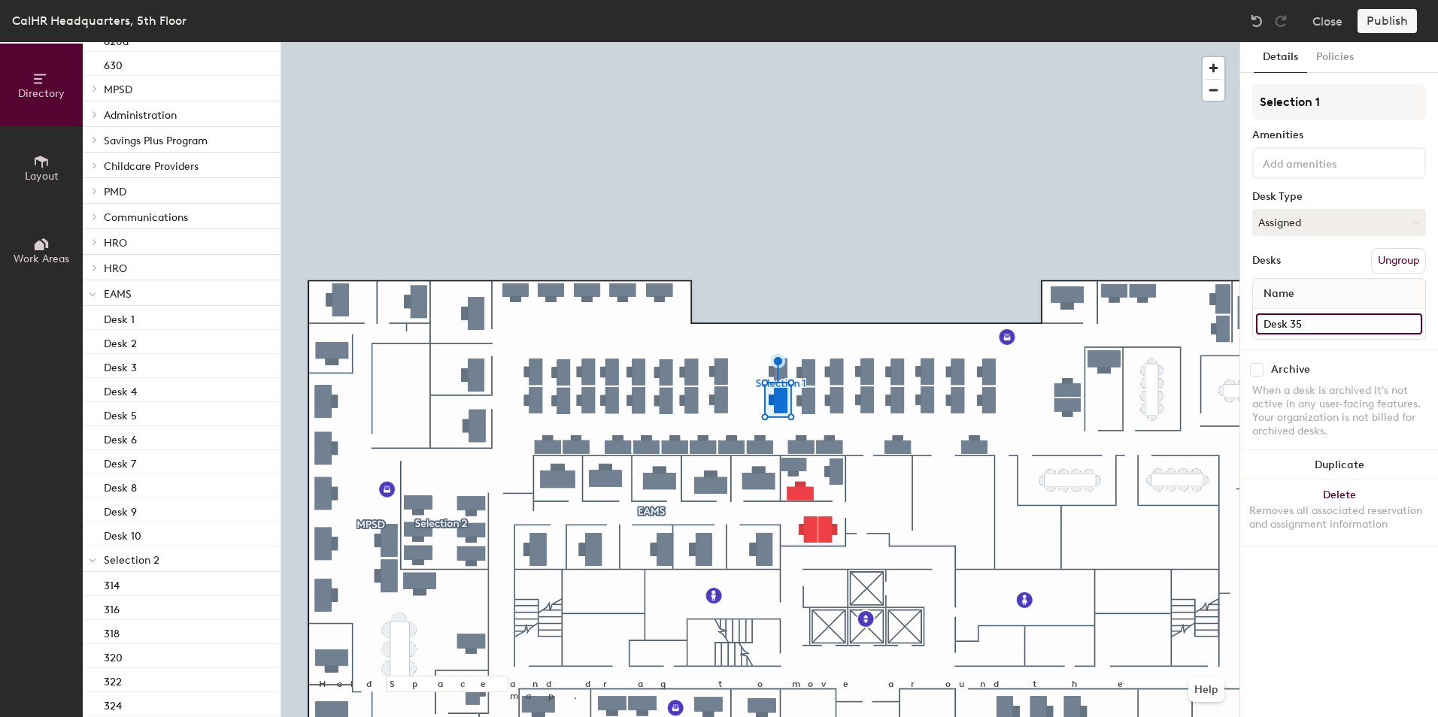
click at [1274, 323] on input "Desk 35" at bounding box center [1339, 324] width 166 height 21
drag, startPoint x: 1308, startPoint y: 325, endPoint x: 1263, endPoint y: 323, distance: 44.4
click at [1263, 323] on input "Desk 35" at bounding box center [1339, 324] width 166 height 21
click at [1283, 321] on input "47" at bounding box center [1339, 324] width 166 height 21
type input "472"
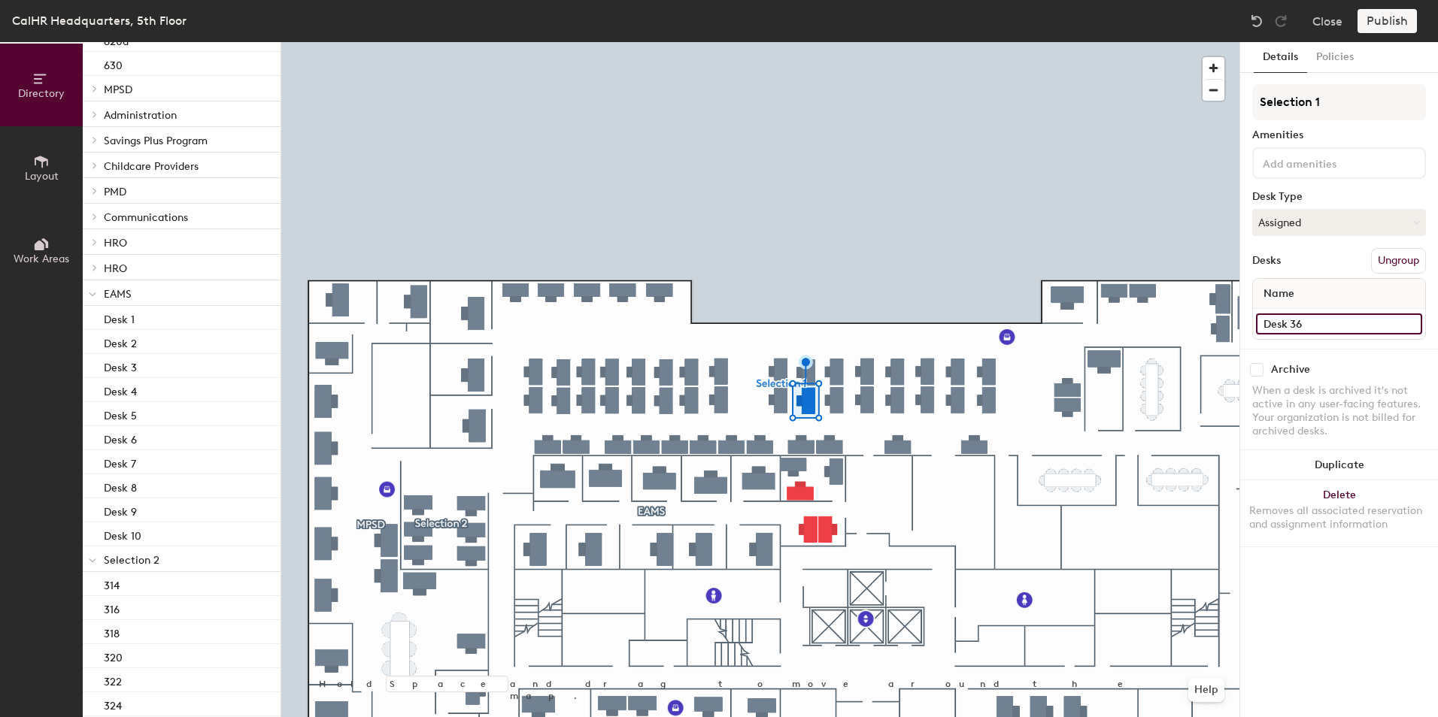
click at [1299, 324] on input "Desk 36" at bounding box center [1339, 324] width 166 height 21
type input "470"
click at [1272, 323] on input "Desk 20" at bounding box center [1339, 324] width 166 height 21
type input "468"
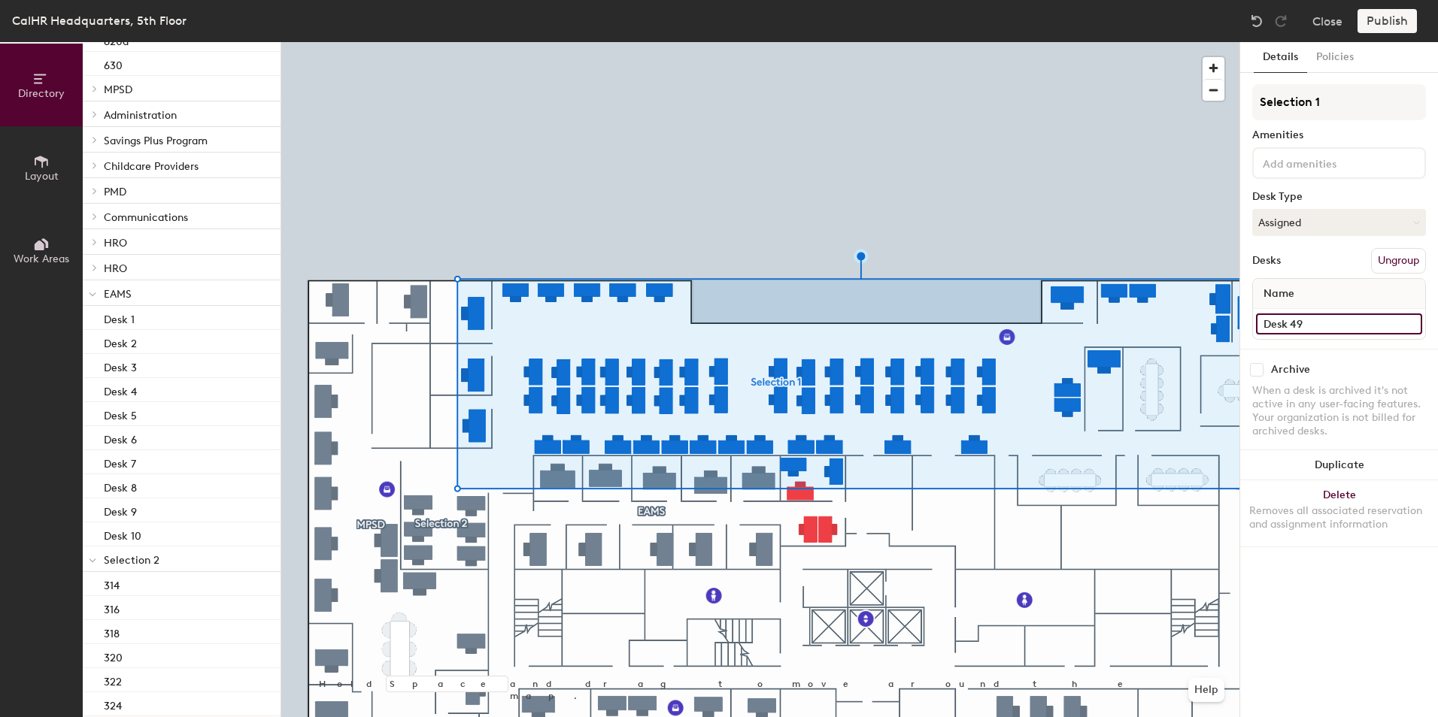
click at [1279, 326] on input "Desk 49" at bounding box center [1339, 324] width 166 height 21
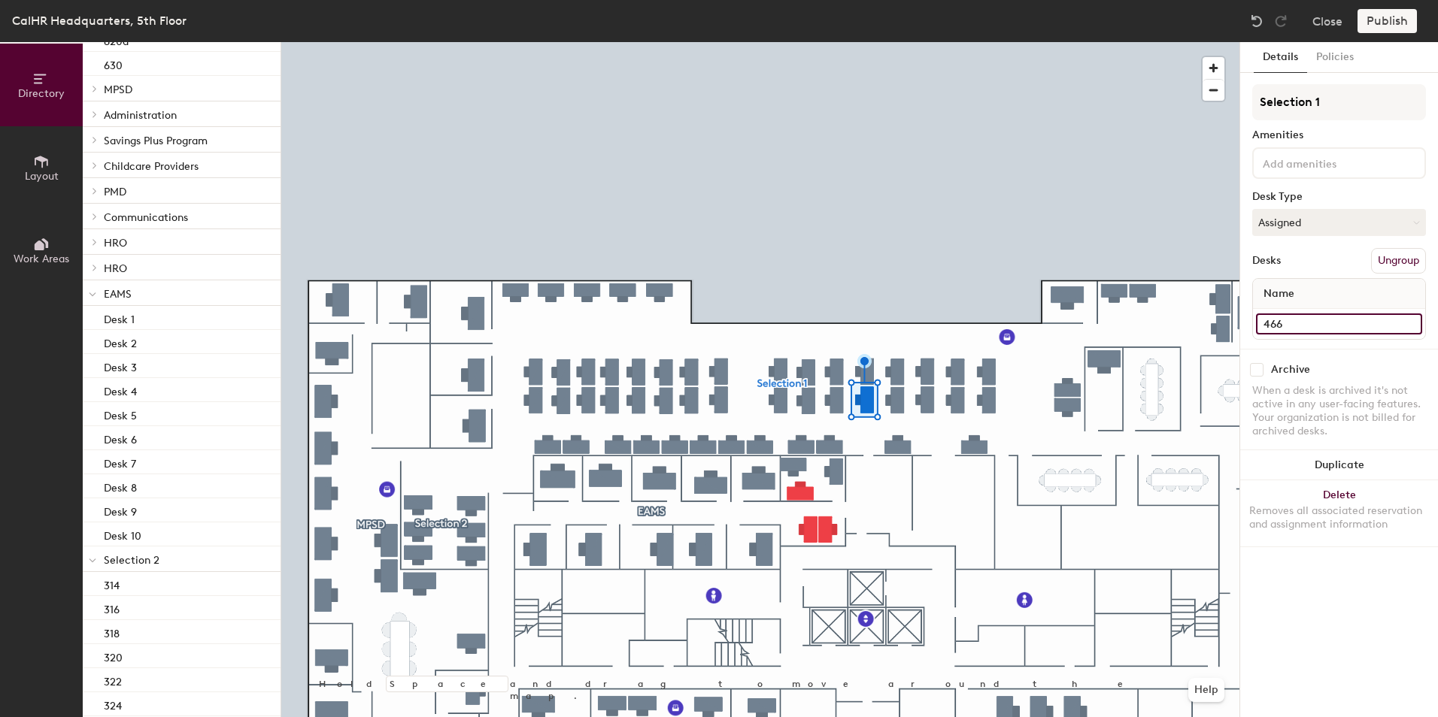
type input "466"
click at [1265, 320] on input "Desk 50" at bounding box center [1339, 324] width 166 height 21
type input "464"
click at [1268, 327] on input "Desk 48" at bounding box center [1339, 324] width 166 height 21
type input "462"
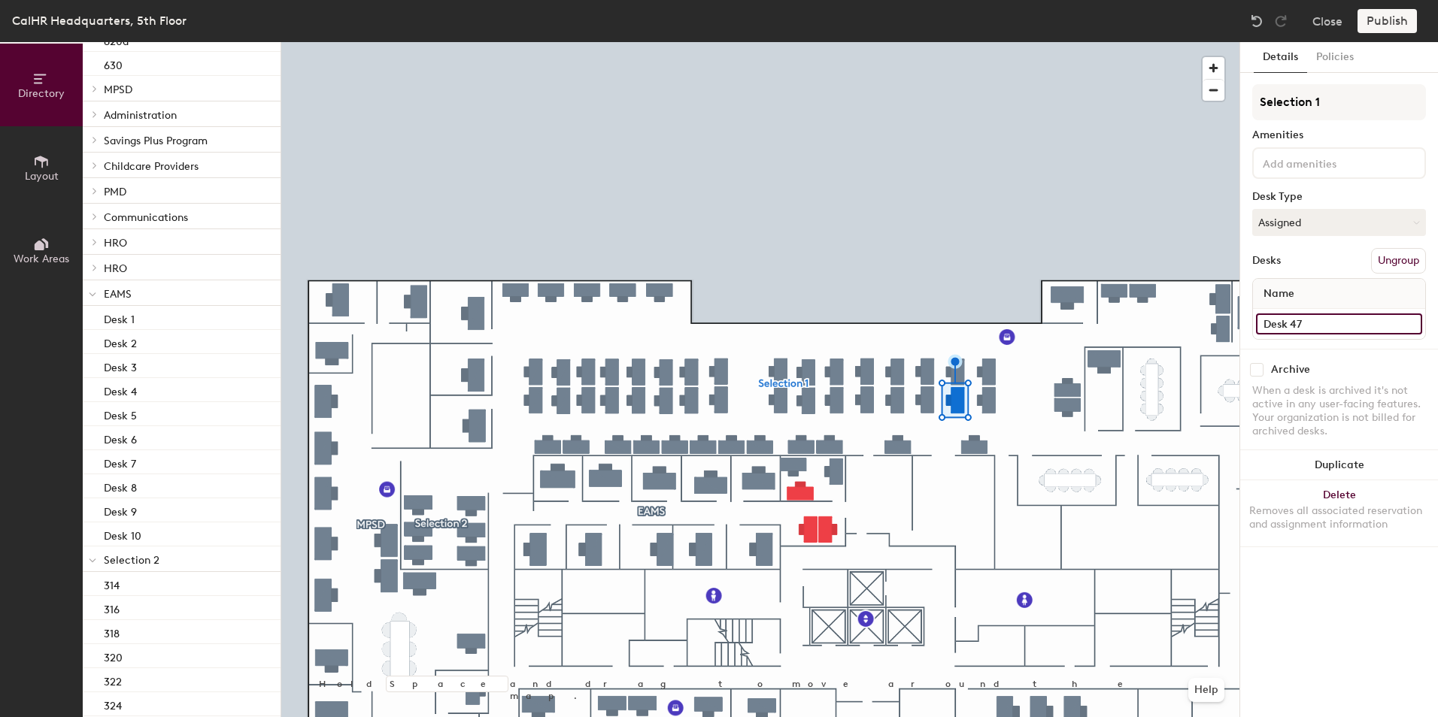
click at [1283, 322] on input "Desk 47" at bounding box center [1339, 324] width 166 height 21
type input "460"
click at [1278, 326] on input "Desk 46" at bounding box center [1339, 324] width 166 height 21
type input "458"
click at [1276, 318] on input "Desk 43" at bounding box center [1339, 324] width 166 height 21
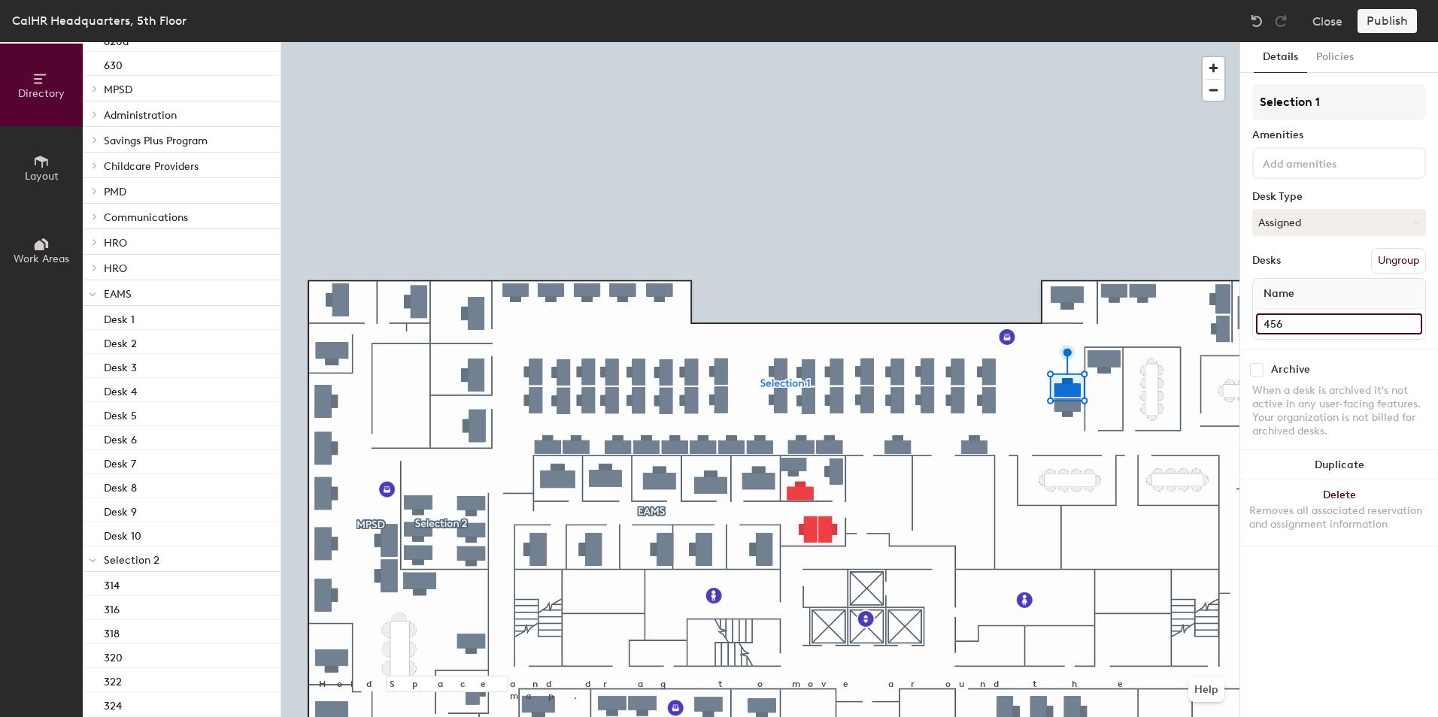
type input "456"
click at [1268, 330] on input "Desk 51" at bounding box center [1339, 324] width 166 height 21
type input "452"
click at [1295, 321] on input "Desk 53" at bounding box center [1339, 324] width 166 height 21
type input "450"
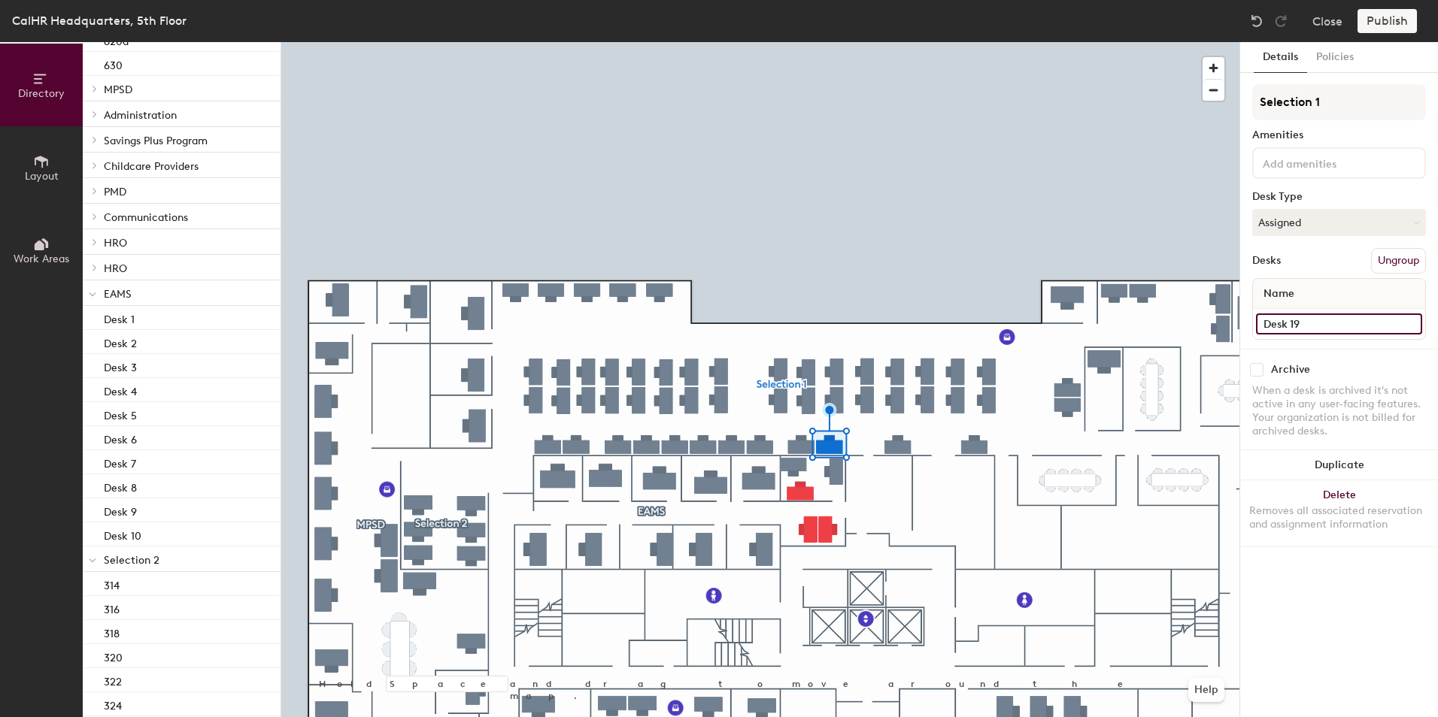
click at [1277, 322] on input "Desk 19" at bounding box center [1339, 324] width 166 height 21
type input "448"
click at [1280, 326] on input "Desk 18" at bounding box center [1339, 324] width 166 height 21
type input "446"
click at [1262, 320] on input "Desk 17" at bounding box center [1339, 324] width 166 height 21
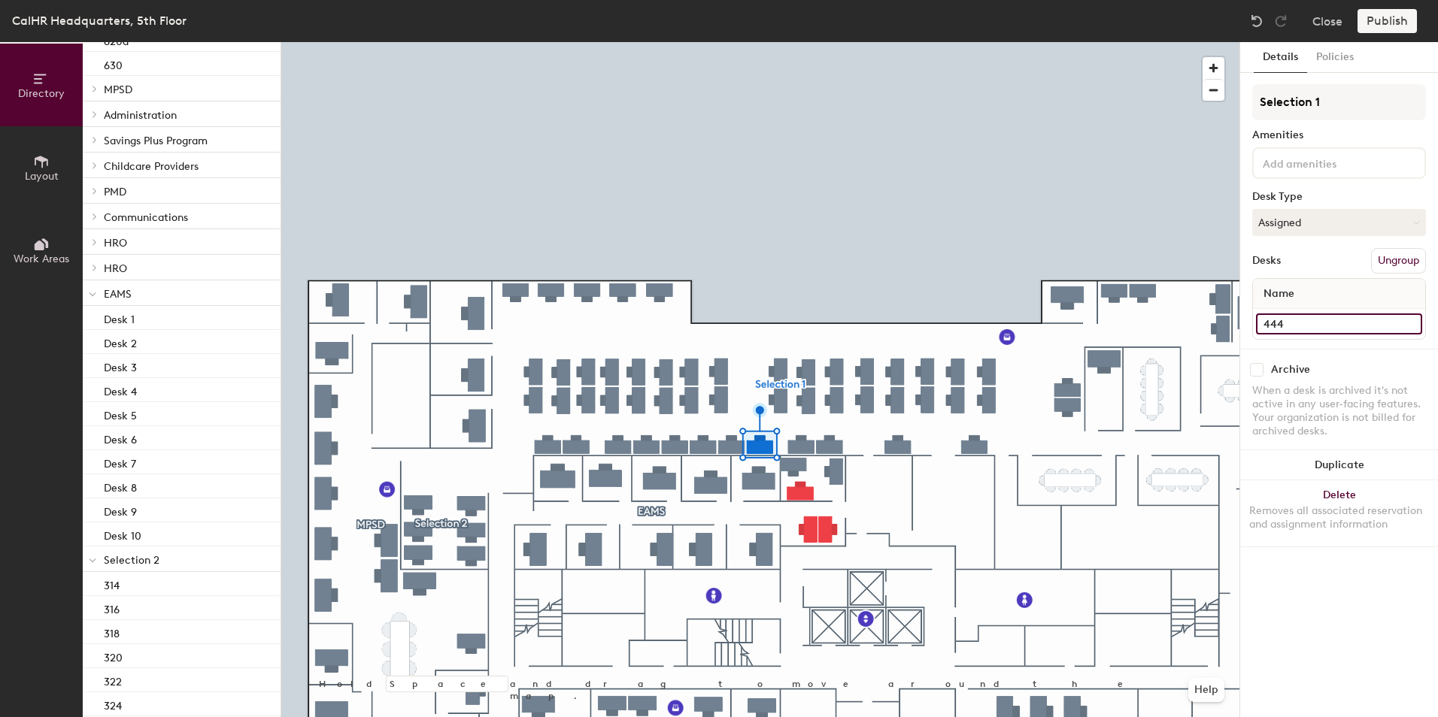
type input "444"
click at [1262, 329] on input "Desk 16" at bounding box center [1339, 324] width 166 height 21
type input "442"
click at [1278, 327] on input "Desk 15" at bounding box center [1339, 324] width 166 height 21
type input "440"
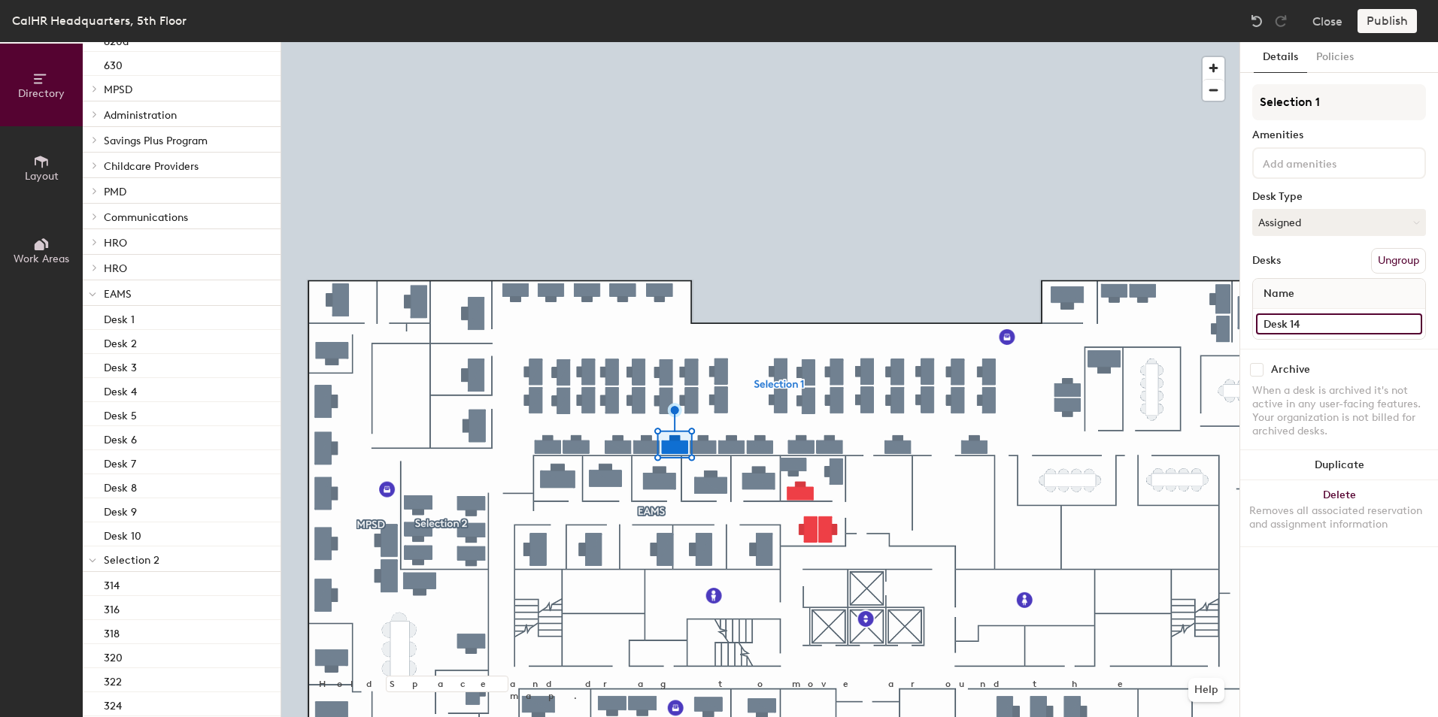
click at [1280, 320] on input "Desk 14" at bounding box center [1339, 324] width 166 height 21
click at [1292, 324] on input "4" at bounding box center [1339, 324] width 166 height 21
type input "438"
click at [642, 42] on div at bounding box center [760, 42] width 958 height 0
click at [1264, 323] on input "Desk 13" at bounding box center [1339, 324] width 166 height 21
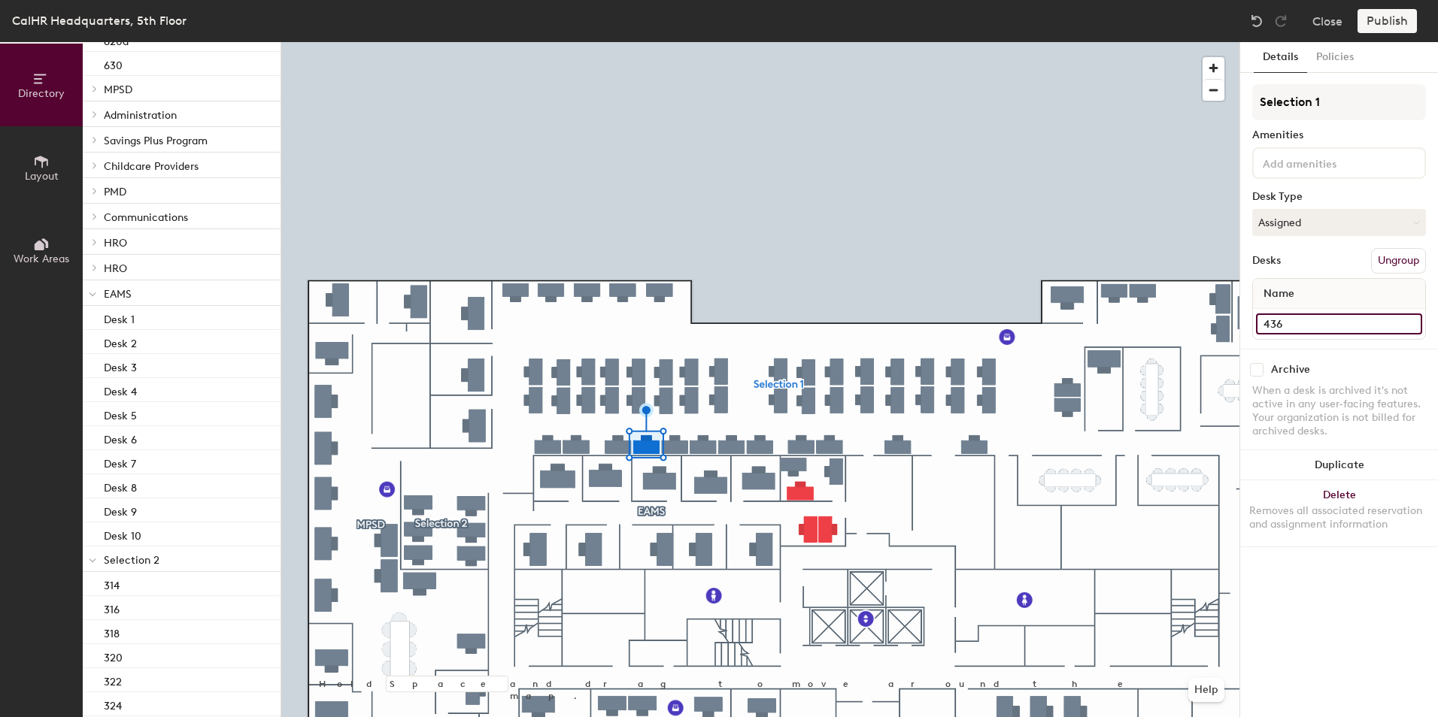
type input "436"
click at [1271, 320] on input "Desk 12" at bounding box center [1339, 324] width 166 height 21
type input "434"
click at [1283, 322] on input "Desk 11" at bounding box center [1339, 324] width 166 height 21
type input "432"
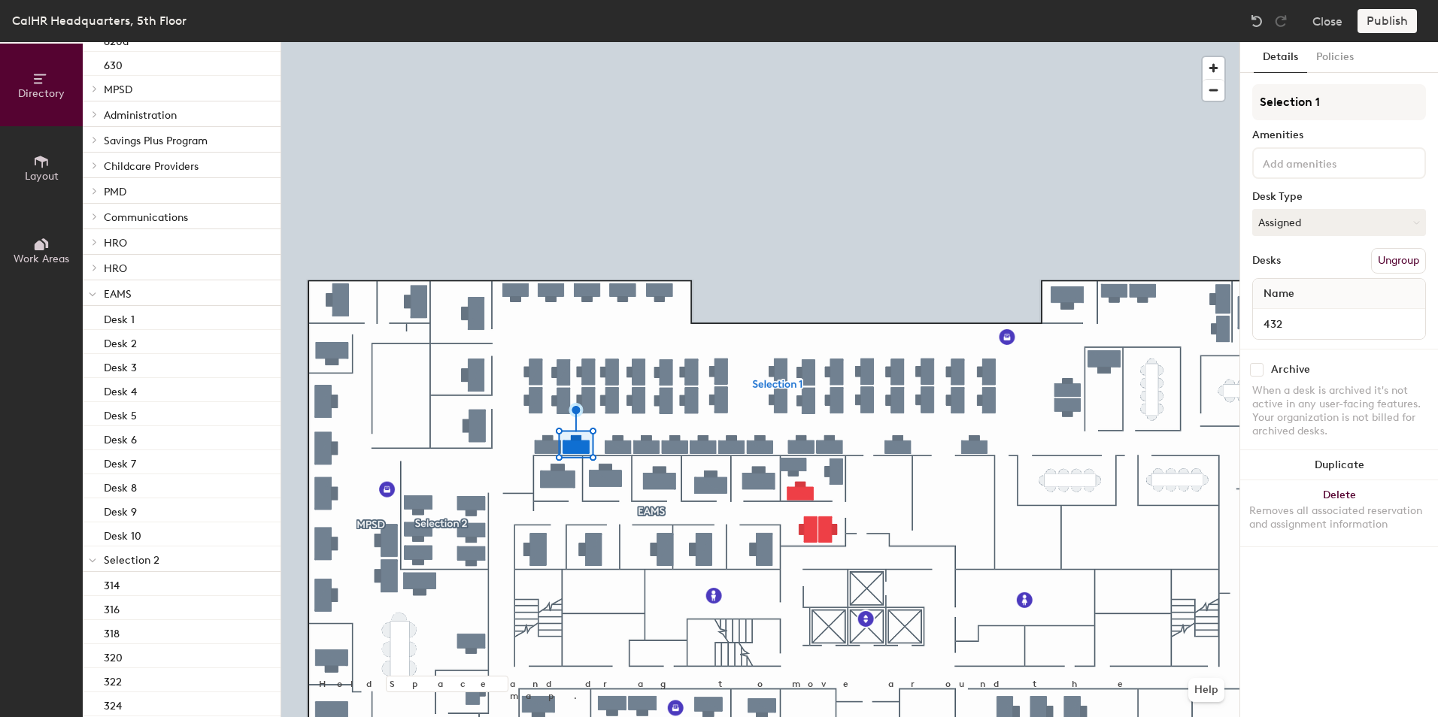
click at [551, 42] on div at bounding box center [760, 42] width 958 height 0
click at [1267, 320] on input "Desk 10" at bounding box center [1339, 324] width 166 height 21
type input "430"
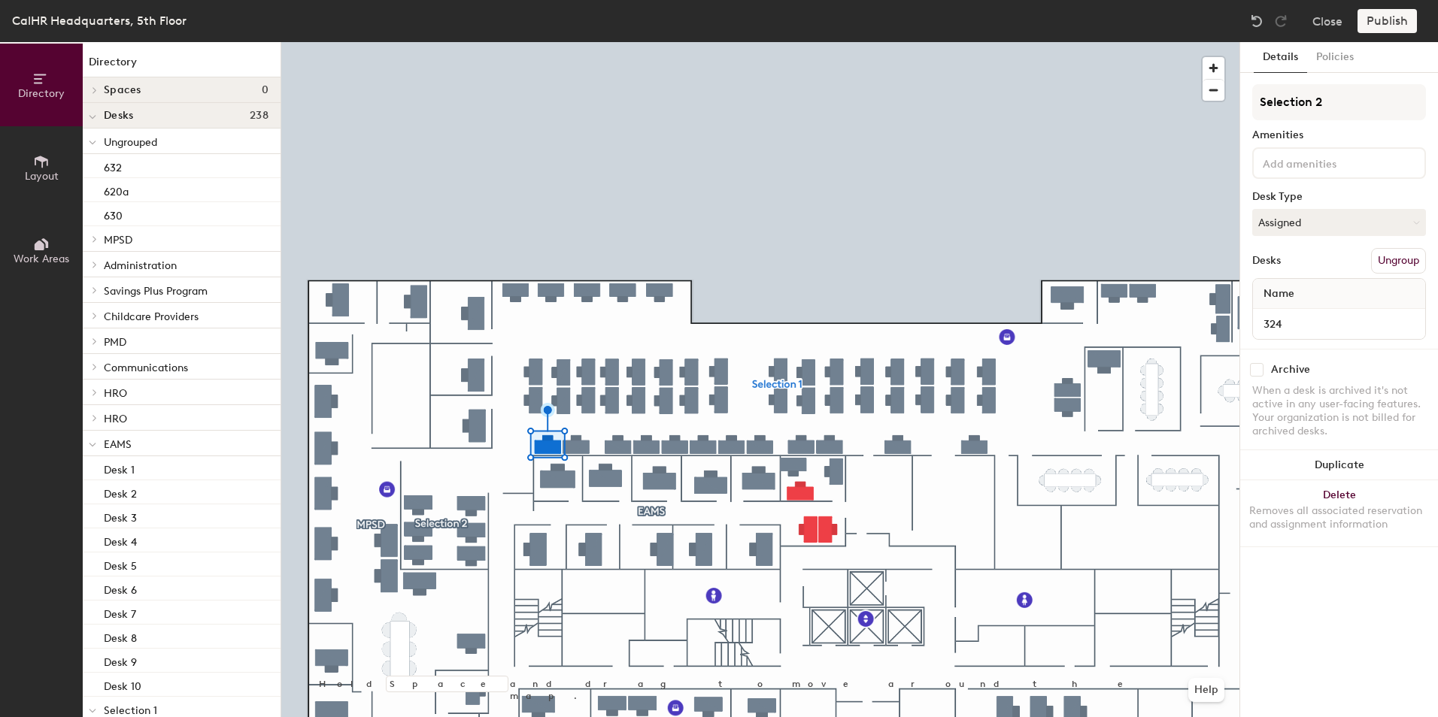
scroll to position [150, 0]
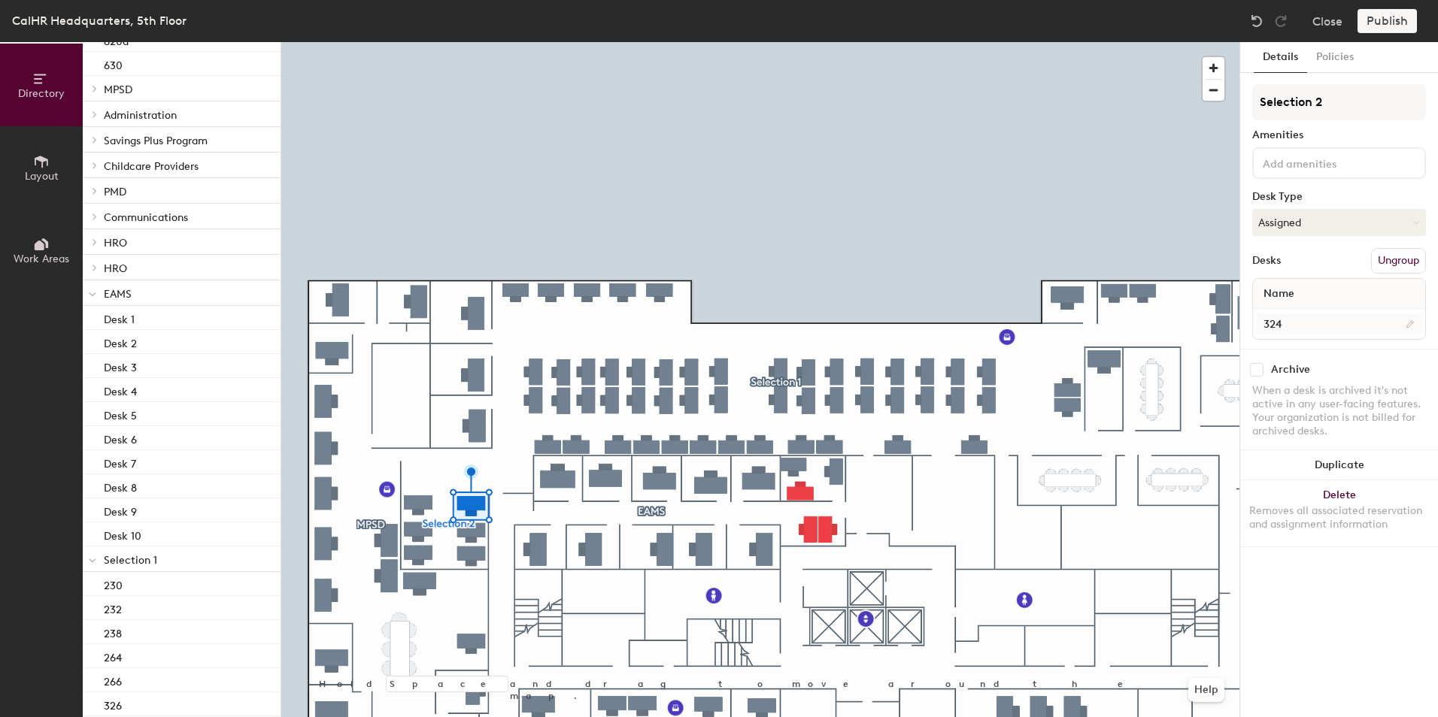
click at [1281, 314] on div "324" at bounding box center [1339, 324] width 172 height 30
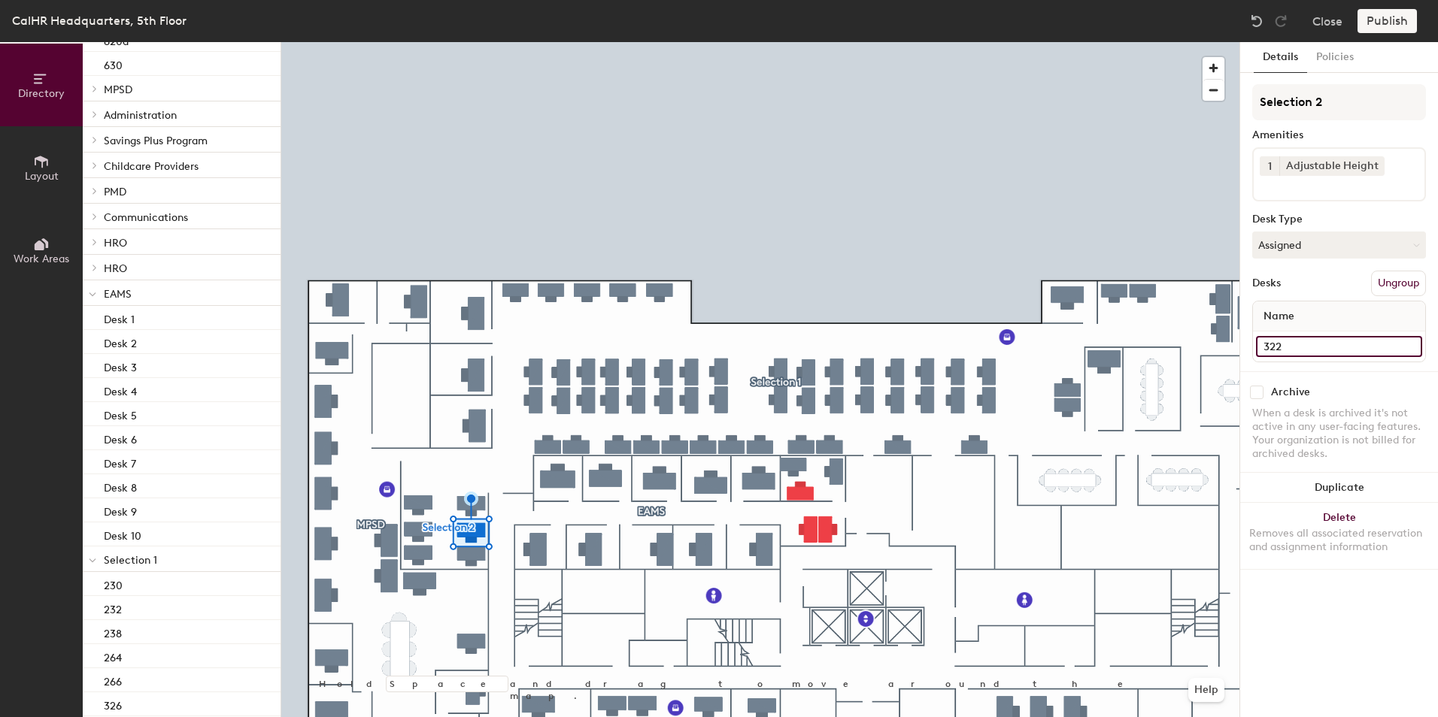
click at [1278, 344] on input "322" at bounding box center [1339, 346] width 166 height 21
type input "422"
click at [471, 42] on div at bounding box center [760, 42] width 958 height 0
click at [1273, 346] on input "320" at bounding box center [1339, 346] width 166 height 21
type input "420"
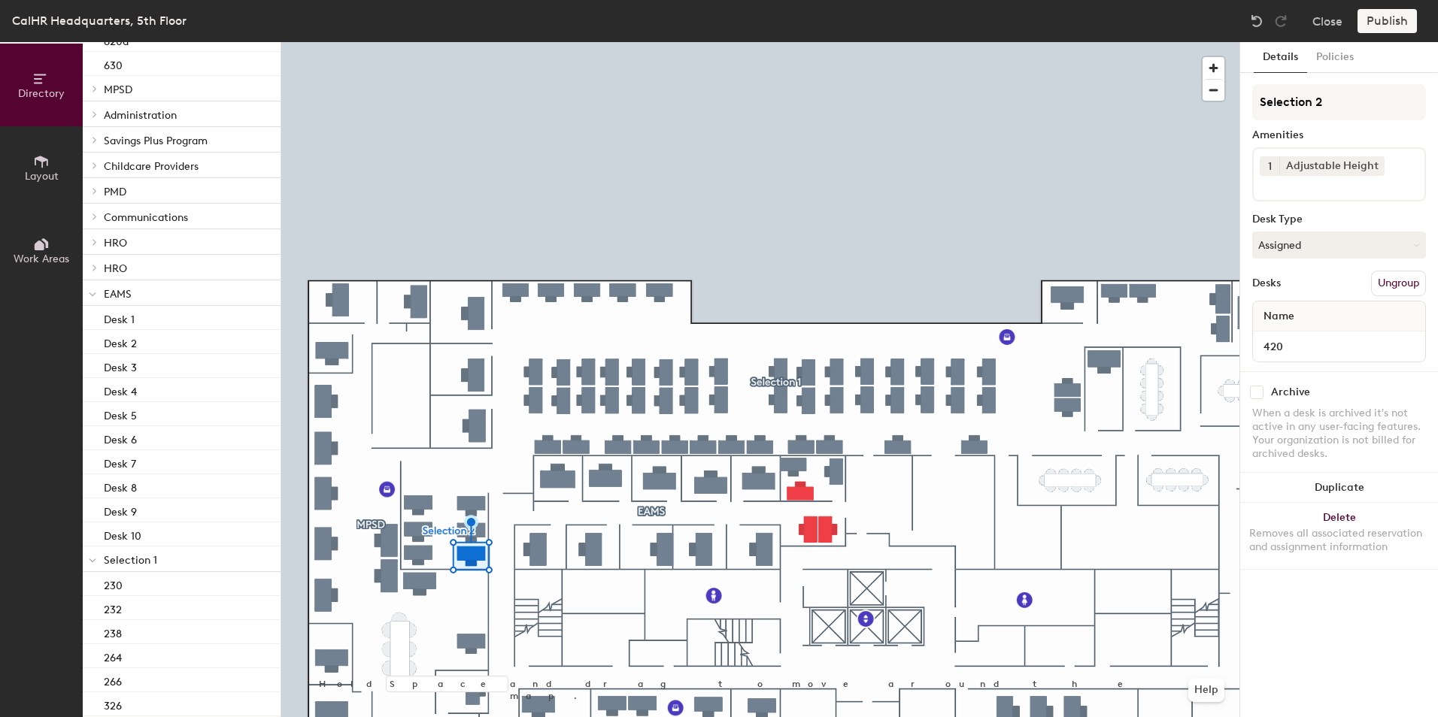
click at [408, 42] on div at bounding box center [760, 42] width 958 height 0
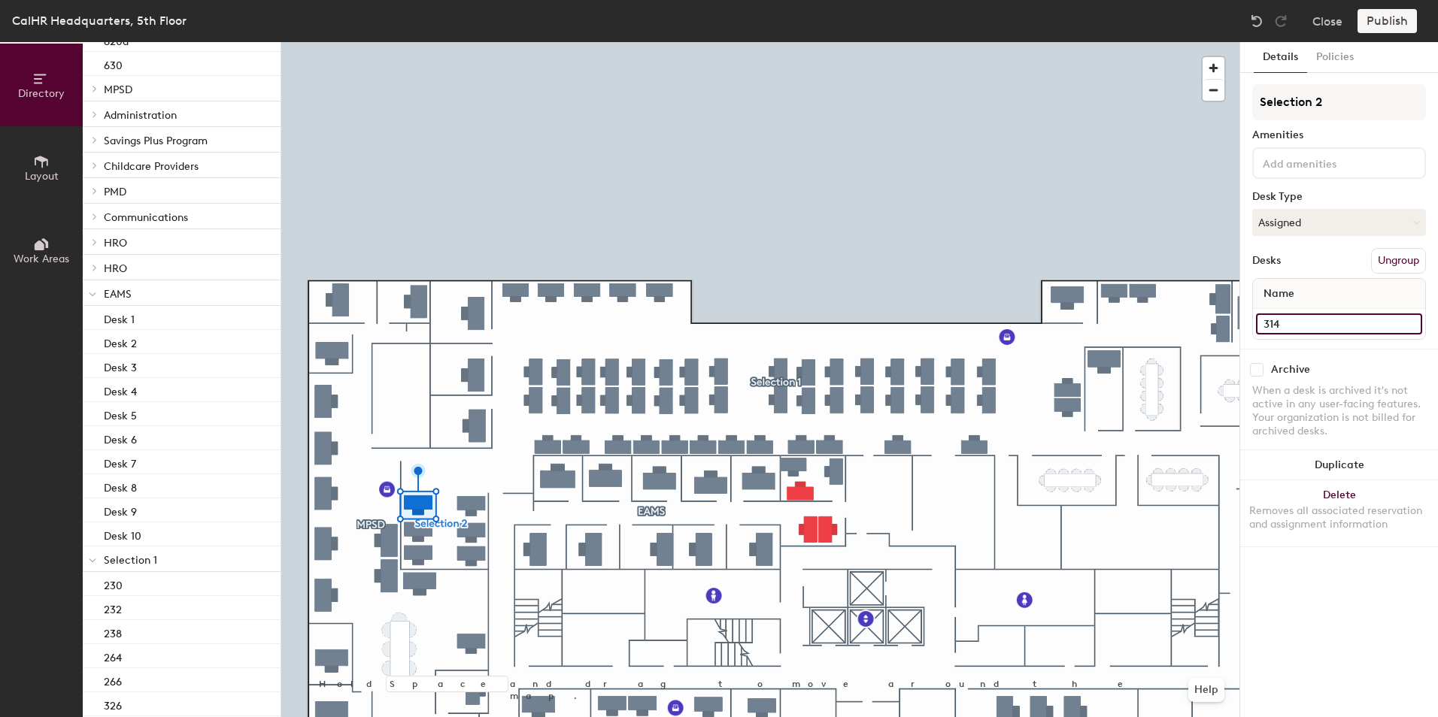
click at [1275, 326] on input "314" at bounding box center [1339, 324] width 166 height 21
type input "426"
click at [1272, 322] on input "316" at bounding box center [1339, 324] width 166 height 21
type input "424"
click at [1267, 320] on input "318" at bounding box center [1339, 324] width 166 height 21
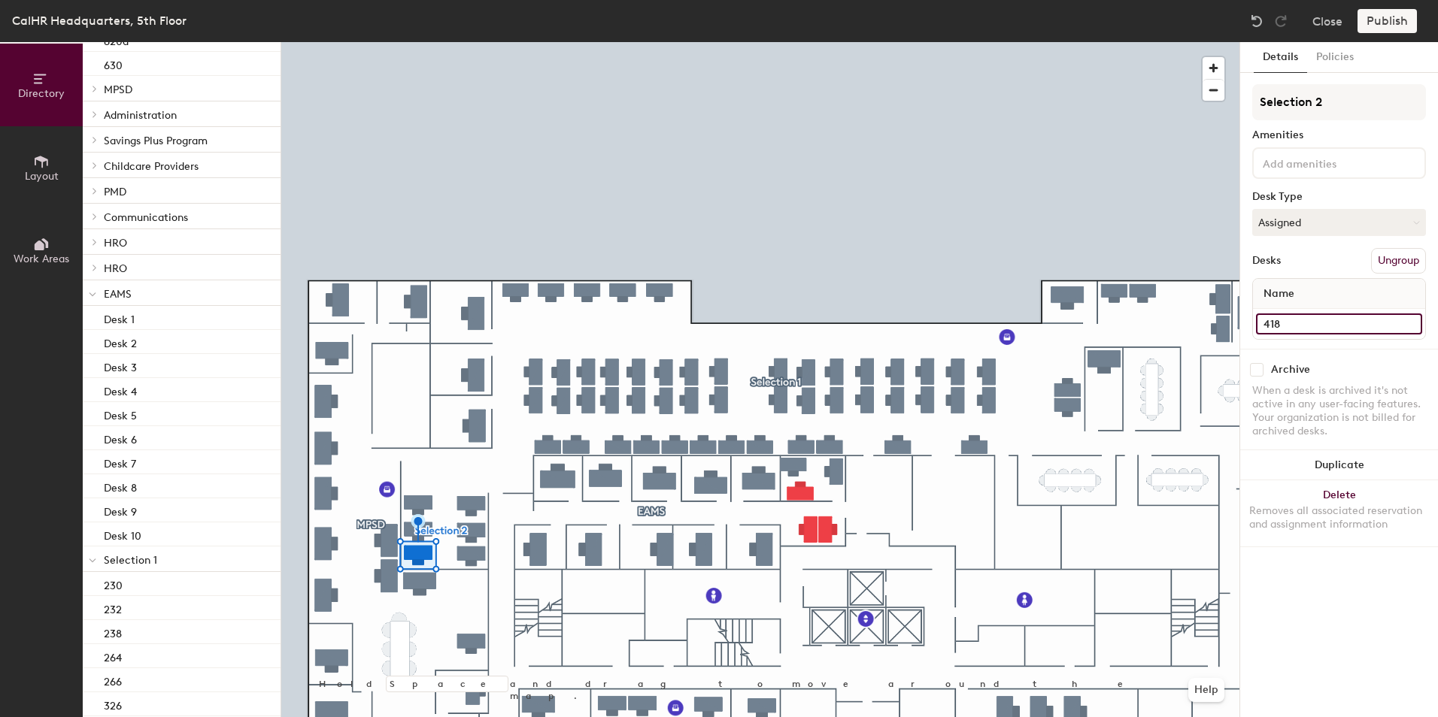
type input "418"
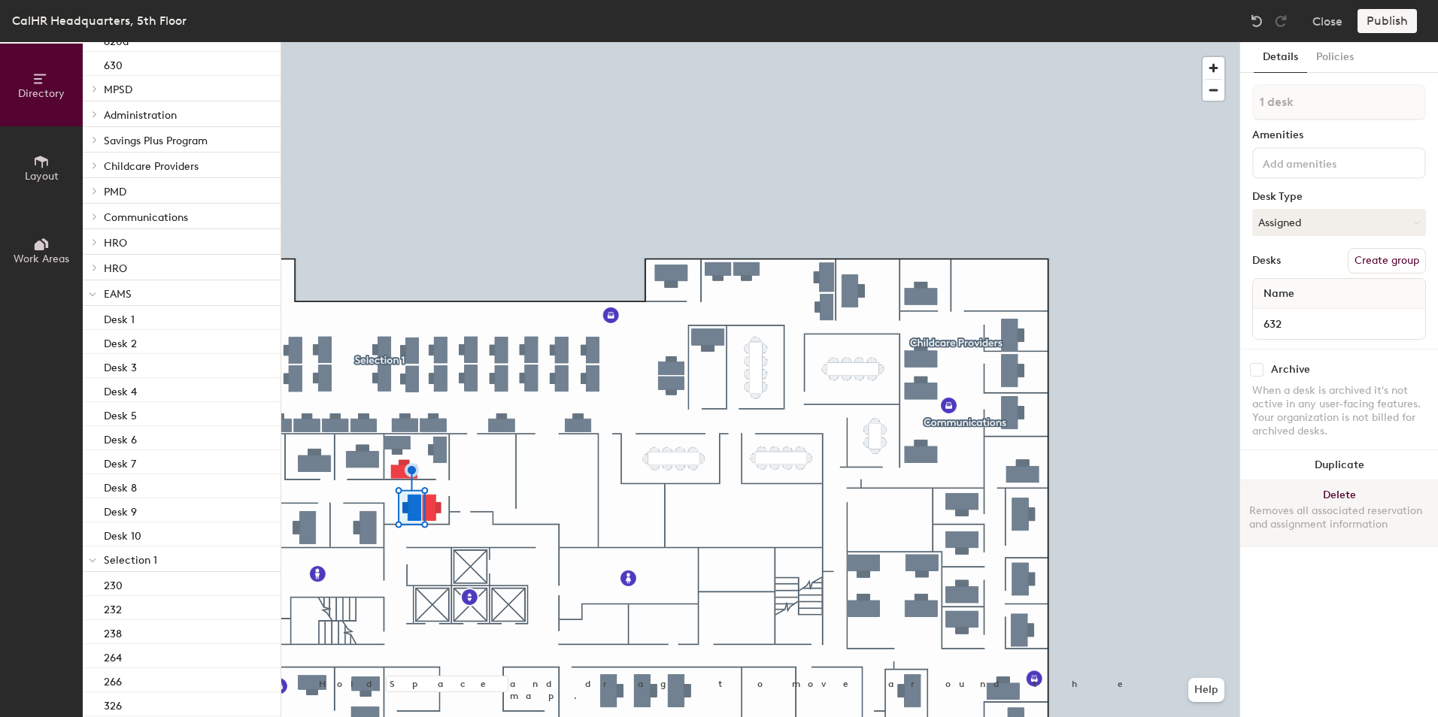
click at [722, 42] on div at bounding box center [760, 42] width 958 height 0
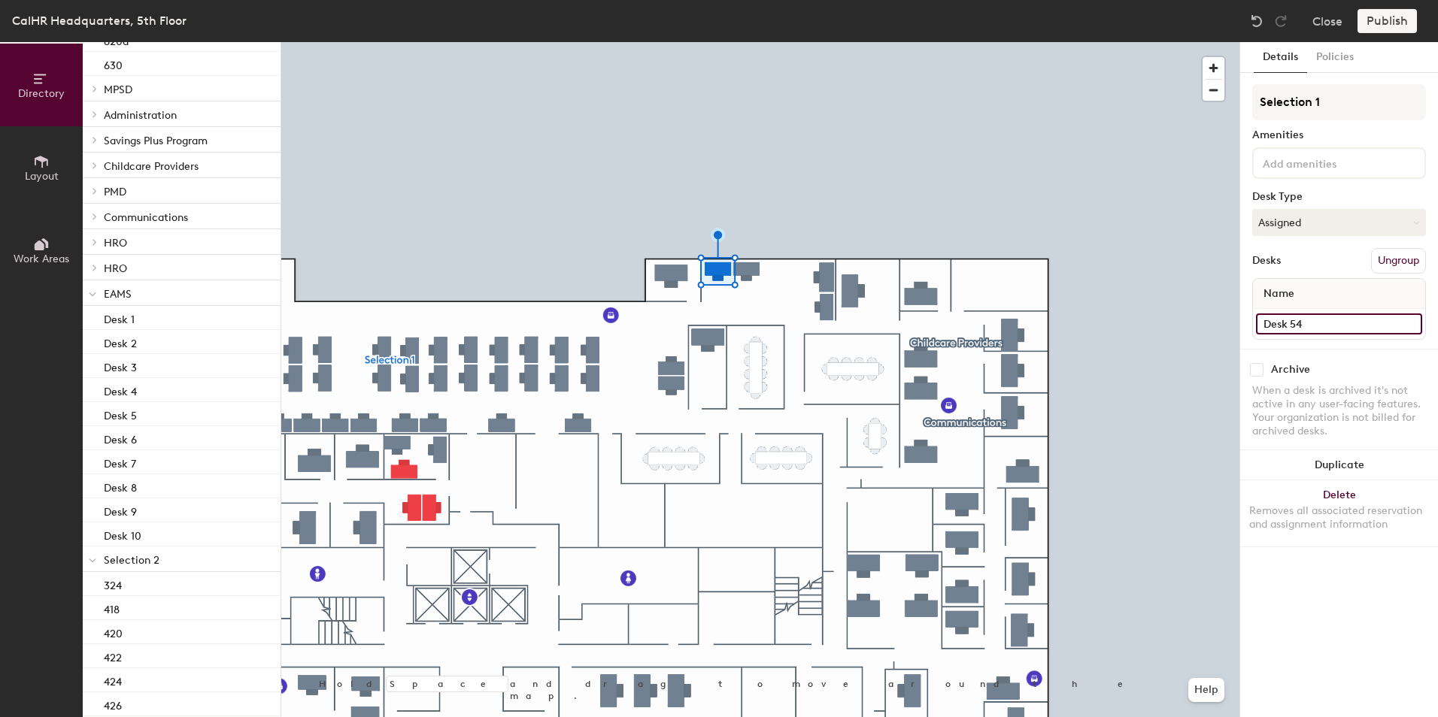
click at [1286, 320] on input "Desk 54" at bounding box center [1339, 324] width 166 height 21
type input "540"
click at [1292, 319] on input "Desk 60" at bounding box center [1339, 324] width 166 height 21
type input "541"
click at [814, 42] on div at bounding box center [760, 42] width 958 height 0
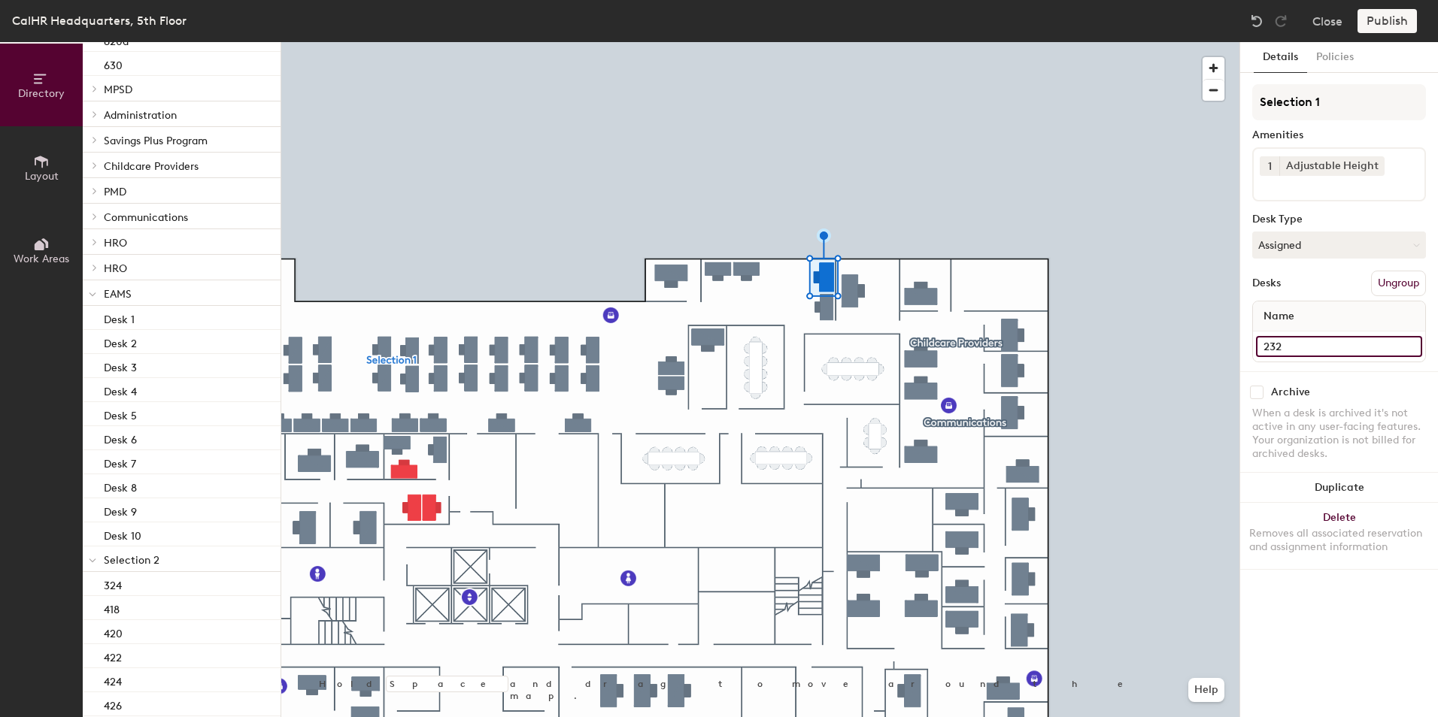
click at [1284, 344] on input "232" at bounding box center [1339, 346] width 166 height 21
type input "542"
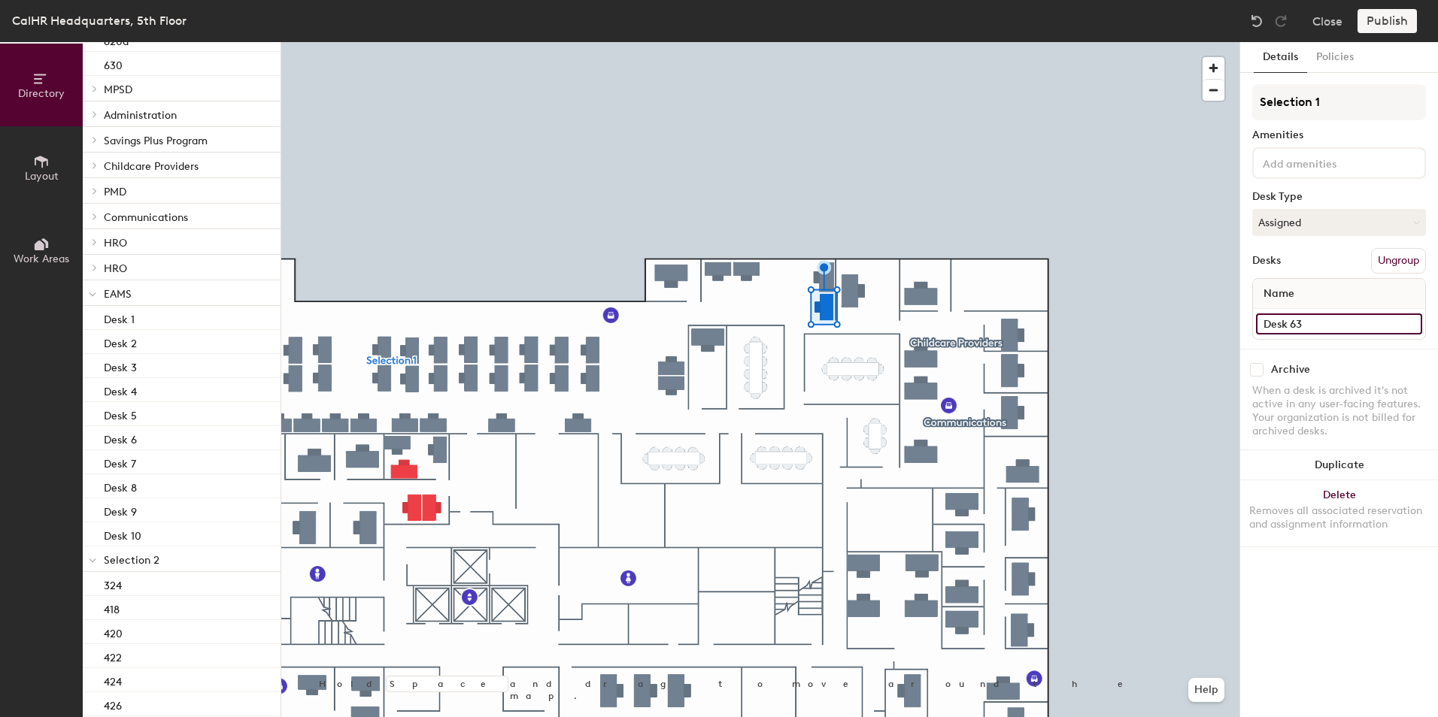
click at [1292, 326] on input "Desk 63" at bounding box center [1339, 324] width 166 height 21
type input "544"
click at [1280, 322] on input "230" at bounding box center [1339, 324] width 166 height 21
type input "546"
click at [662, 42] on div at bounding box center [760, 42] width 958 height 0
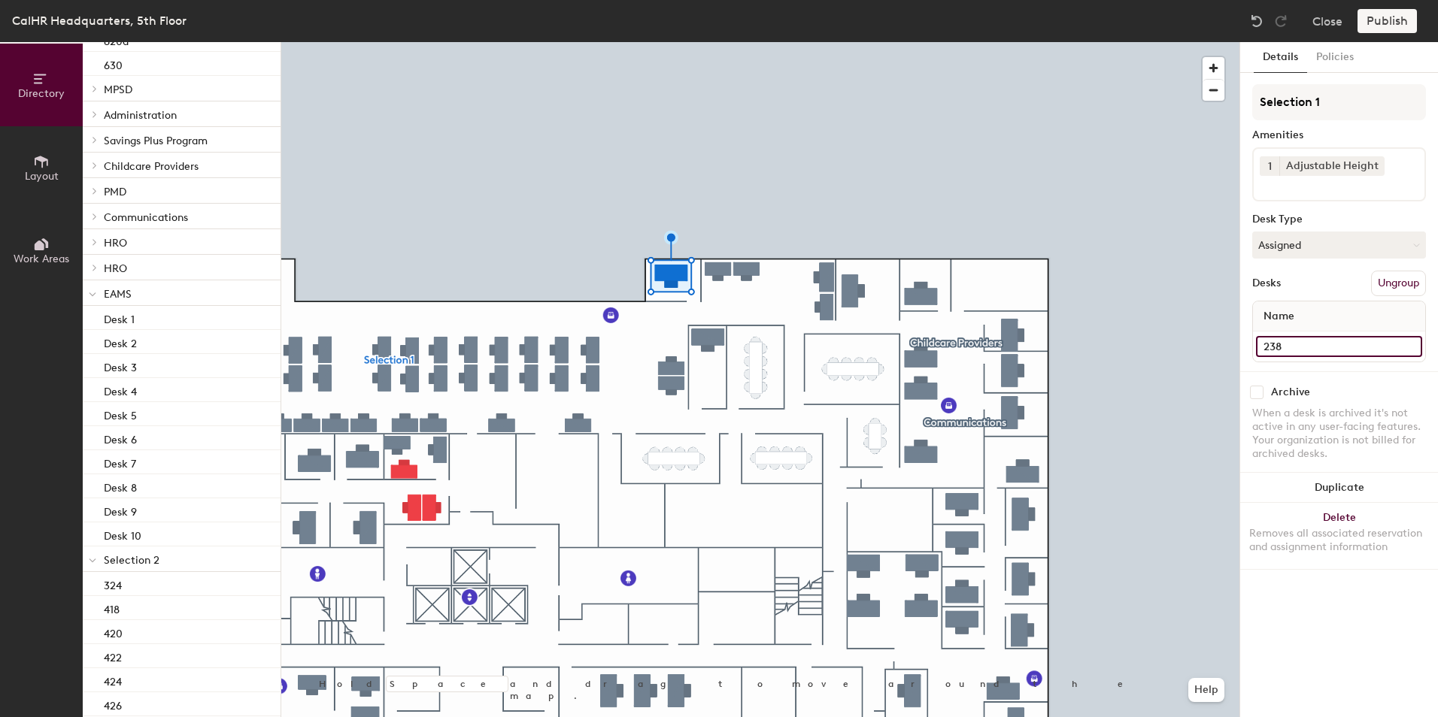
click at [1283, 344] on input "238" at bounding box center [1339, 346] width 166 height 21
type input "538"
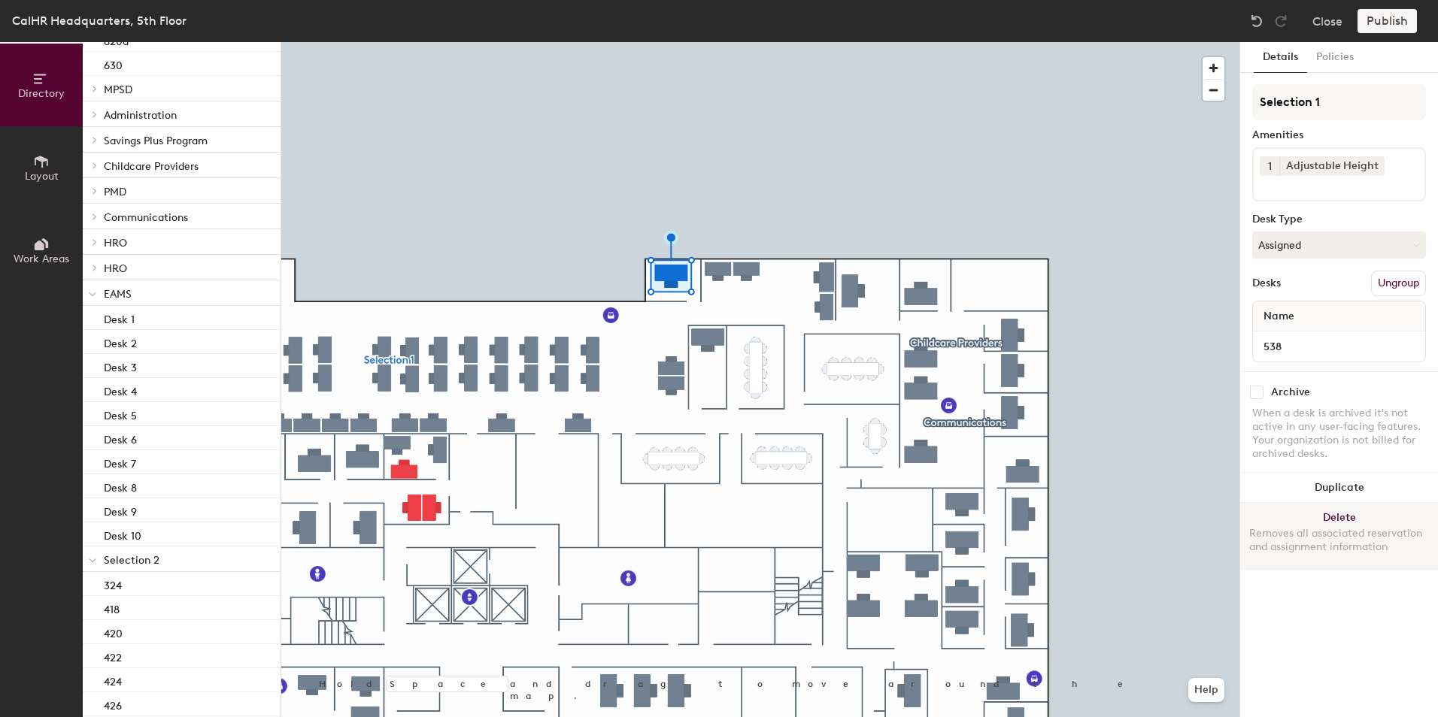
click at [1336, 506] on div "Directory Layout Work Areas Directory Spaces 0 Desks 238 Ungrouped 632 620a 630…" at bounding box center [719, 379] width 1438 height 675
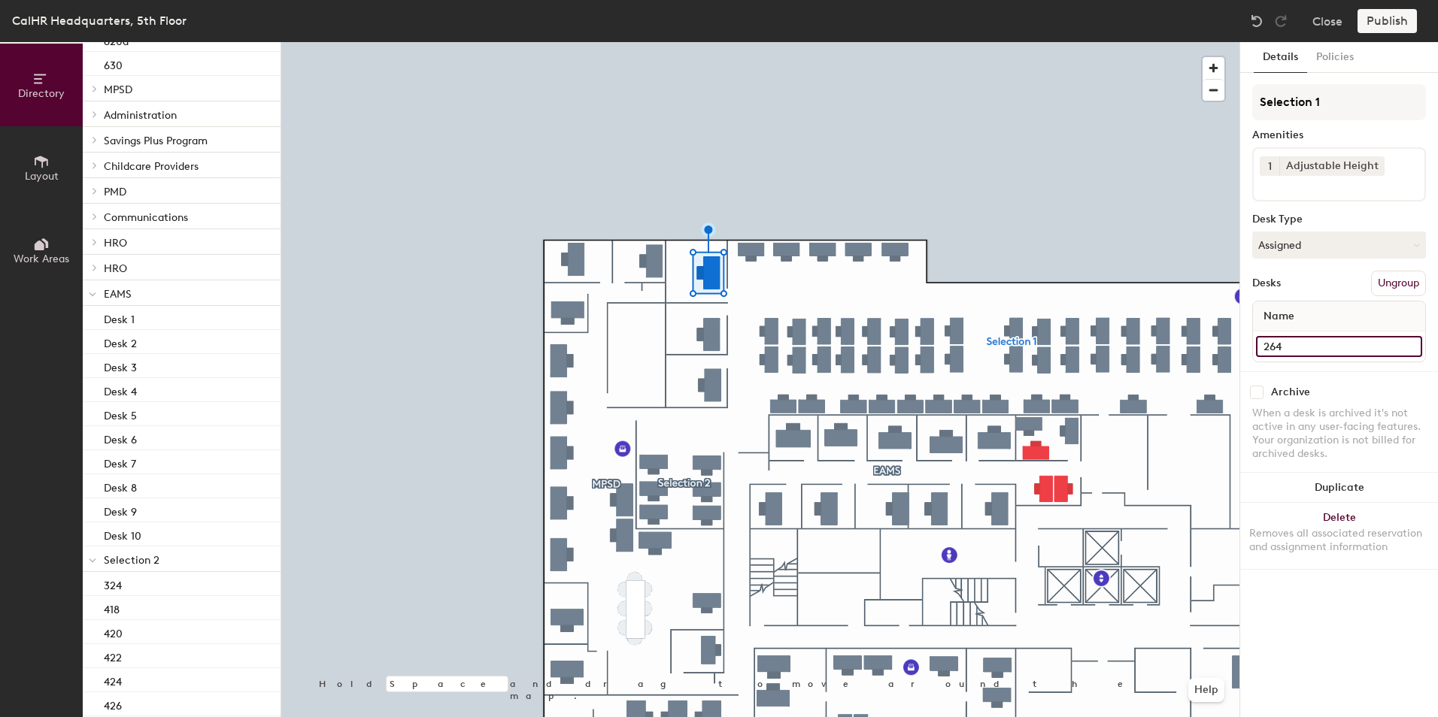
click at [1274, 343] on input "264" at bounding box center [1339, 346] width 166 height 21
type input "494"
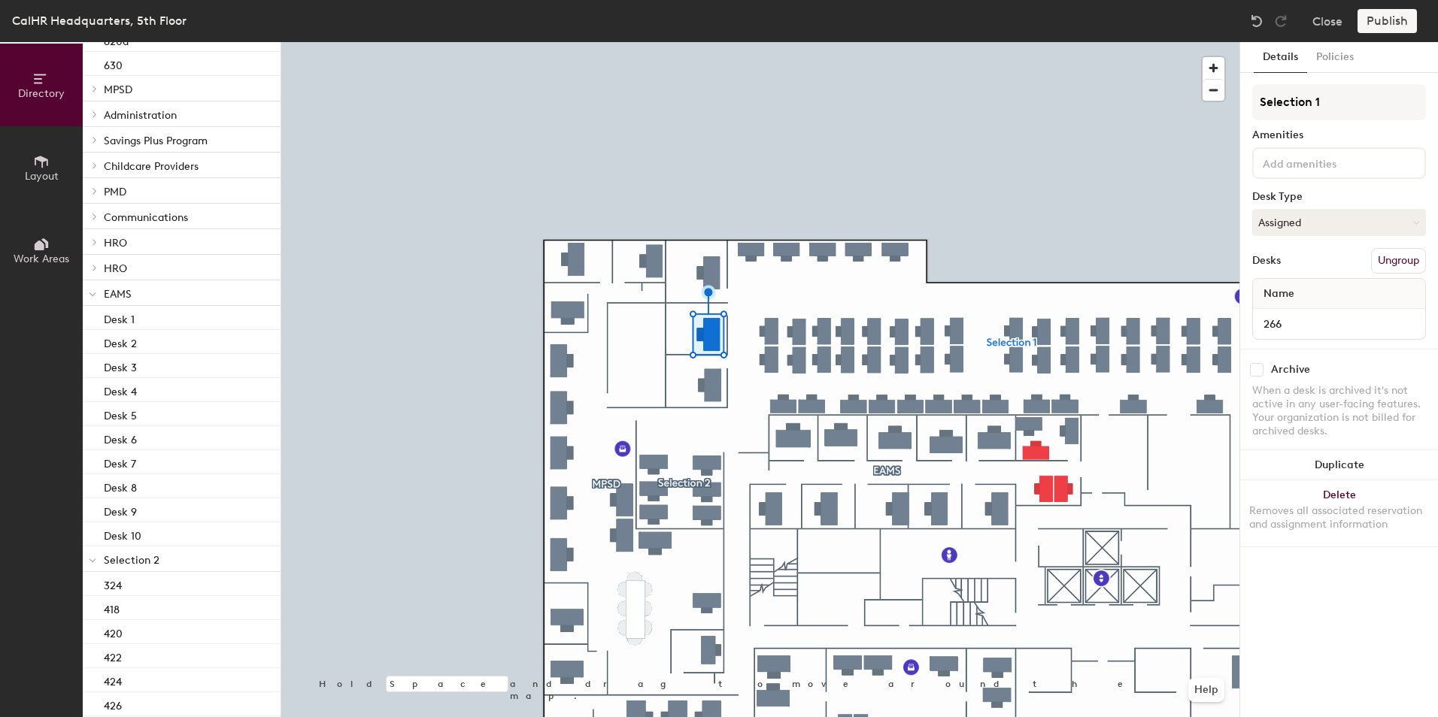
click at [1244, 317] on div "Details Policies Selection 1 Amenities Desk Type Assigned Desks Ungroup Name 26…" at bounding box center [1339, 379] width 198 height 675
click at [1271, 320] on input "266" at bounding box center [1339, 324] width 166 height 21
type input "492"
click at [1272, 319] on input "326" at bounding box center [1339, 324] width 166 height 21
type input "490"
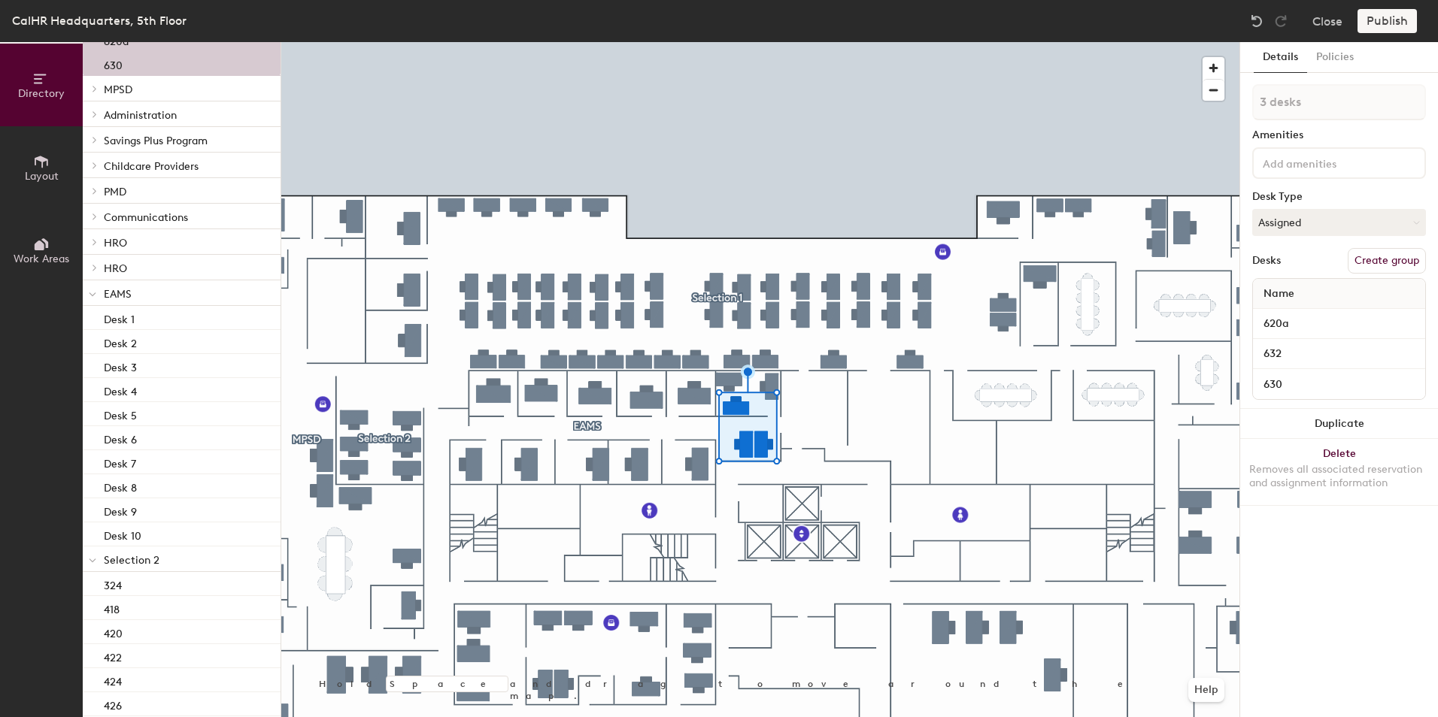
click at [1383, 260] on button "Create group" at bounding box center [1386, 261] width 78 height 26
click at [1229, 111] on div "Directory Layout Work Areas Directory Spaces 0 Desks 238 MPSD 346 348 350 352 3…" at bounding box center [719, 379] width 1438 height 675
type input "EAMS 2"
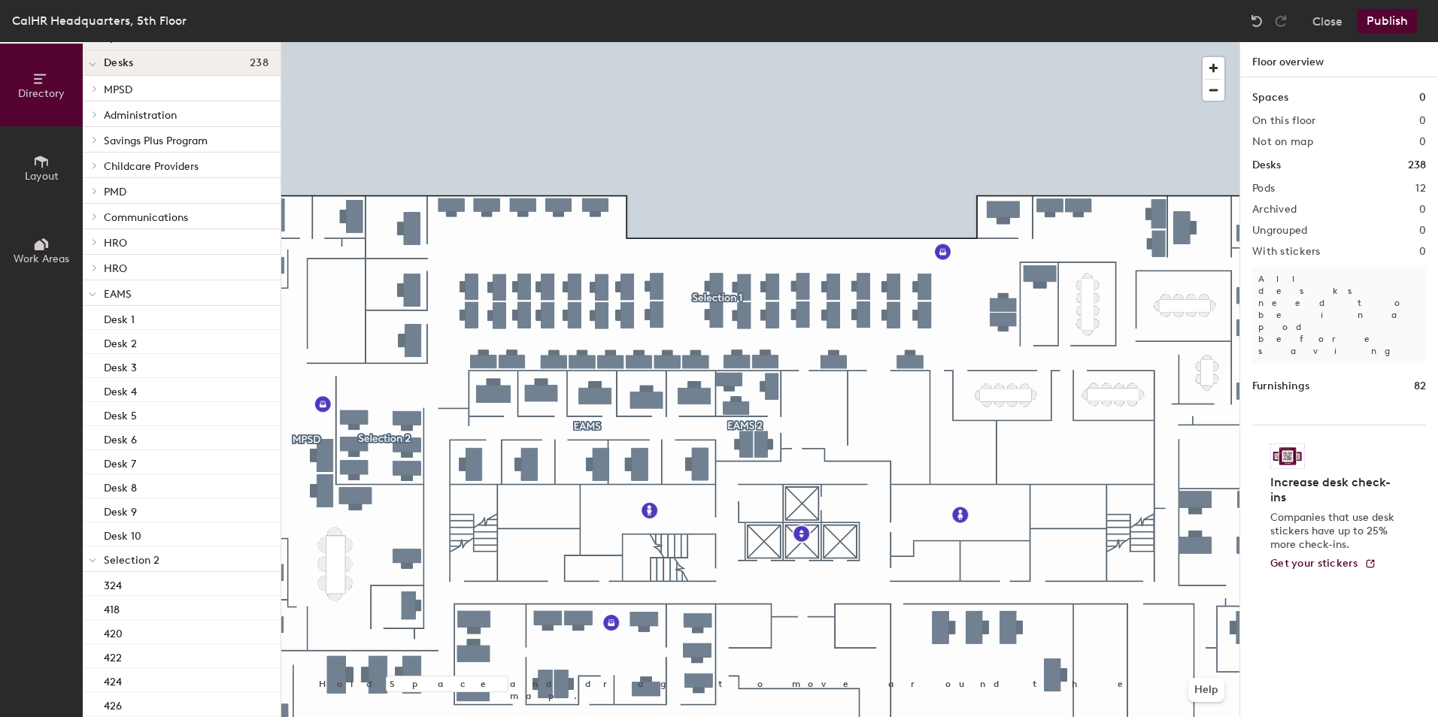
click at [1393, 20] on button "Publish" at bounding box center [1386, 21] width 59 height 24
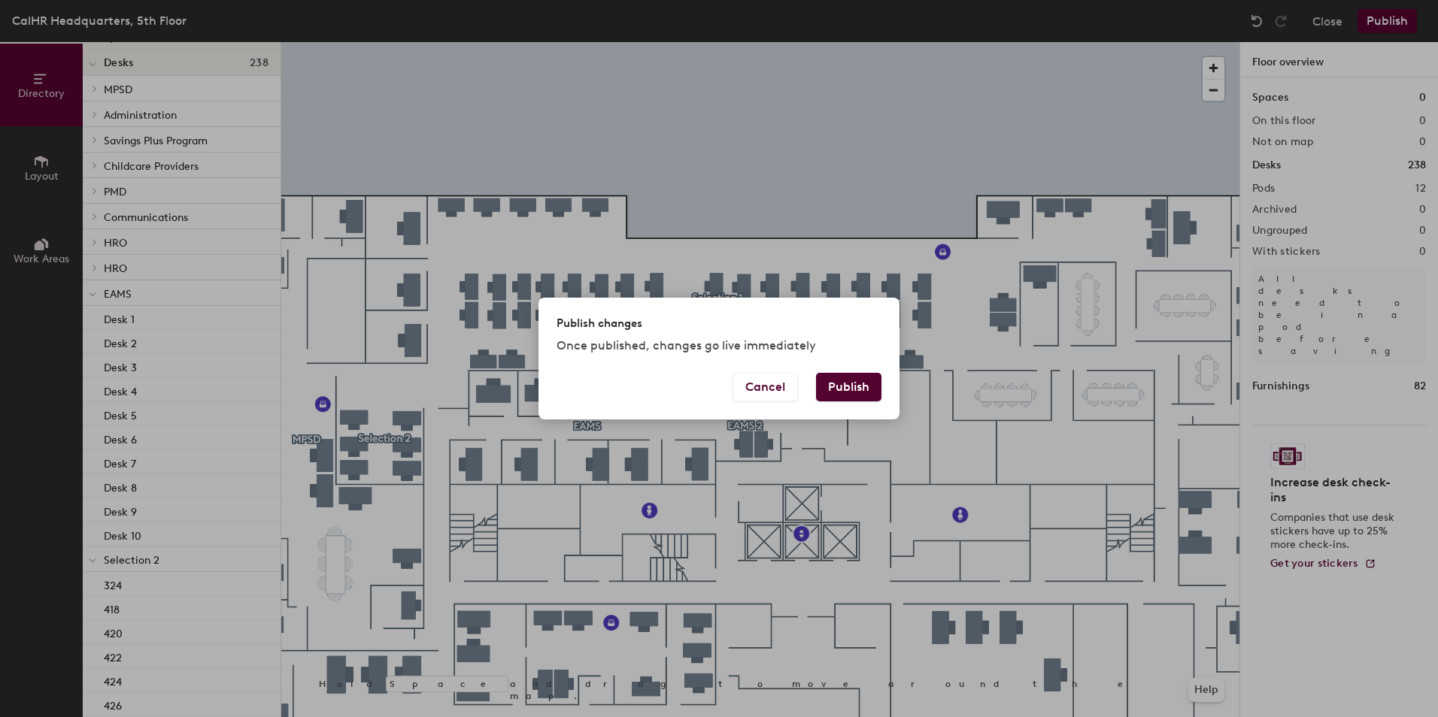
click at [844, 387] on button "Publish" at bounding box center [848, 387] width 65 height 29
